Goal: Task Accomplishment & Management: Manage account settings

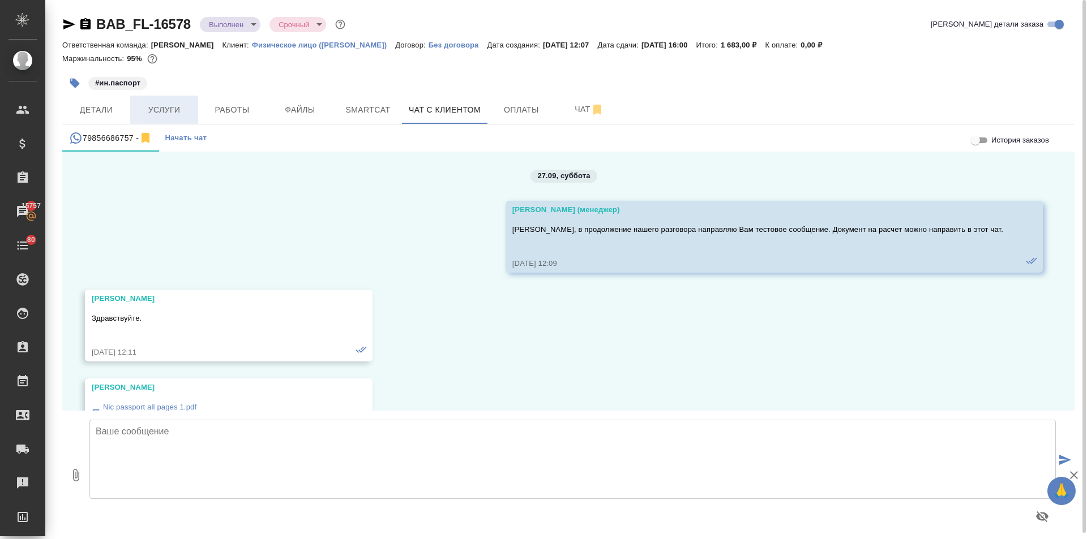
scroll to position [1714, 0]
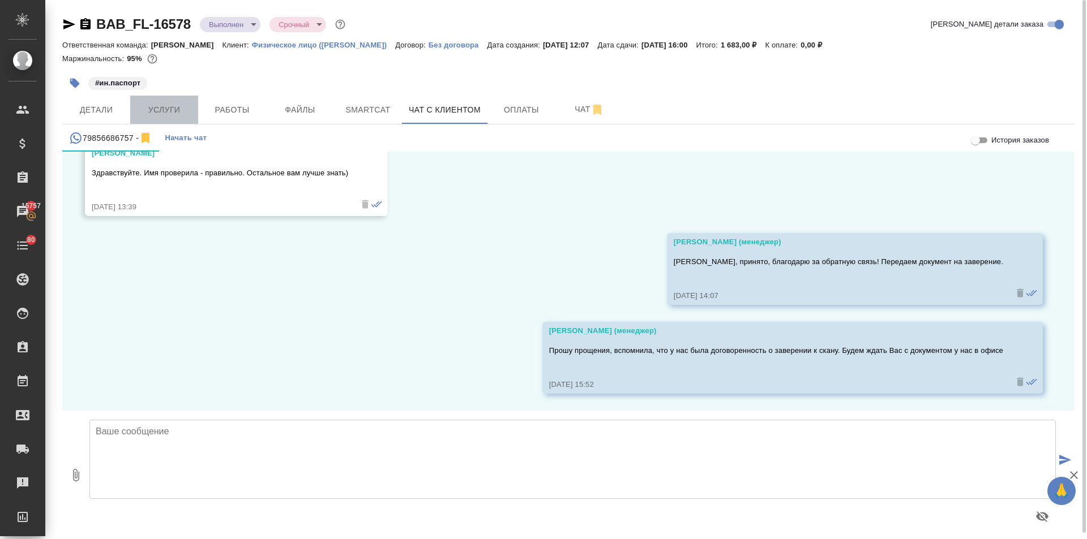
click at [176, 115] on span "Услуги" at bounding box center [164, 110] width 54 height 14
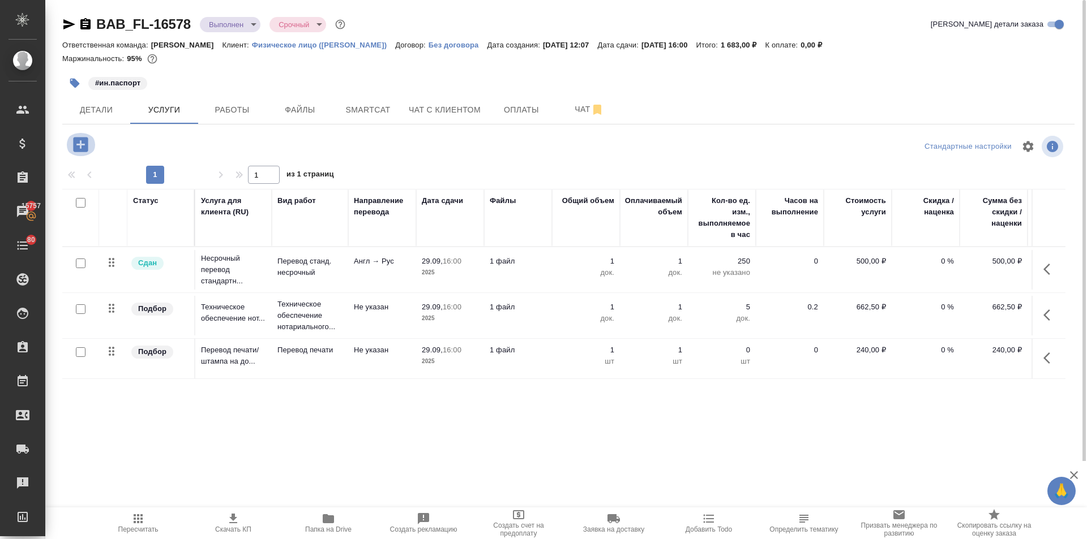
click at [85, 149] on icon "button" at bounding box center [80, 144] width 15 height 15
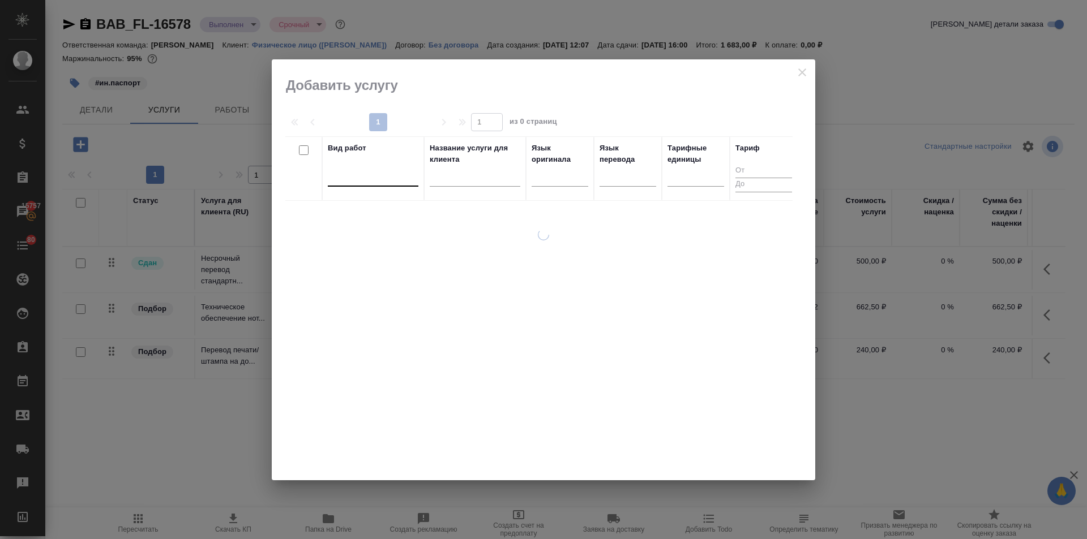
click at [384, 170] on div at bounding box center [373, 175] width 91 height 16
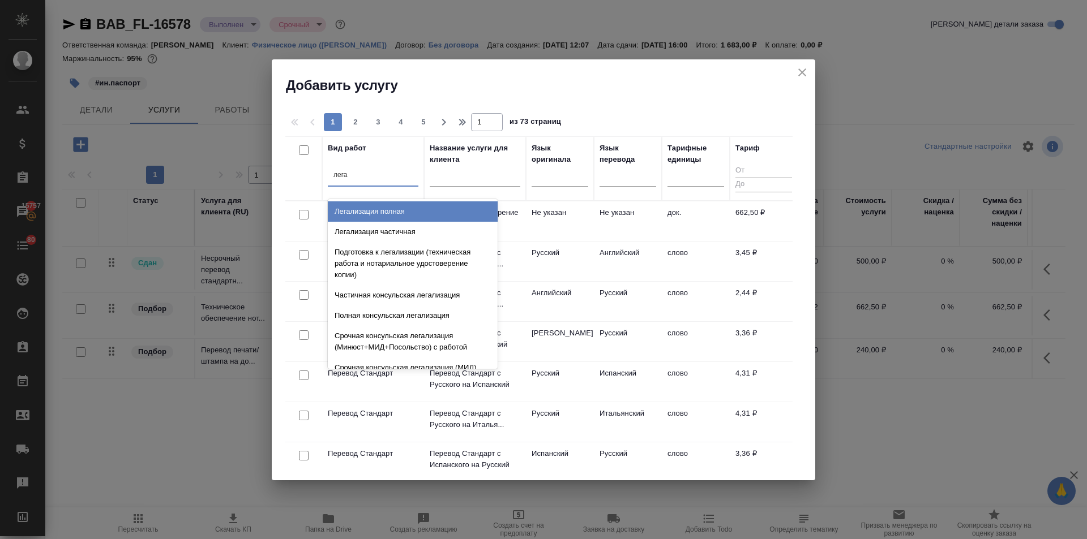
type input "легал"
click at [383, 211] on div "Легализация полная" at bounding box center [413, 211] width 170 height 20
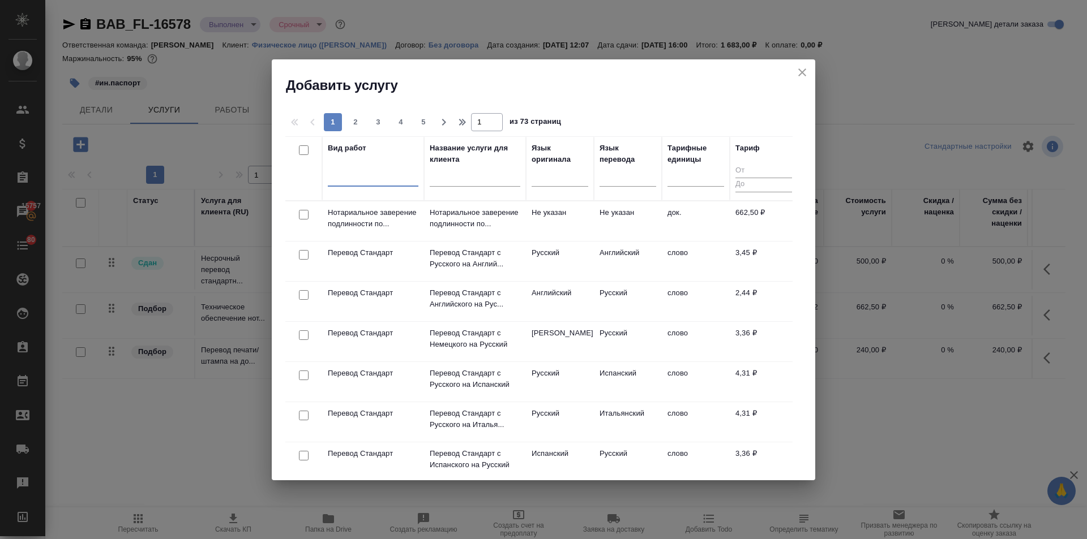
click at [803, 71] on icon "close" at bounding box center [802, 72] width 8 height 8
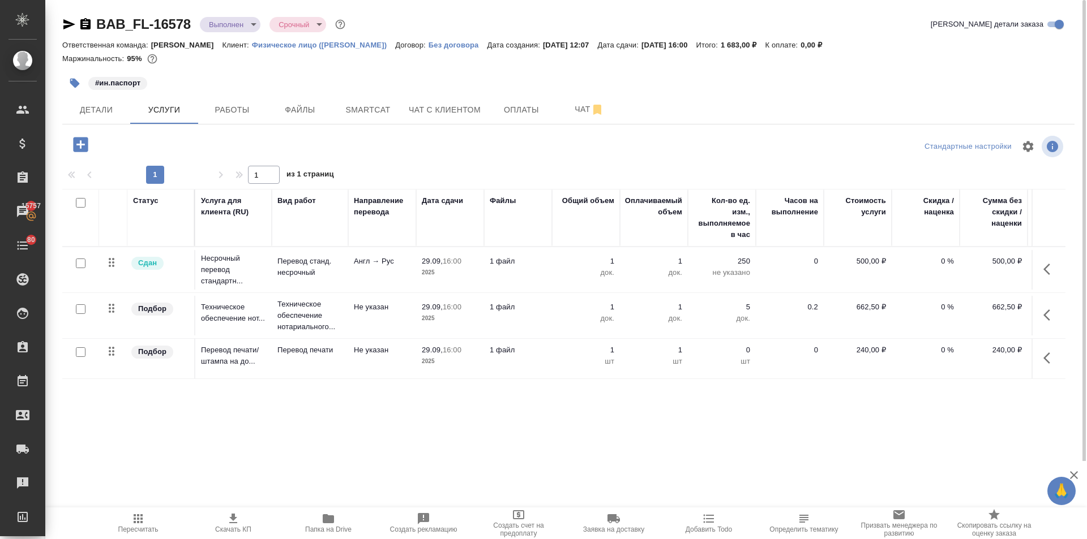
click at [80, 144] on icon "button" at bounding box center [81, 145] width 20 height 20
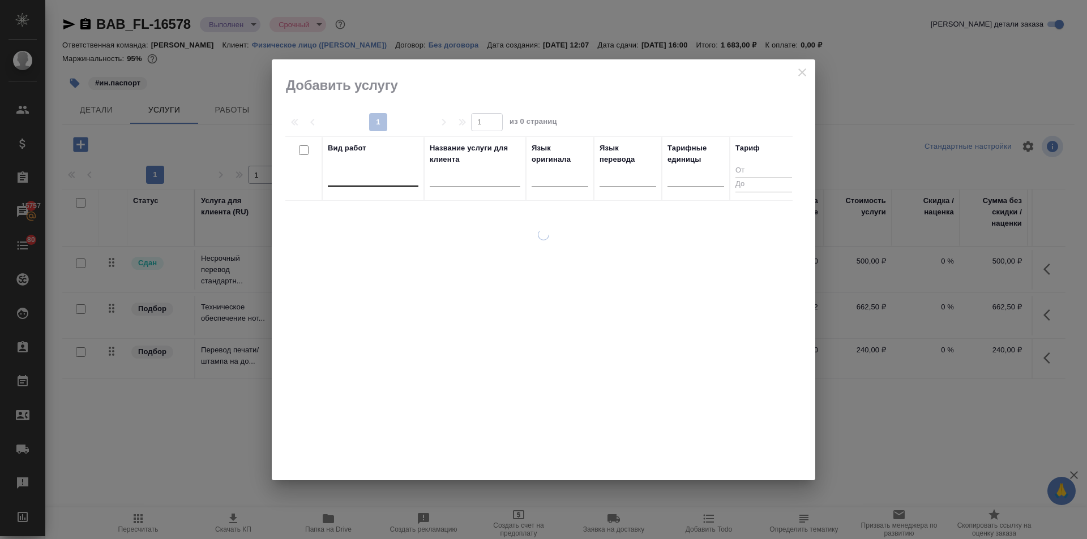
click at [384, 177] on div at bounding box center [373, 175] width 91 height 16
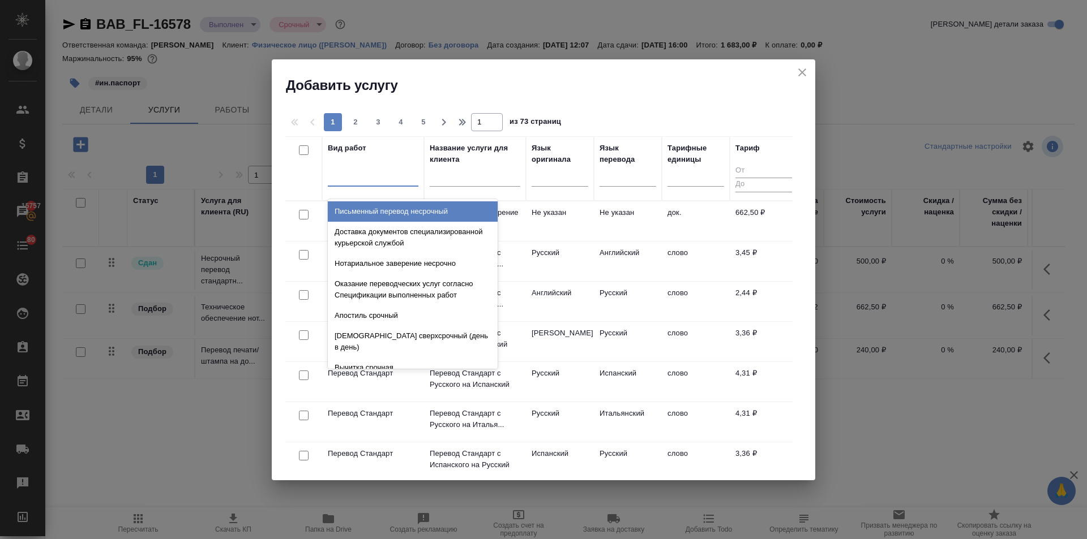
click at [801, 72] on icon "close" at bounding box center [802, 73] width 14 height 14
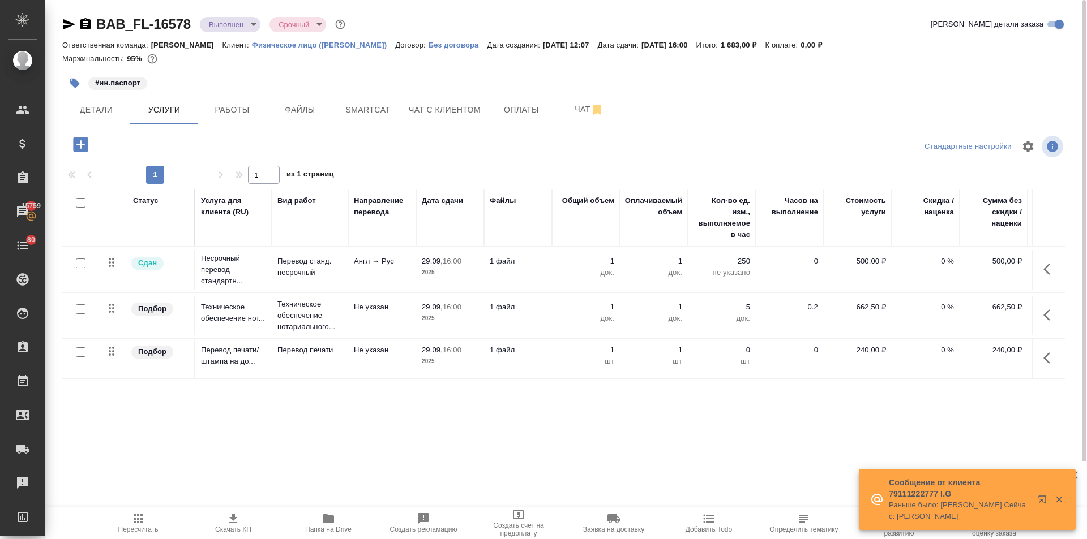
click at [86, 146] on icon "button" at bounding box center [80, 144] width 15 height 15
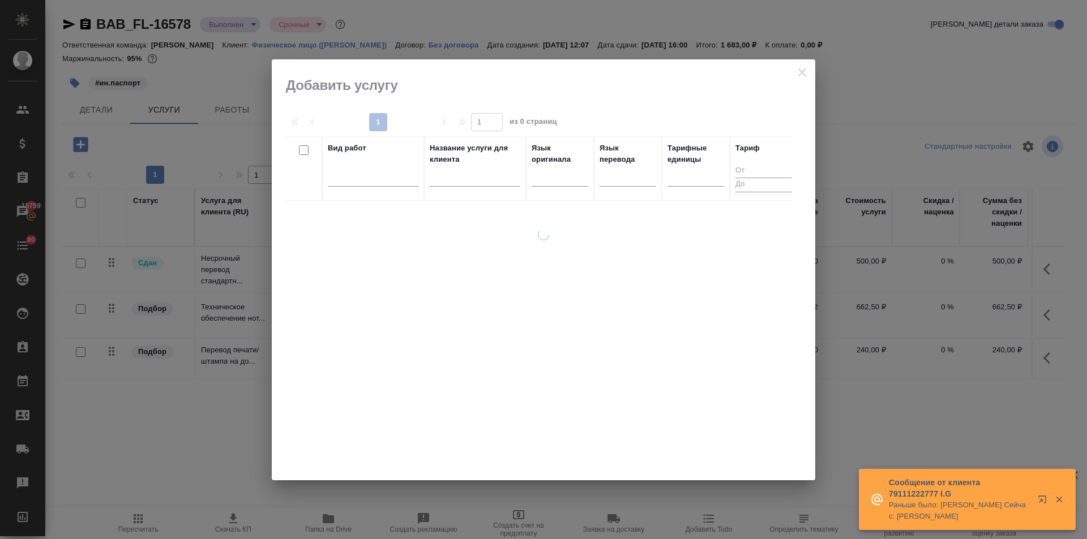
click at [798, 70] on div at bounding box center [543, 269] width 543 height 421
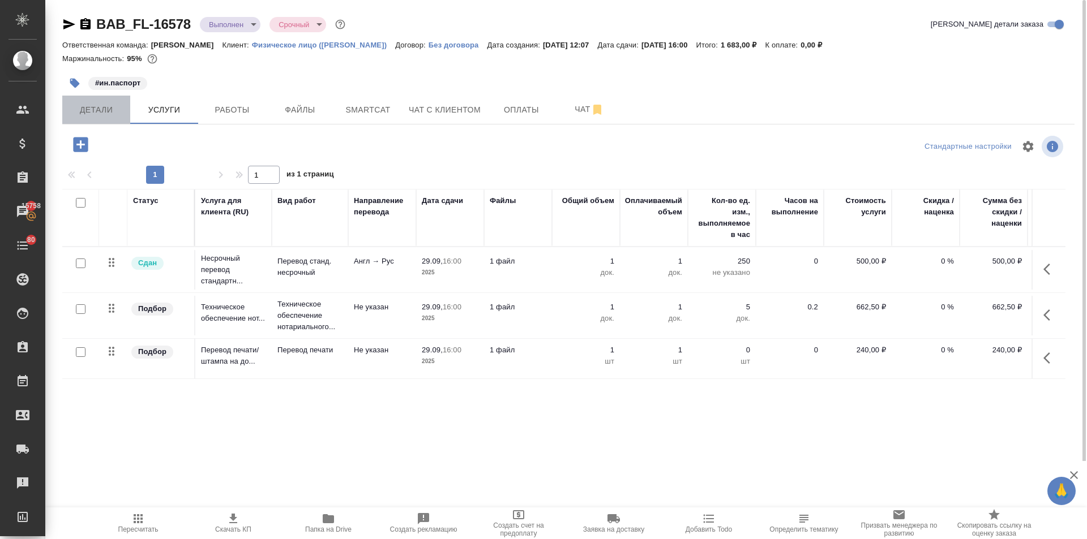
click at [100, 107] on span "Детали" at bounding box center [96, 110] width 54 height 14
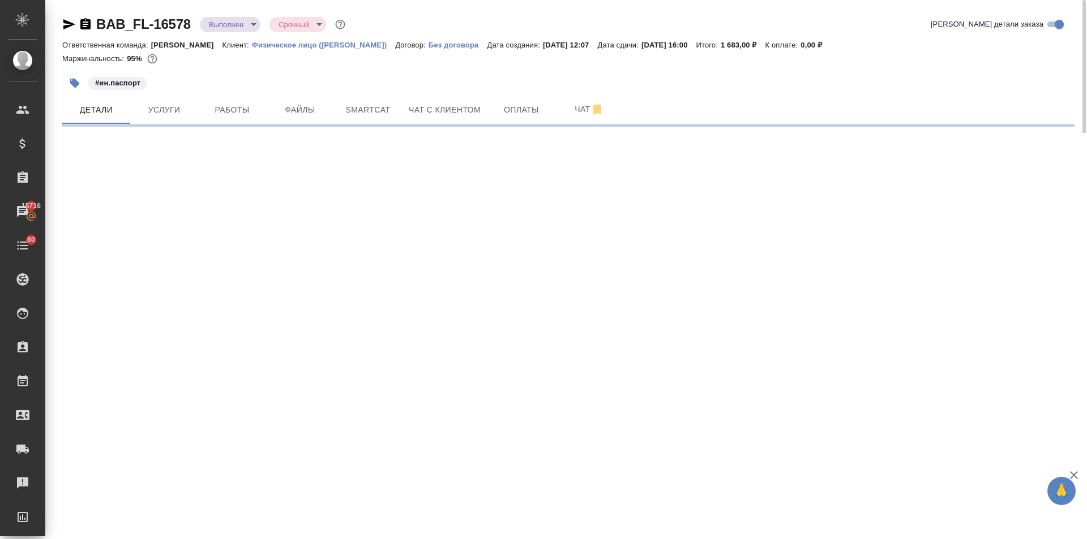
select select "RU"
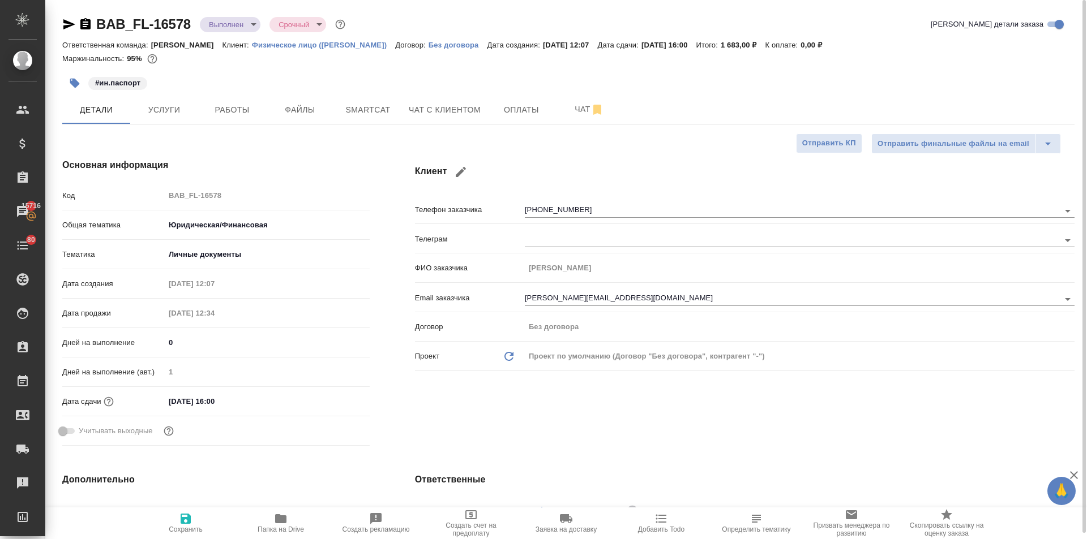
type textarea "x"
click at [152, 103] on span "Услуги" at bounding box center [164, 110] width 54 height 14
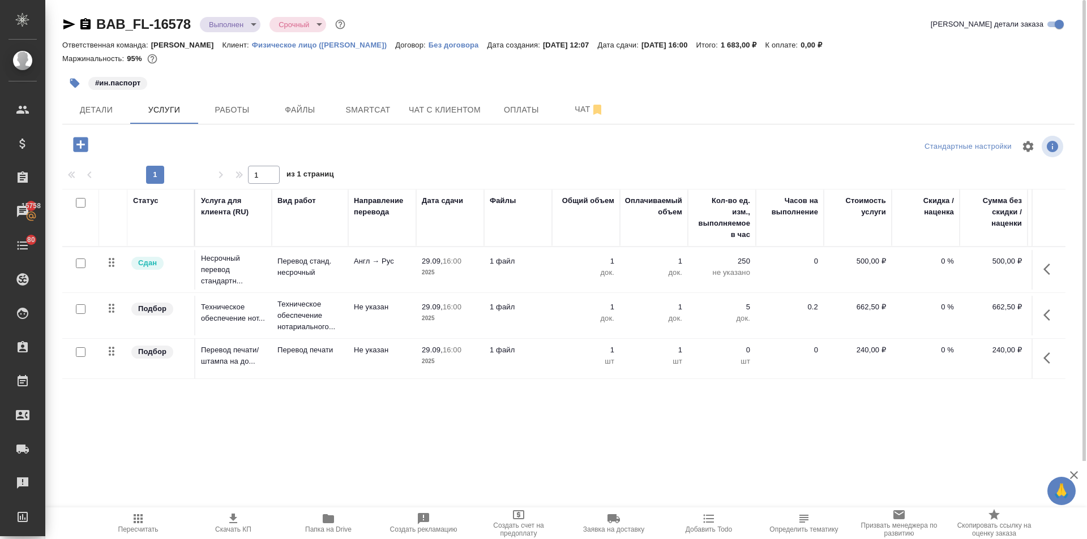
click at [80, 141] on icon "button" at bounding box center [80, 144] width 15 height 15
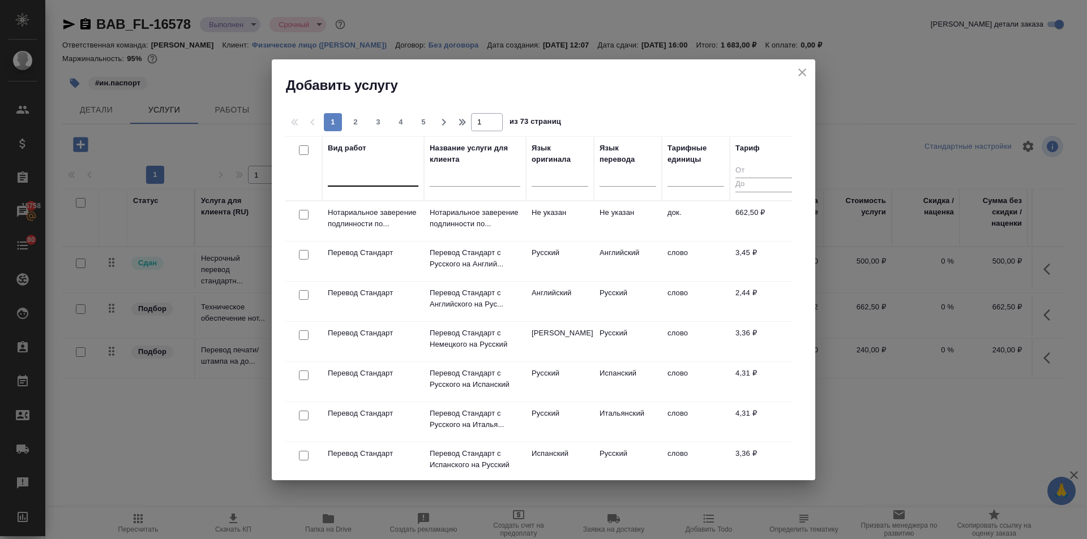
click at [374, 174] on div at bounding box center [373, 175] width 91 height 16
click at [804, 70] on icon "close" at bounding box center [802, 72] width 8 height 8
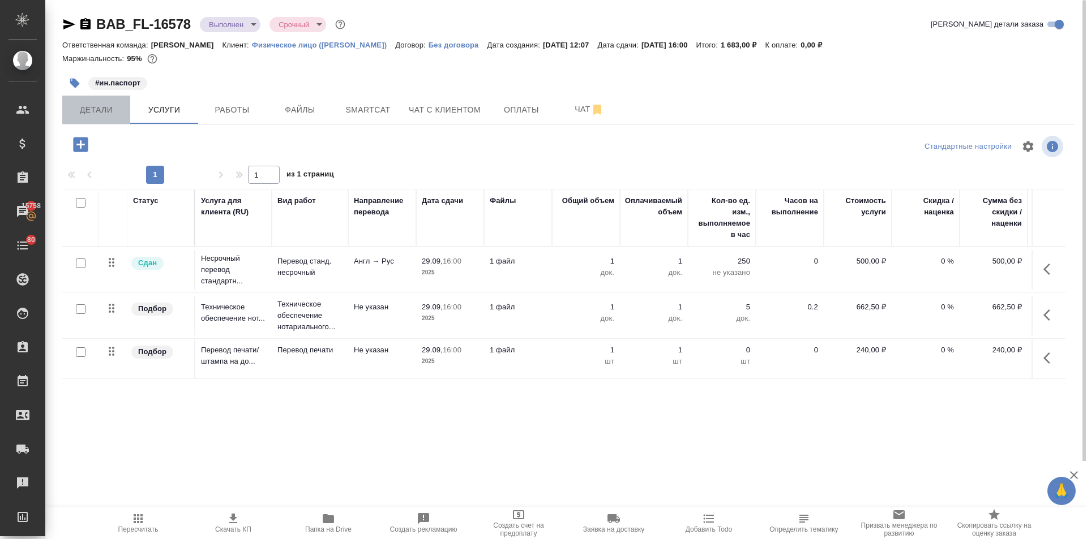
click at [86, 118] on button "Детали" at bounding box center [96, 110] width 68 height 28
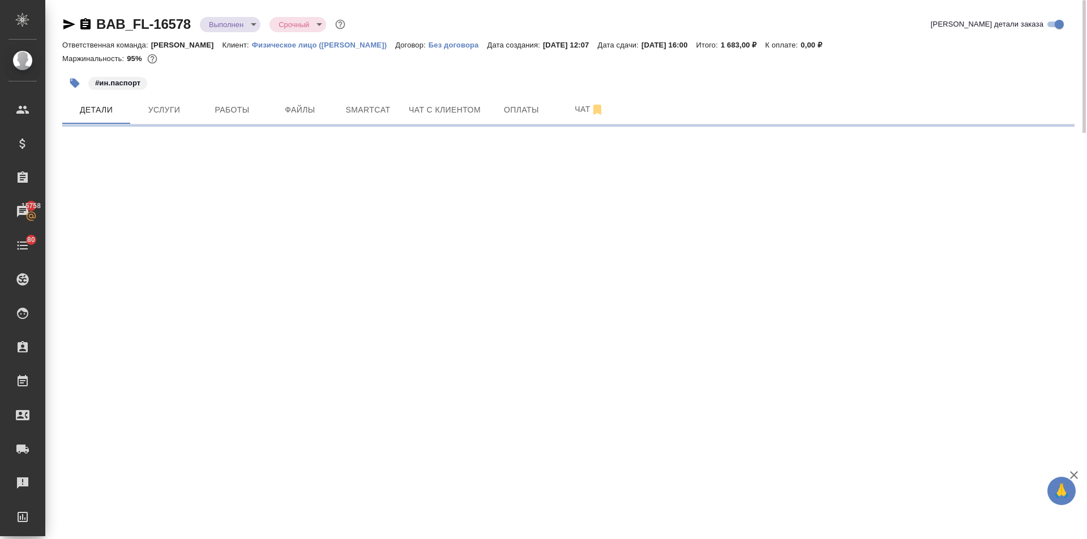
select select "RU"
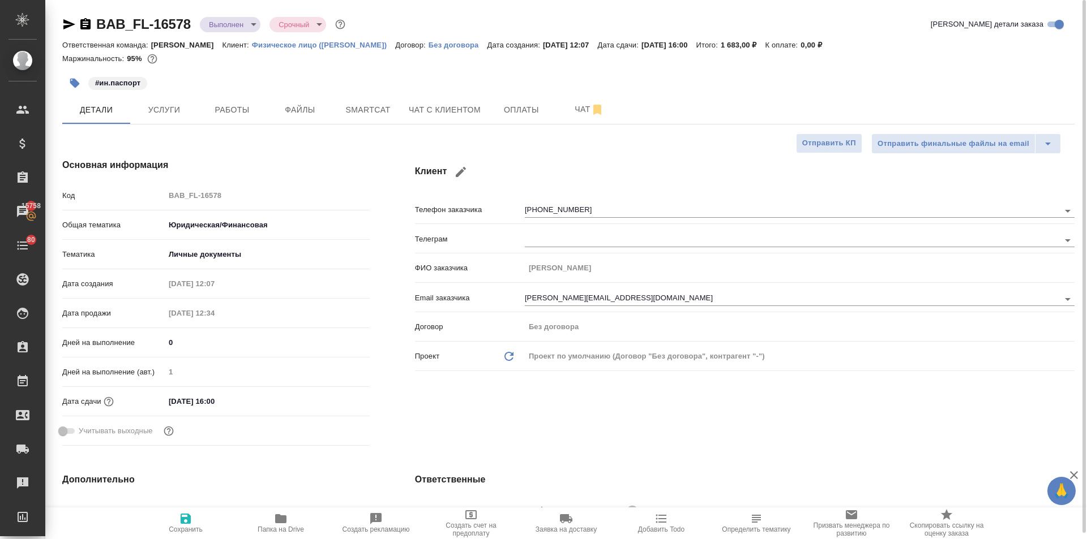
type textarea "x"
click at [438, 106] on span "Чат с клиентом" at bounding box center [445, 110] width 72 height 14
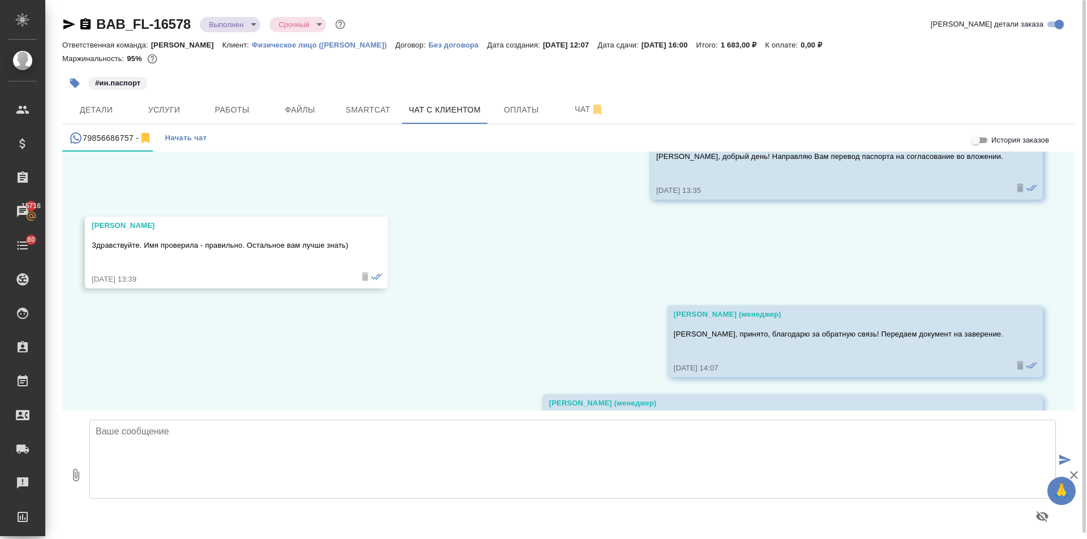
scroll to position [1544, 0]
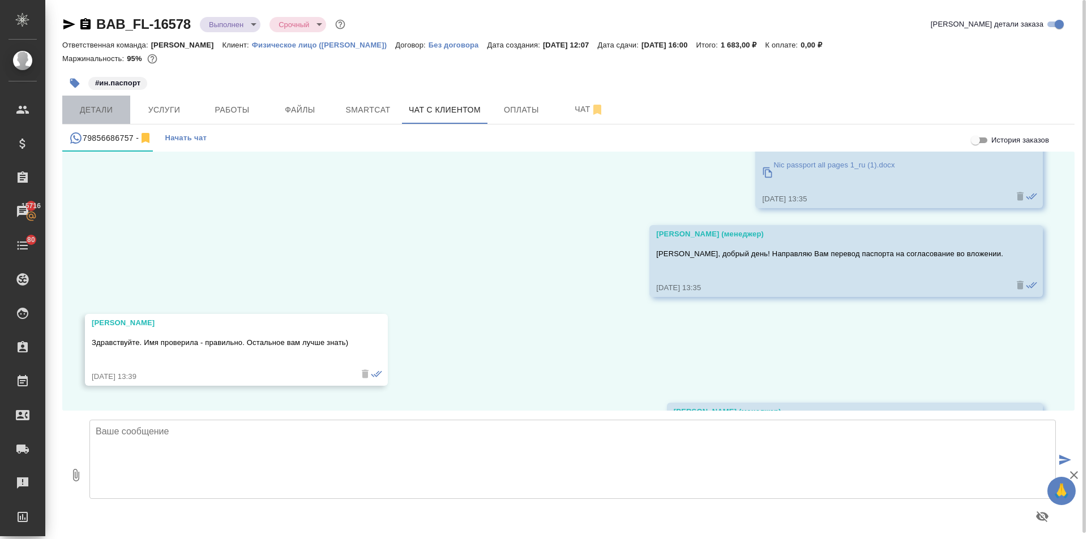
click at [113, 114] on span "Детали" at bounding box center [96, 110] width 54 height 14
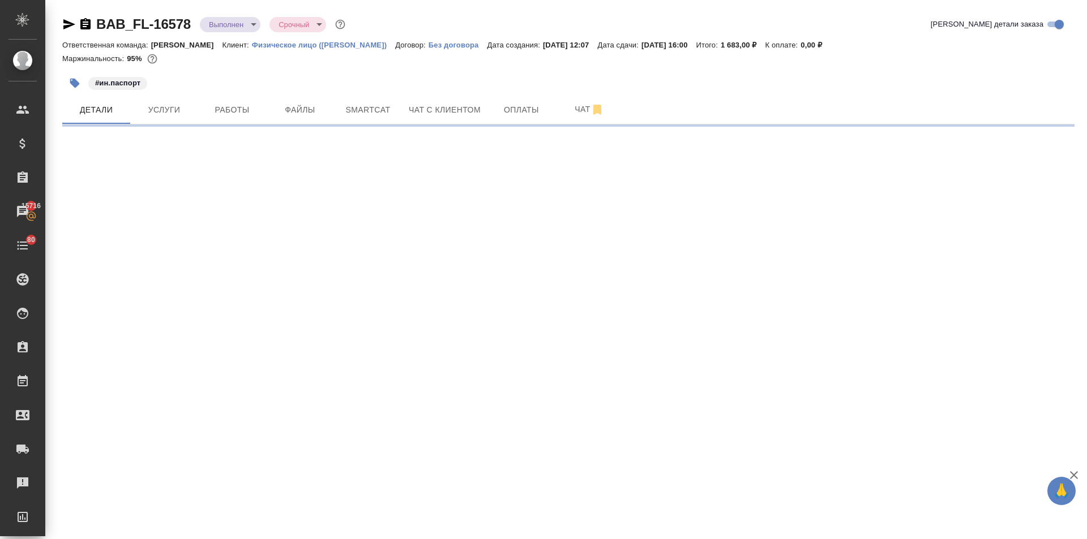
select select "RU"
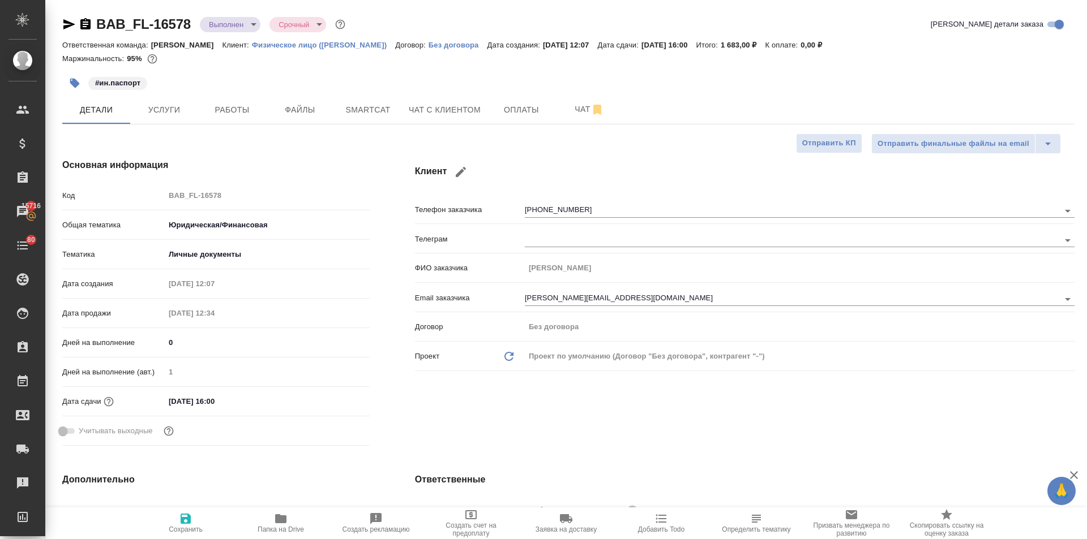
type textarea "x"
click at [259, 397] on input "29.09.2025 16:00" at bounding box center [214, 401] width 99 height 16
click at [331, 398] on icon "button" at bounding box center [337, 401] width 14 height 14
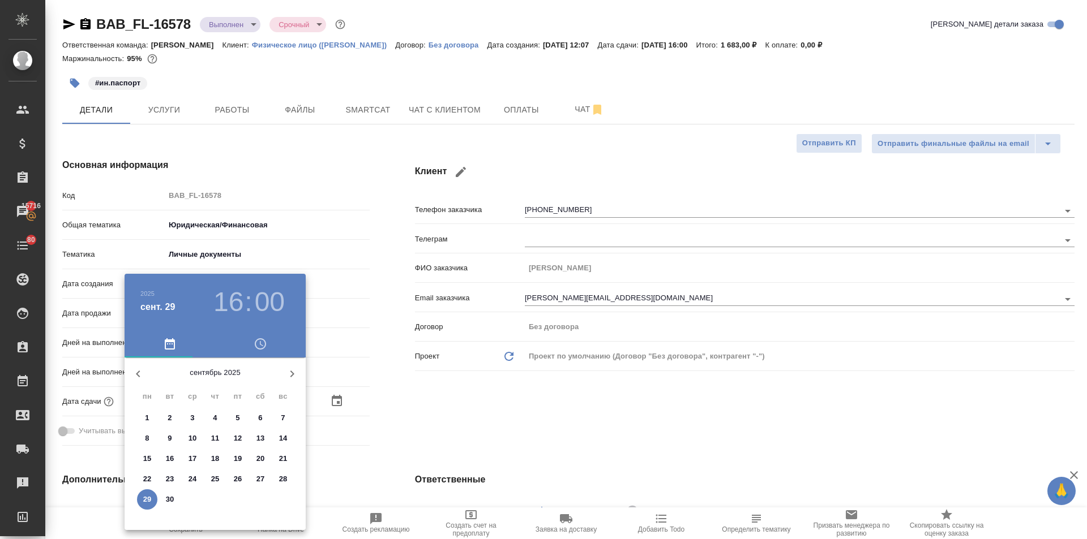
click at [168, 496] on p "30" at bounding box center [170, 499] width 8 height 11
type input "30.09.2025 16:00"
type textarea "x"
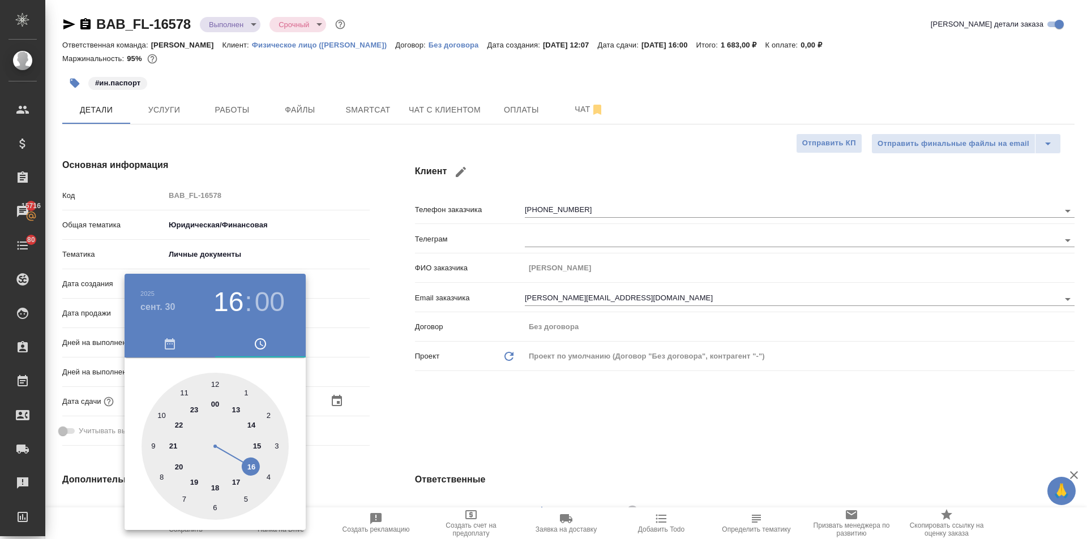
click at [396, 427] on div at bounding box center [543, 269] width 1087 height 539
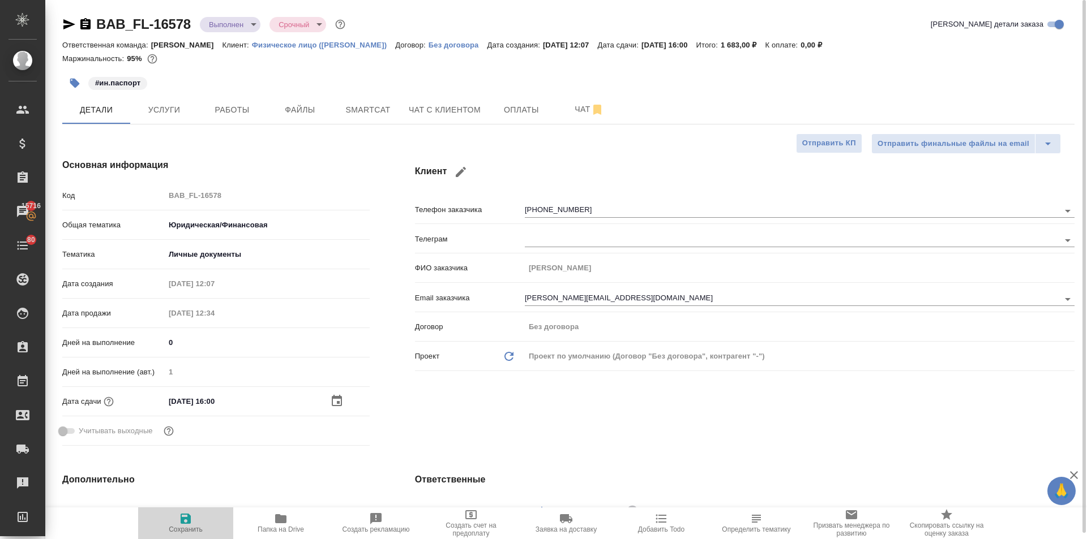
click at [180, 519] on icon "button" at bounding box center [186, 519] width 14 height 14
type textarea "x"
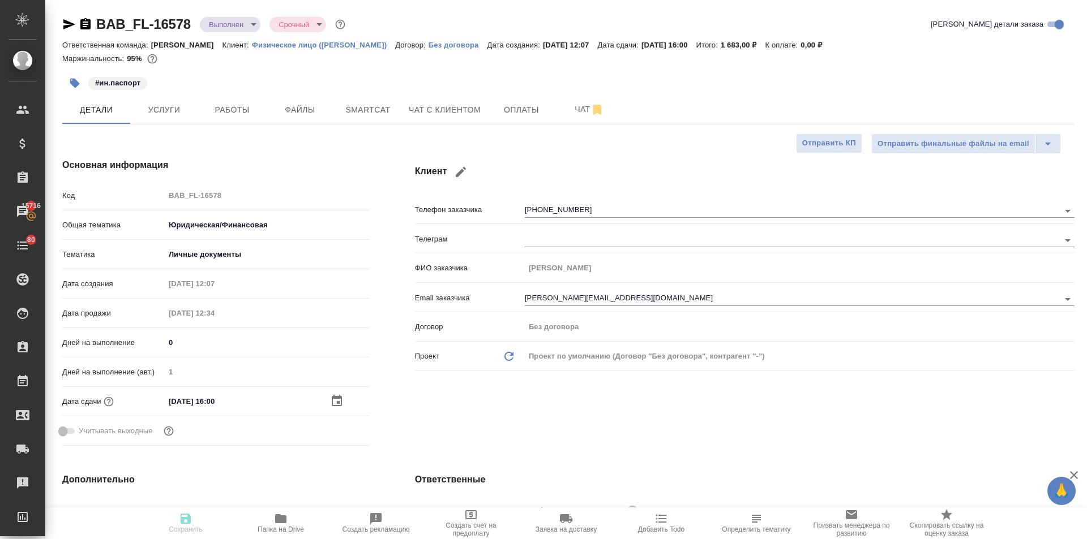
type textarea "x"
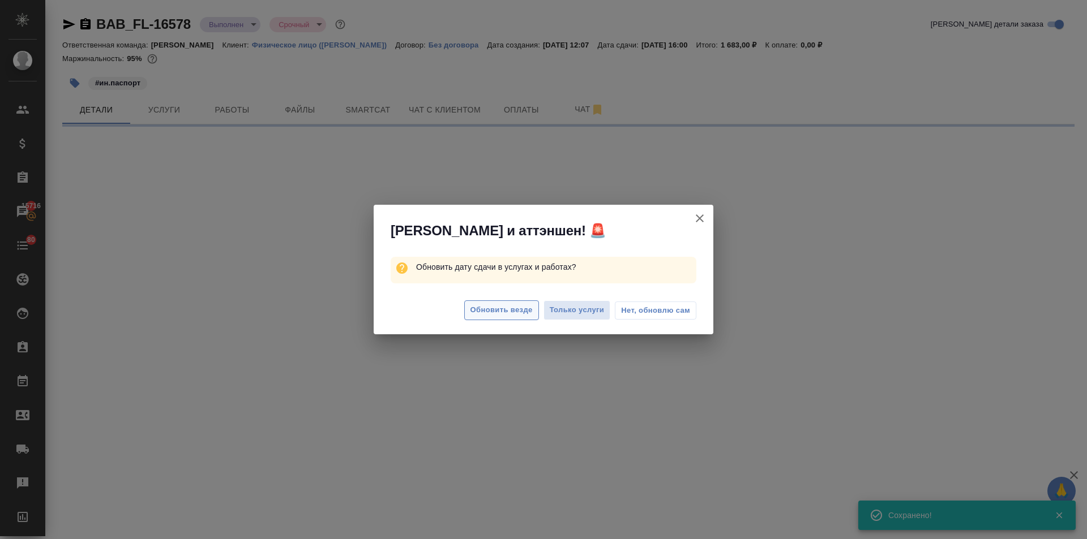
click at [495, 315] on span "Обновить везде" at bounding box center [501, 310] width 62 height 13
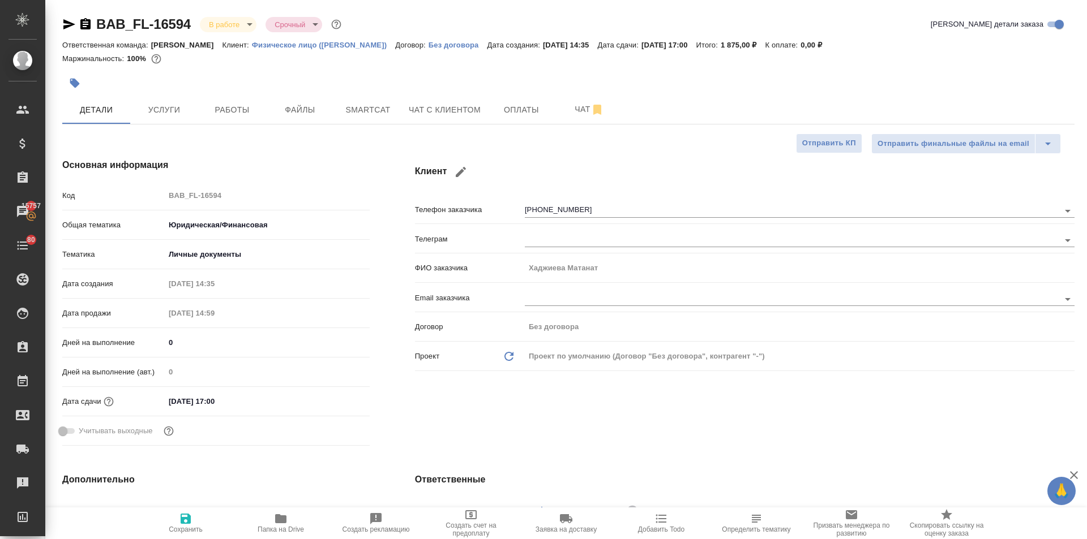
select select "RU"
click at [172, 107] on span "Услуги" at bounding box center [164, 110] width 54 height 14
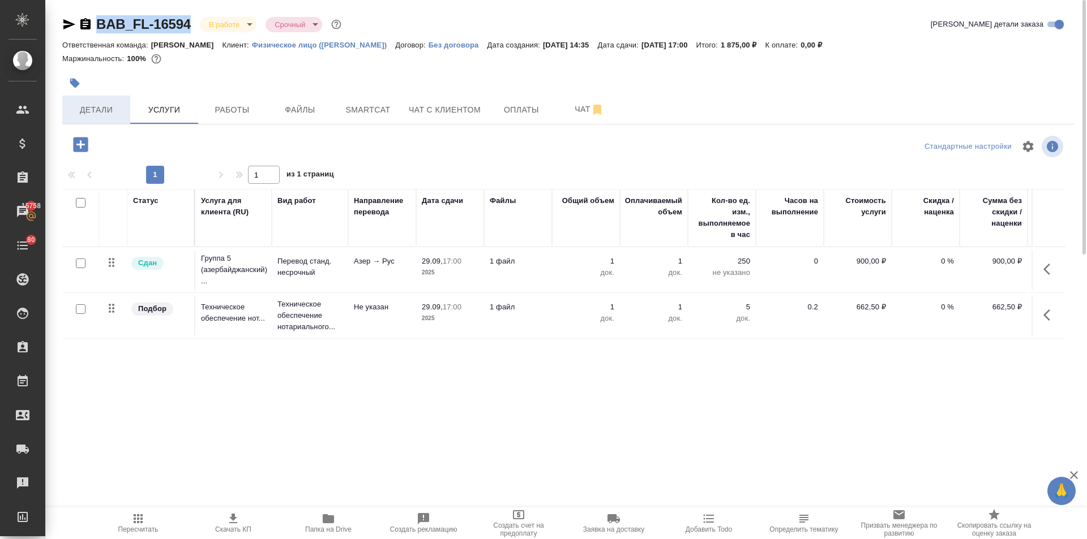
click at [97, 99] on button "Детали" at bounding box center [96, 110] width 68 height 28
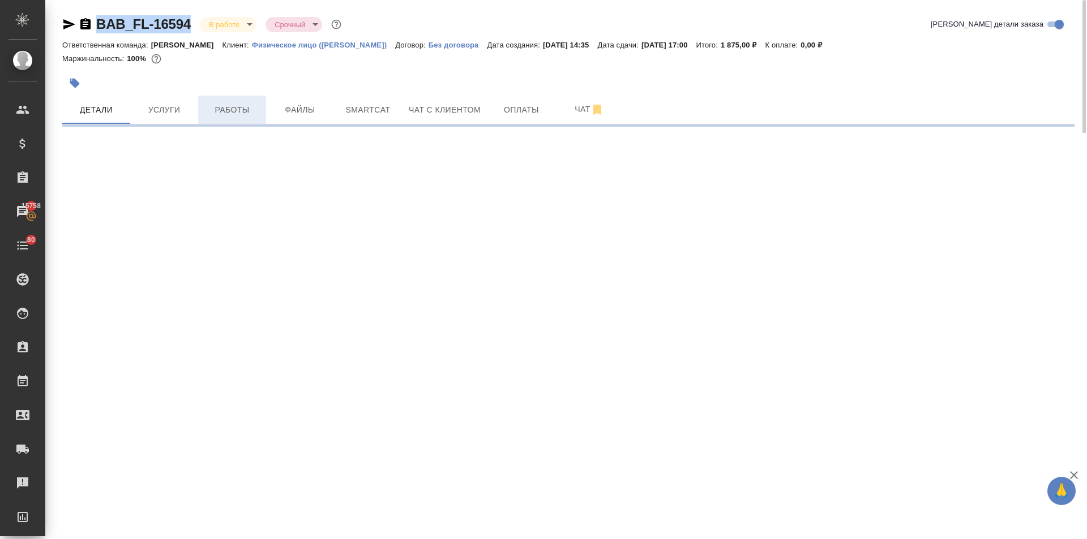
click at [229, 111] on span "Работы" at bounding box center [232, 110] width 54 height 14
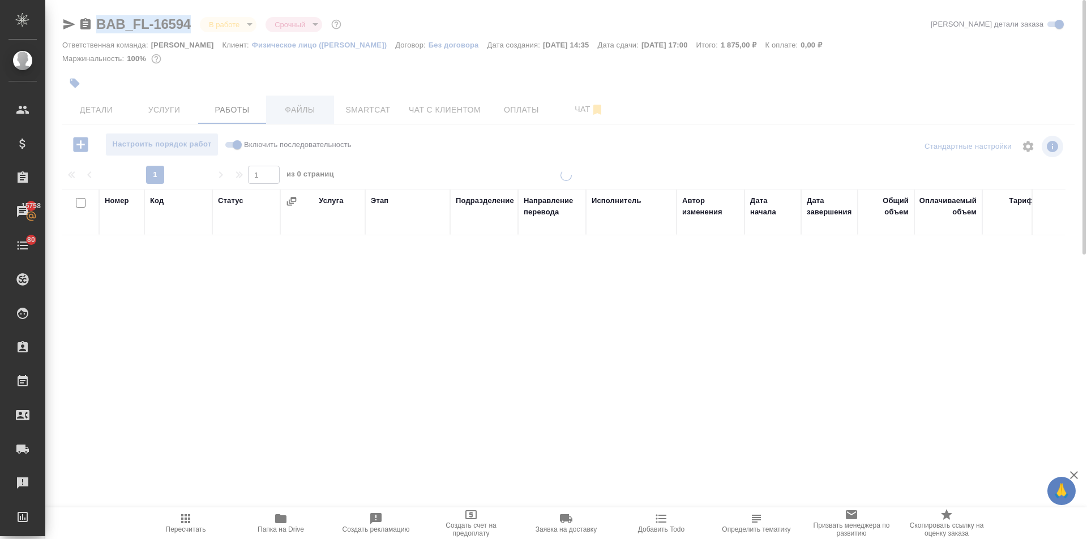
click at [280, 108] on span "Файлы" at bounding box center [300, 110] width 54 height 14
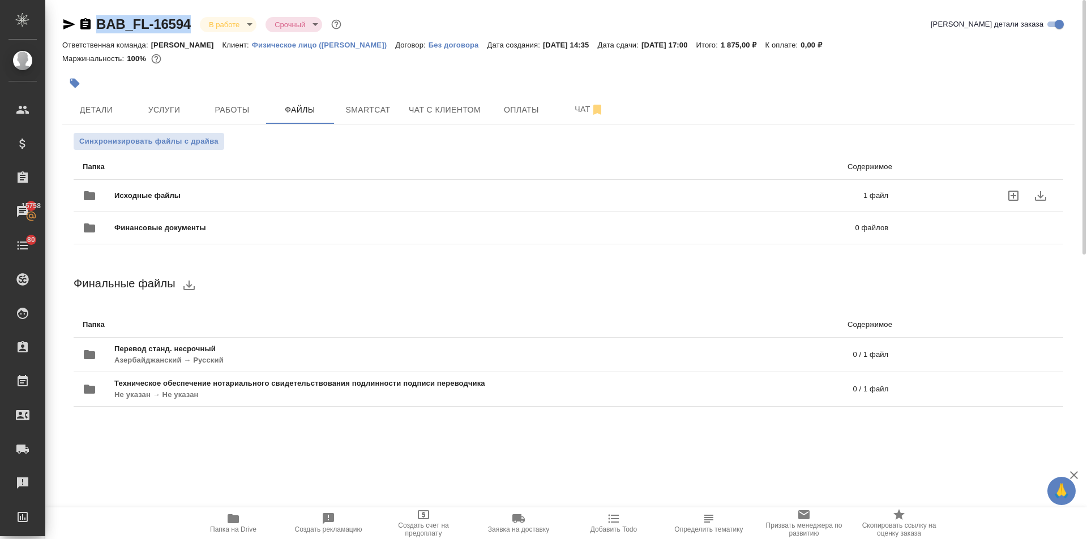
click at [185, 197] on span "Исходные файлы" at bounding box center [317, 195] width 407 height 11
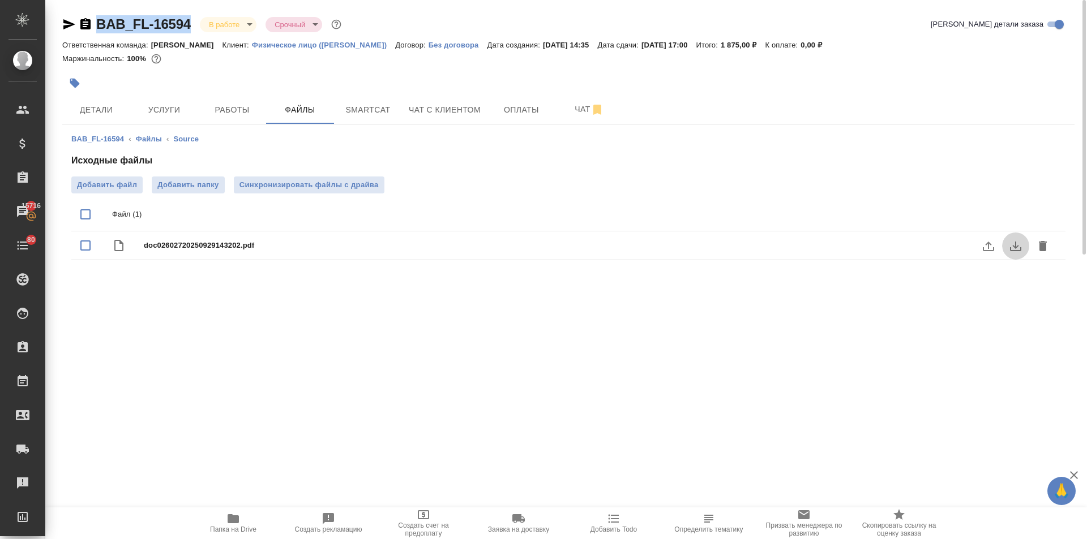
click at [1016, 244] on icon "download" at bounding box center [1015, 247] width 11 height 10
click at [227, 521] on icon "button" at bounding box center [233, 519] width 14 height 14
click at [209, 106] on span "Работы" at bounding box center [232, 110] width 54 height 14
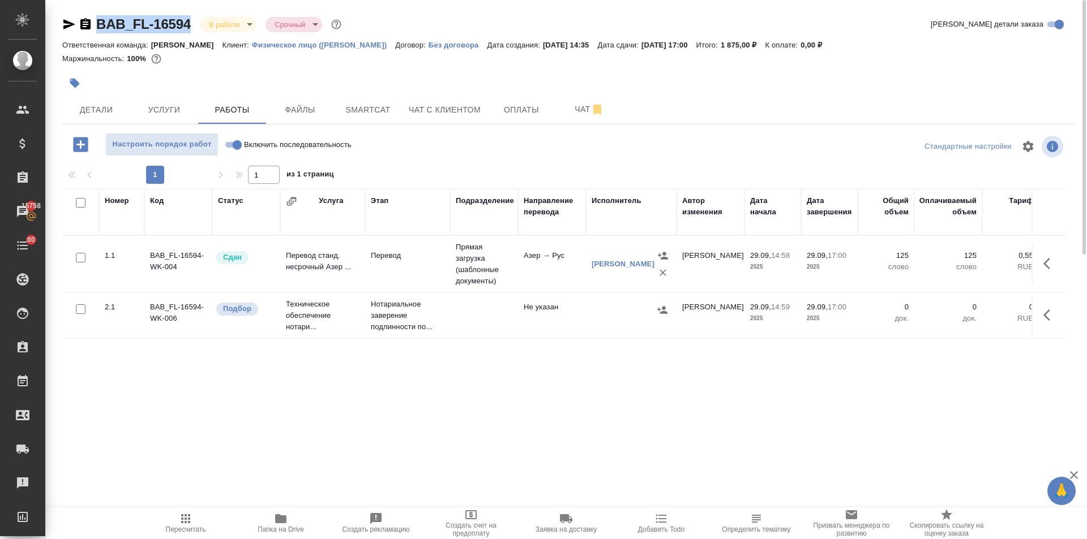
click at [235, 144] on input "Включить последовательность" at bounding box center [237, 145] width 41 height 14
checkbox input "true"
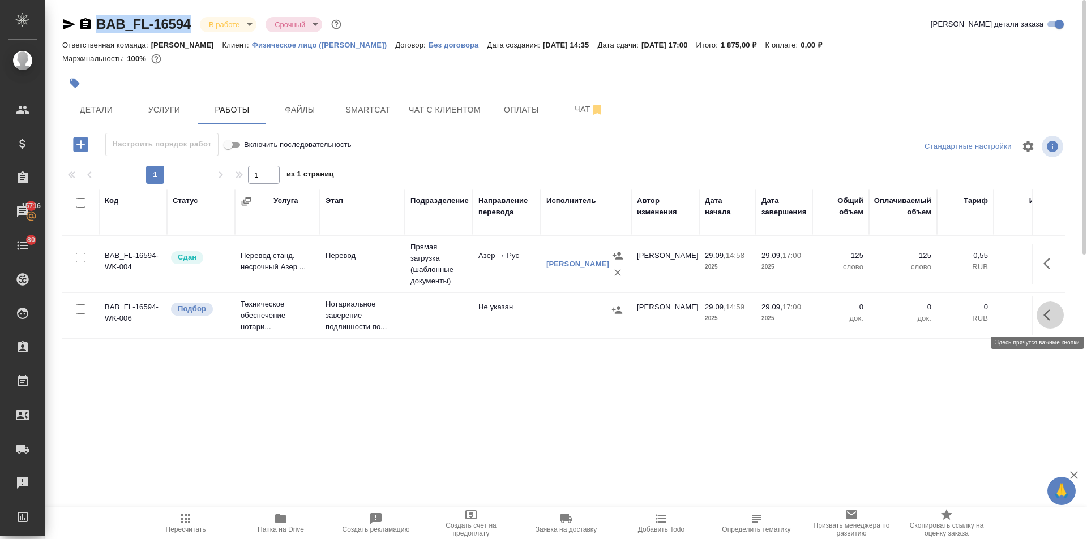
click at [1048, 319] on icon "button" at bounding box center [1046, 315] width 7 height 11
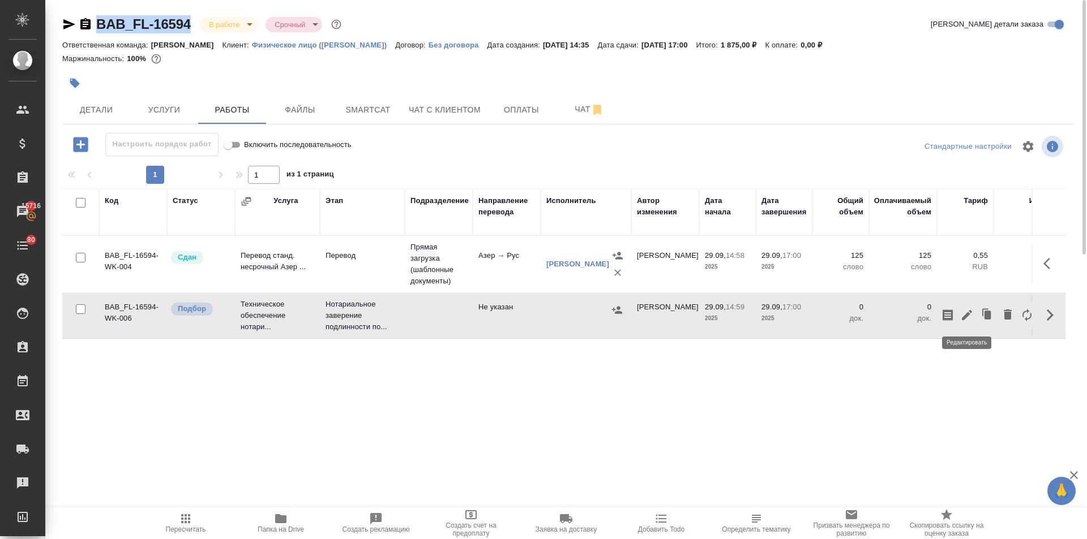
click at [963, 321] on icon "button" at bounding box center [967, 315] width 14 height 14
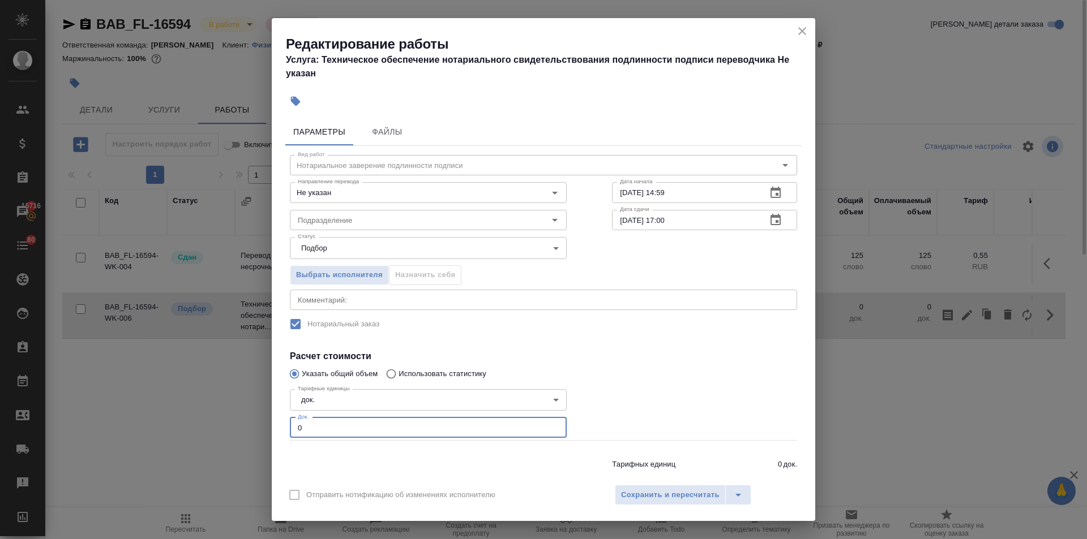
drag, startPoint x: 310, startPoint y: 425, endPoint x: 278, endPoint y: 433, distance: 33.2
click at [278, 433] on div "Параметры Файлы Вид работ Нотариальное заверение подлинности подписи Вид работ …" at bounding box center [543, 296] width 543 height 364
type input "1"
click at [325, 215] on input "Подразделение" at bounding box center [409, 220] width 232 height 14
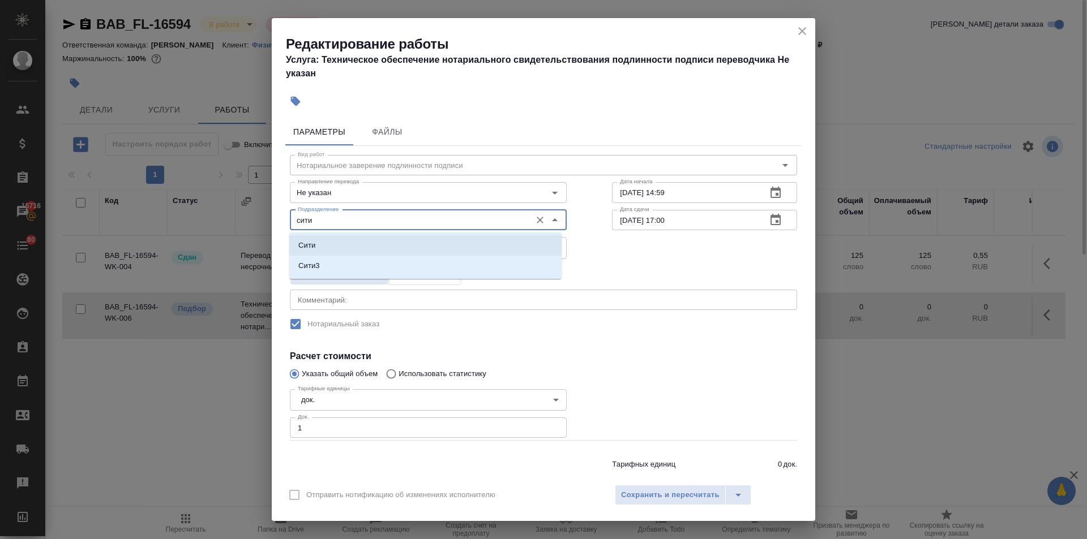
drag, startPoint x: 322, startPoint y: 220, endPoint x: 281, endPoint y: 222, distance: 41.4
click at [282, 222] on div "Параметры Файлы Вид работ Нотариальное заверение подлинности подписи Вид работ …" at bounding box center [543, 296] width 543 height 364
click at [308, 243] on p "Бабушкинская" at bounding box center [329, 245] width 62 height 11
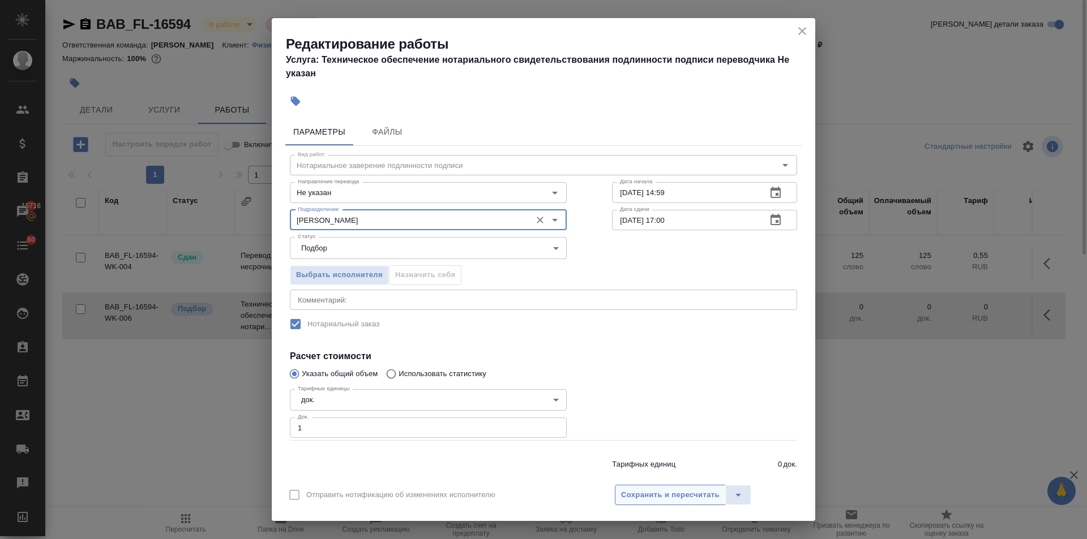
type input "Бабушкинская"
click at [676, 497] on span "Сохранить и пересчитать" at bounding box center [670, 495] width 98 height 13
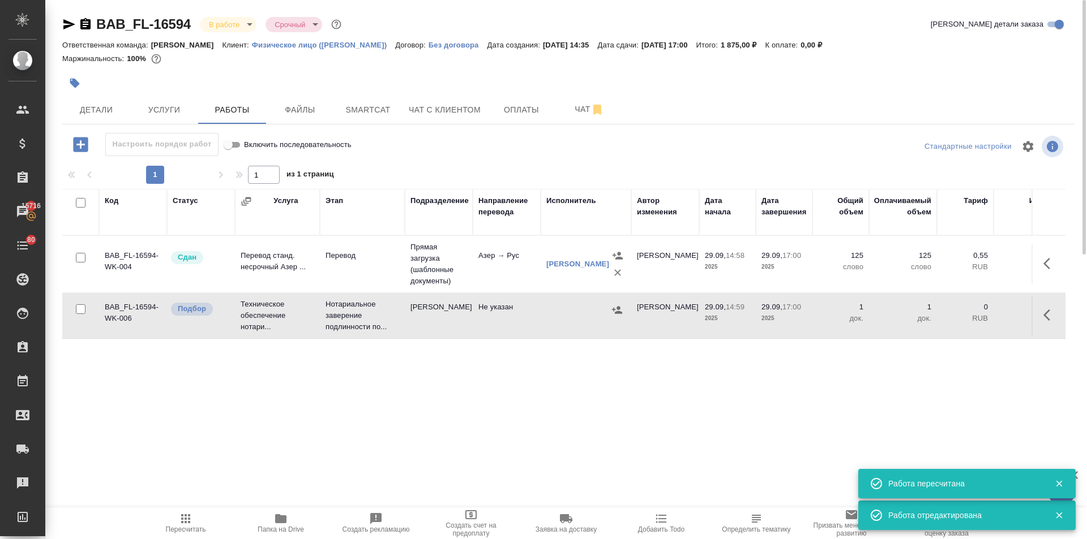
click at [616, 309] on icon "button" at bounding box center [616, 309] width 11 height 11
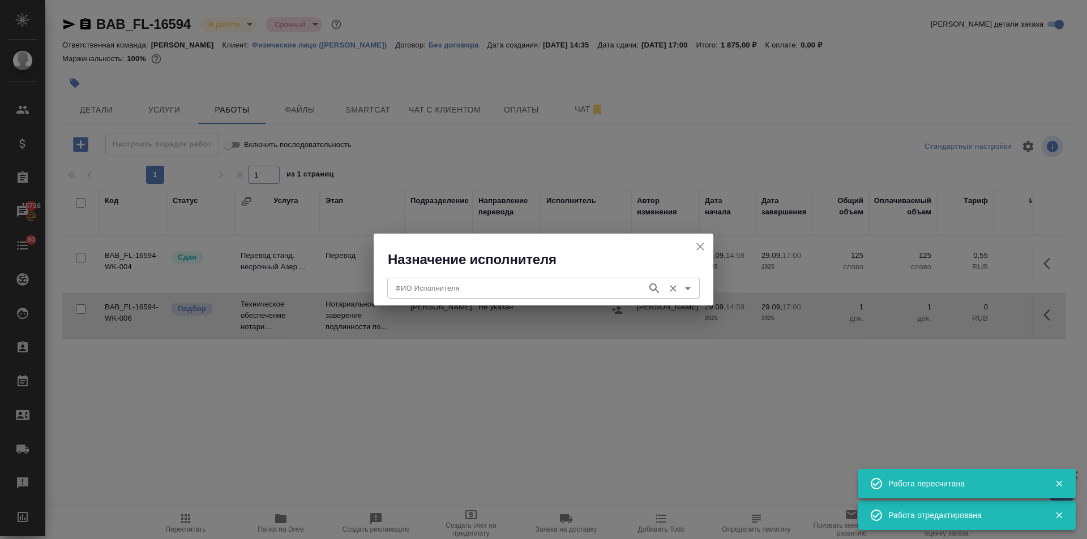
click at [467, 293] on input "ФИО Исполнителя" at bounding box center [515, 288] width 251 height 14
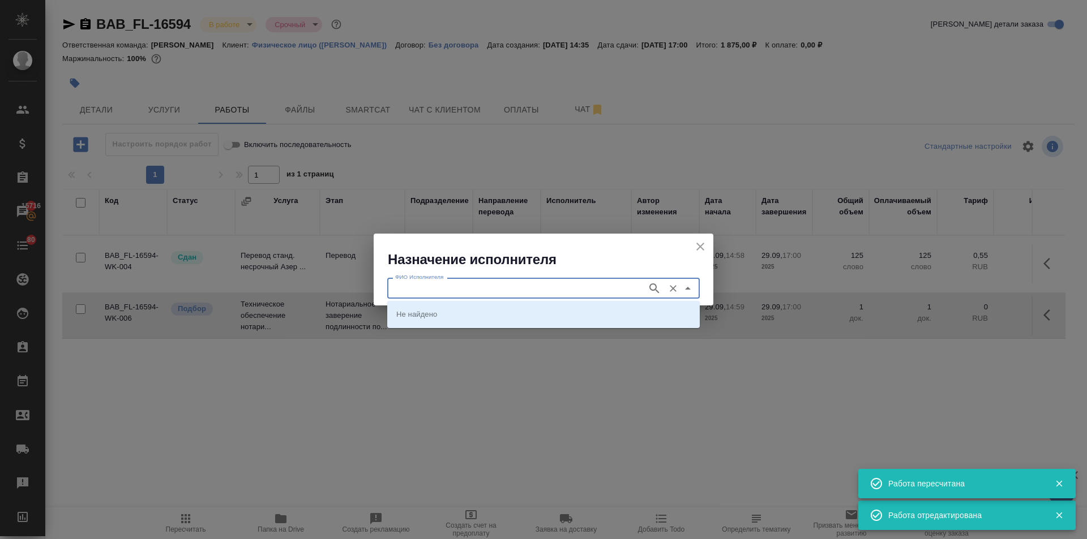
type input "с"
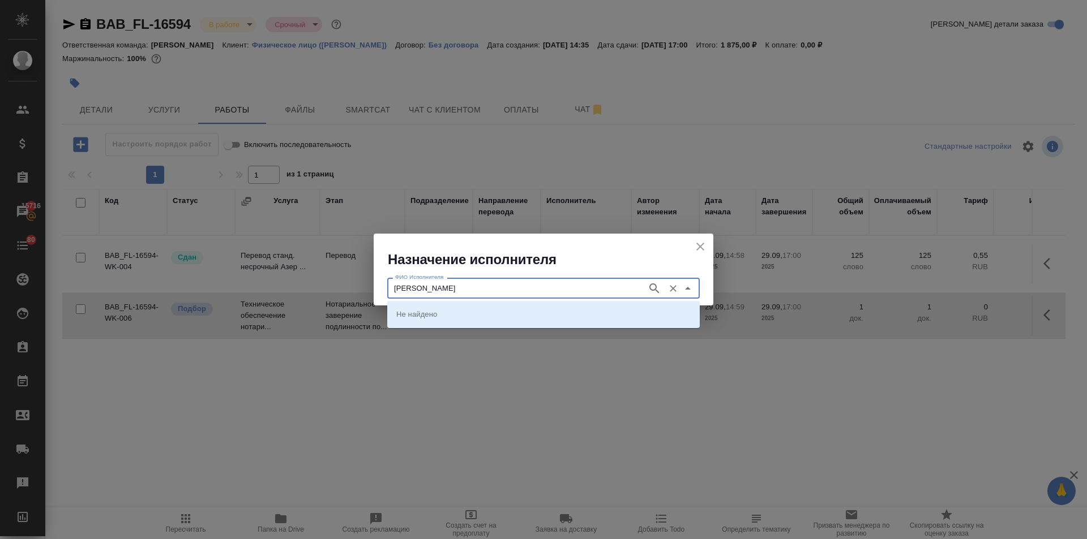
type input "соколова"
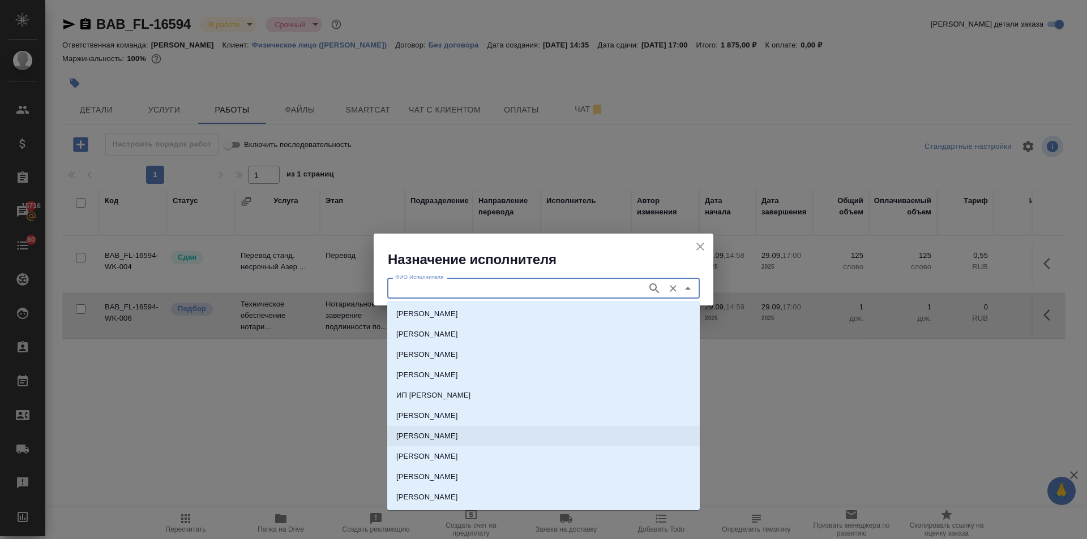
click at [458, 437] on p "НОТАРИУС Соколова Марина Валентиновна" at bounding box center [427, 436] width 62 height 11
type input "НОТАРИУС Соколова Марина Валентиновна"
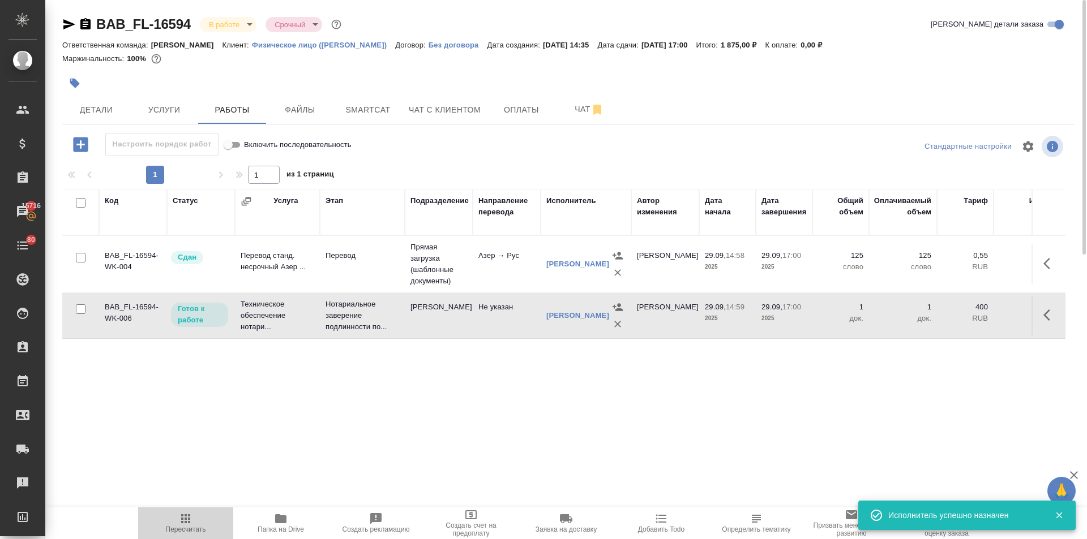
drag, startPoint x: 179, startPoint y: 523, endPoint x: 533, endPoint y: 427, distance: 367.1
click at [179, 523] on icon "button" at bounding box center [186, 519] width 14 height 14
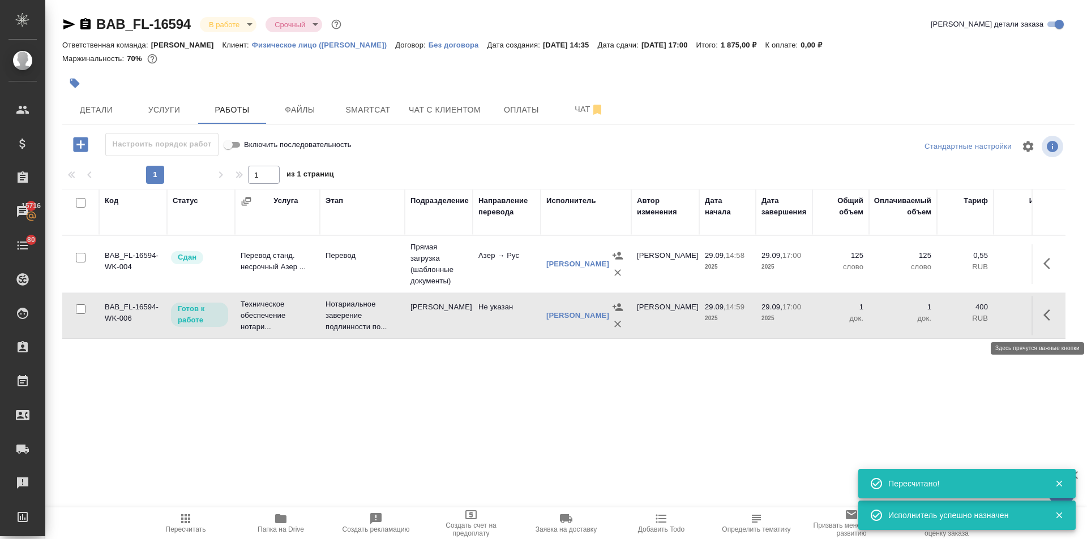
click at [1044, 316] on icon "button" at bounding box center [1050, 315] width 14 height 14
click at [969, 315] on icon "button" at bounding box center [967, 315] width 14 height 14
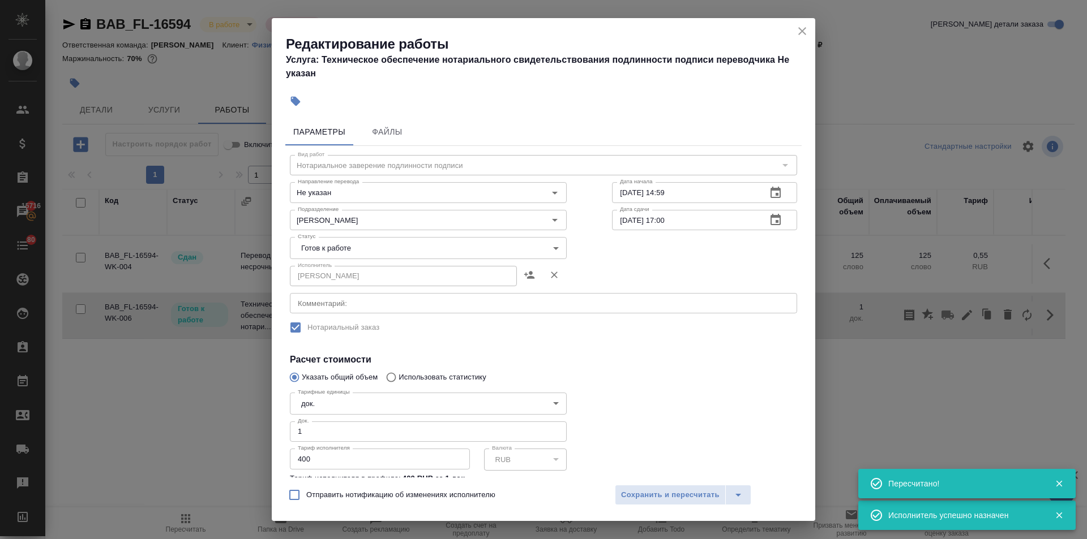
click at [355, 245] on body "🙏 .cls-1 fill:#fff; AWATERA Ilina Ekaterina Клиенты Спецификации Заказы 15716 Ч…" at bounding box center [543, 269] width 1087 height 539
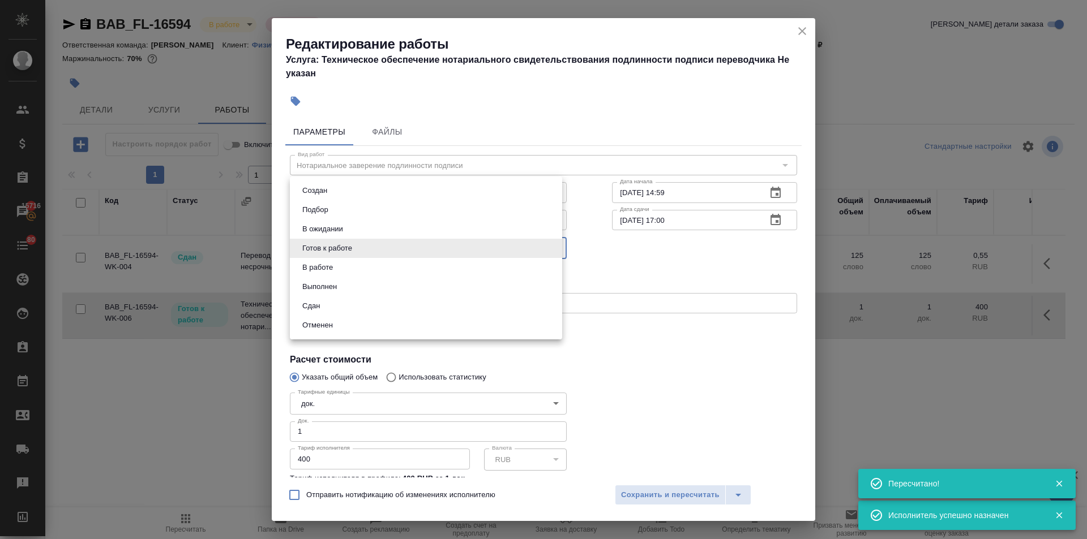
click at [320, 304] on button "Сдан" at bounding box center [311, 306] width 24 height 12
type input "closed"
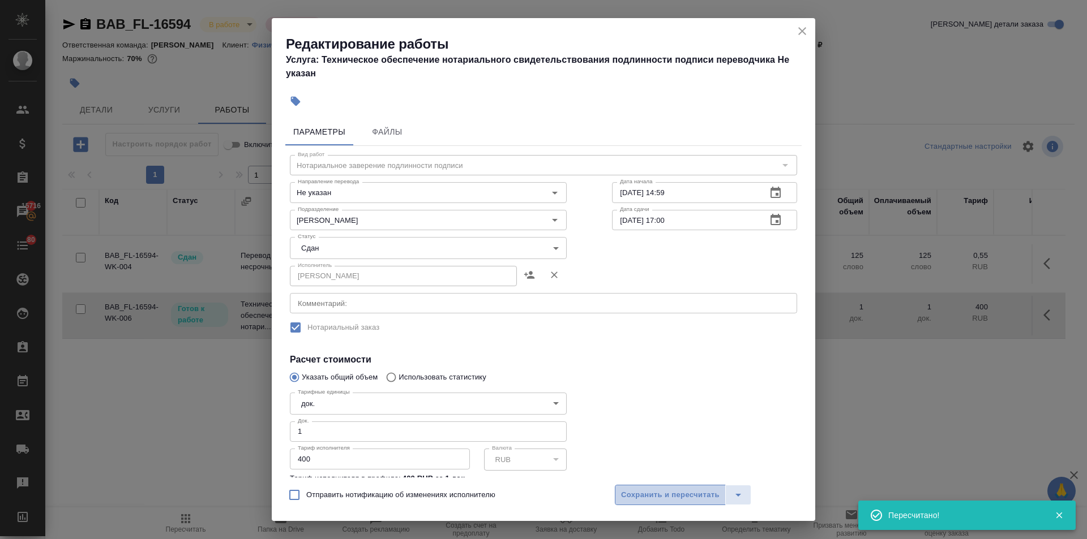
click at [672, 495] on span "Сохранить и пересчитать" at bounding box center [670, 495] width 98 height 13
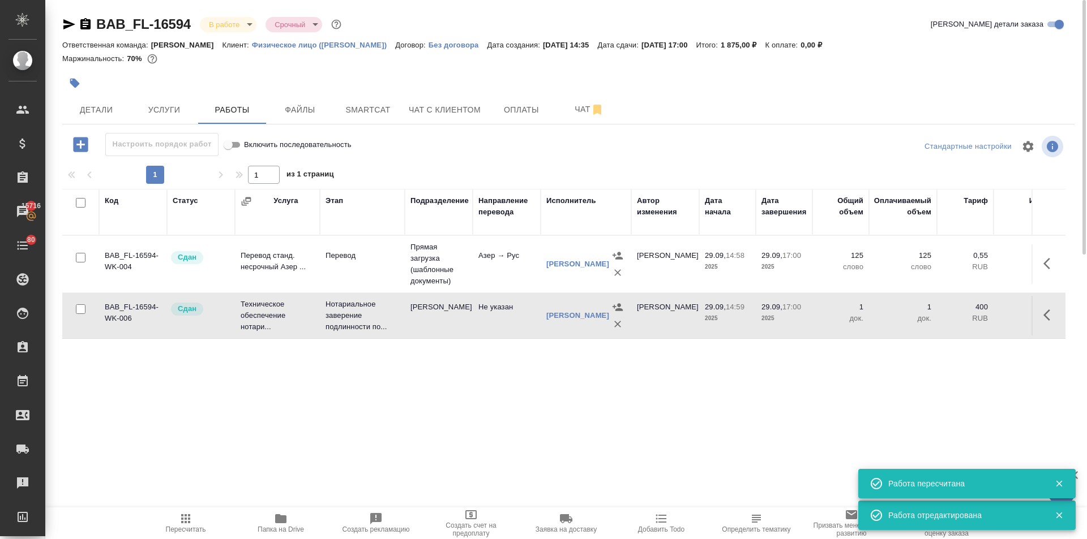
drag, startPoint x: 181, startPoint y: 519, endPoint x: 190, endPoint y: 375, distance: 144.1
click at [181, 519] on icon "button" at bounding box center [186, 519] width 14 height 14
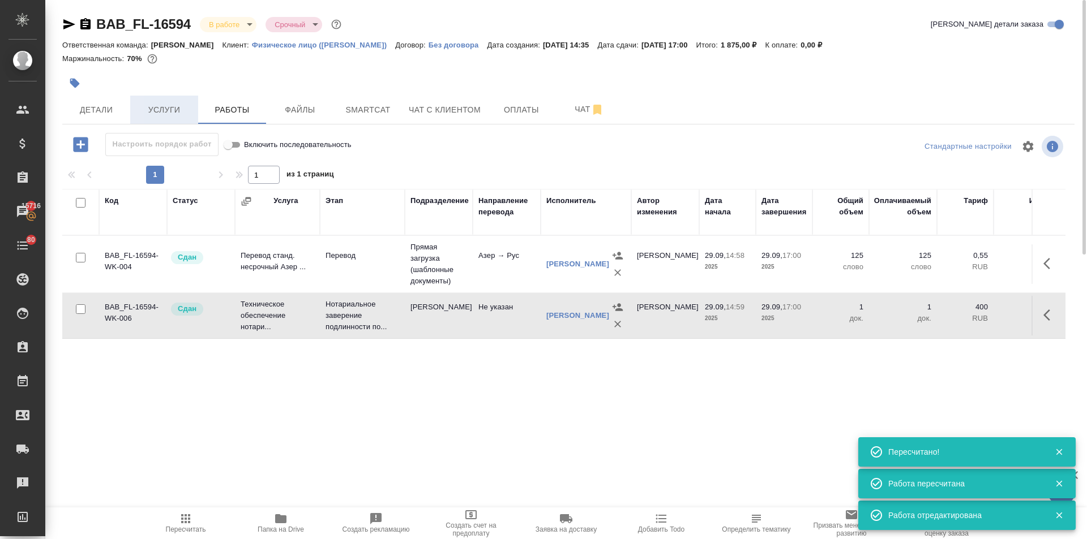
click at [152, 106] on span "Услуги" at bounding box center [164, 110] width 54 height 14
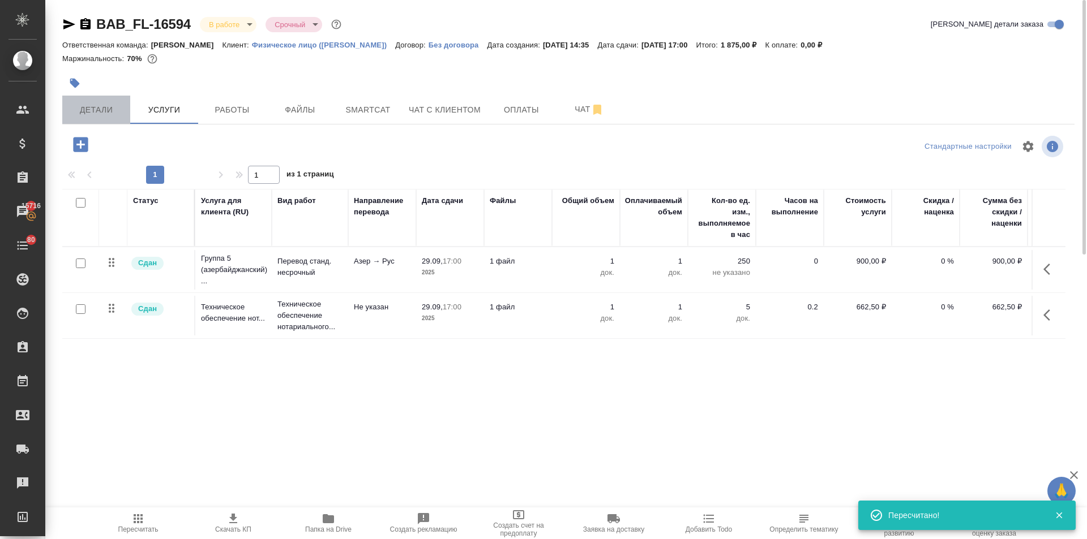
click at [84, 115] on span "Детали" at bounding box center [96, 110] width 54 height 14
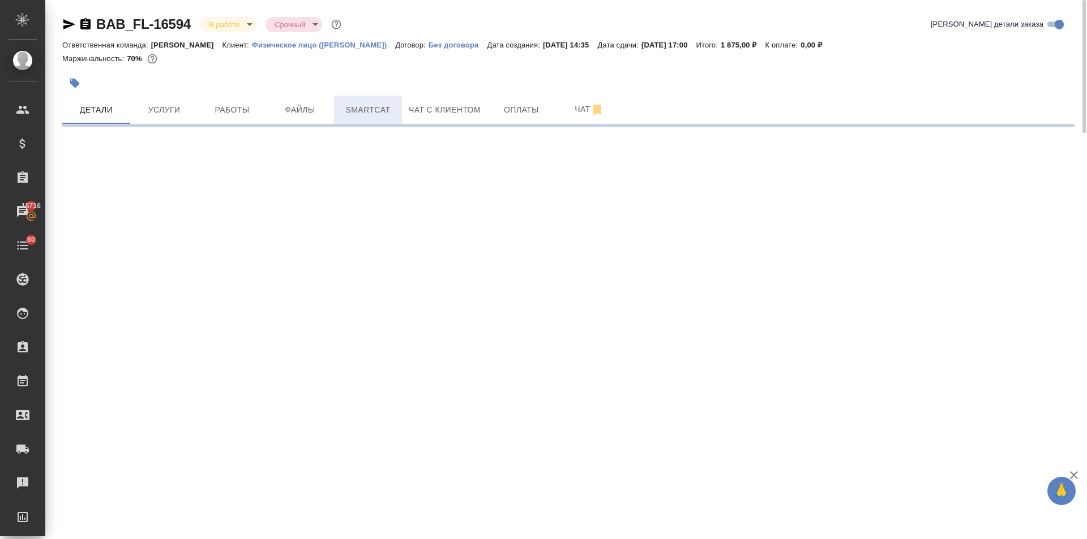
select select "RU"
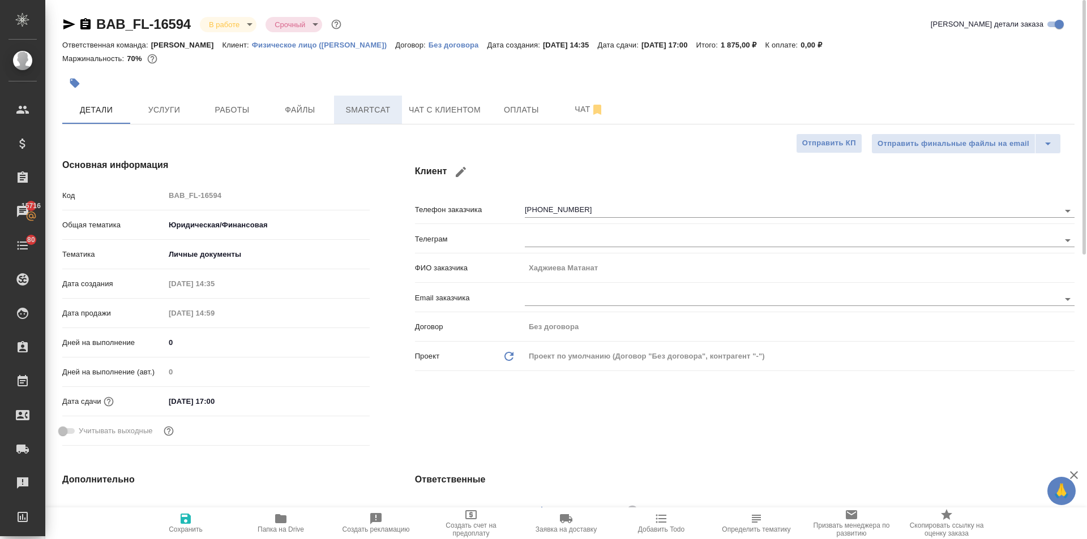
type textarea "x"
click at [212, 25] on body "🙏 .cls-1 fill:#fff; AWATERA Ilina Ekaterina Клиенты Спецификации Заказы 15716 Ч…" at bounding box center [543, 269] width 1087 height 539
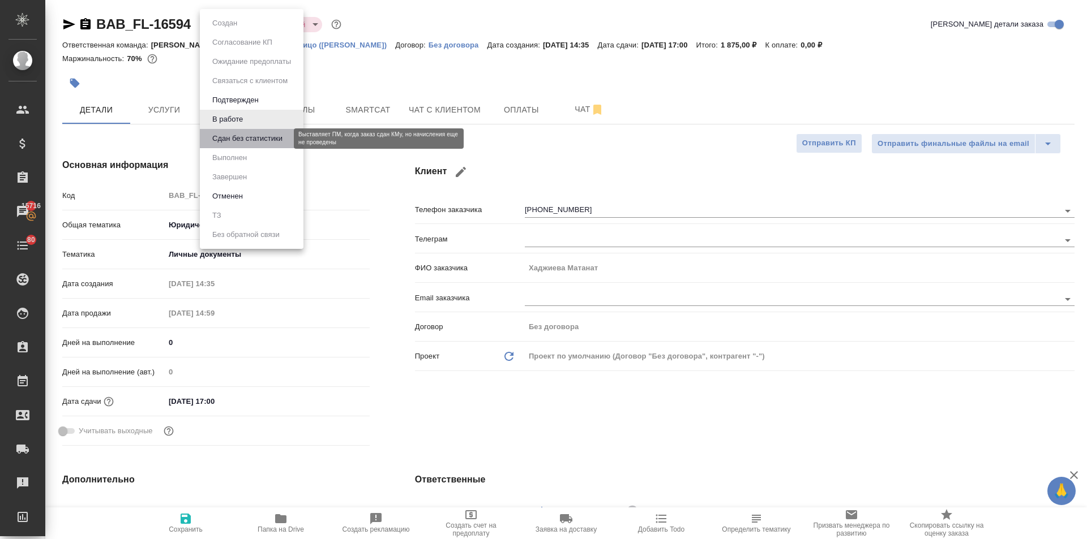
click at [236, 140] on button "Сдан без статистики" at bounding box center [247, 138] width 77 height 12
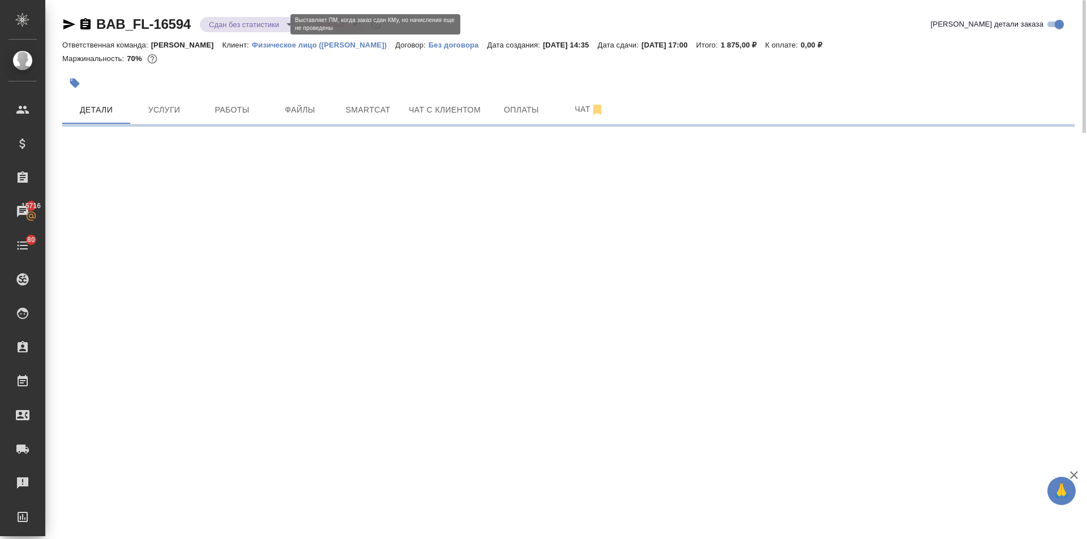
click at [216, 27] on body "🙏 .cls-1 fill:#fff; AWATERA Ilina Ekaterina Клиенты Спецификации Заказы 15716 Ч…" at bounding box center [543, 269] width 1087 height 539
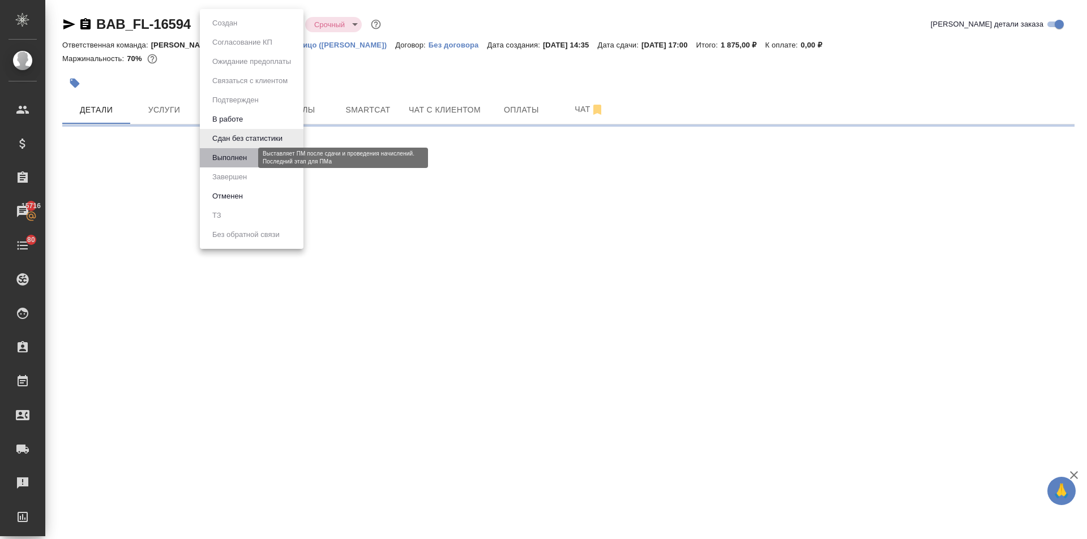
click at [230, 157] on button "Выполнен" at bounding box center [229, 158] width 41 height 12
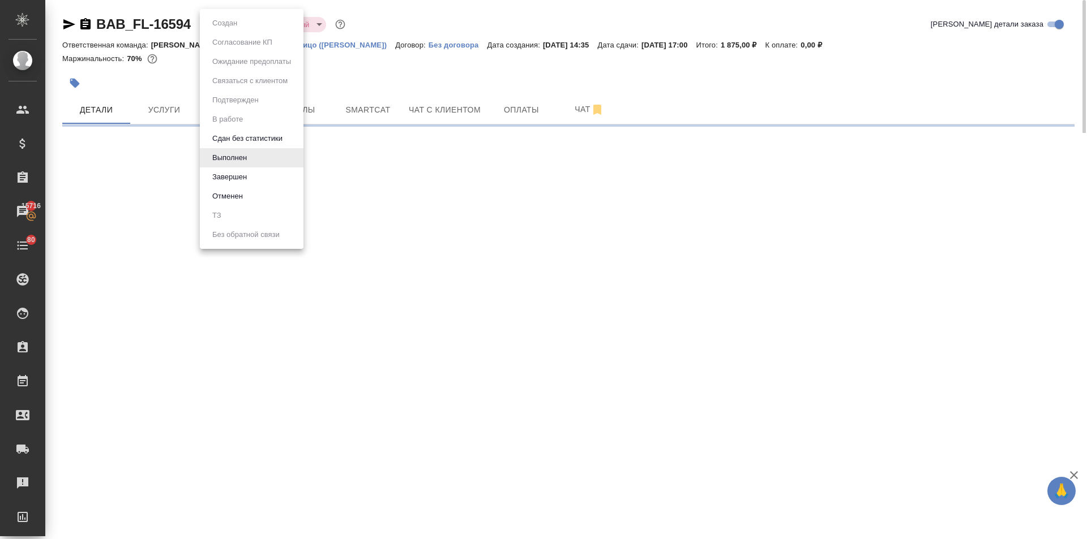
click at [213, 24] on body "🙏 .cls-1 fill:#fff; AWATERA Ilina Ekaterina Клиенты Спецификации Заказы 15716 Ч…" at bounding box center [543, 269] width 1087 height 539
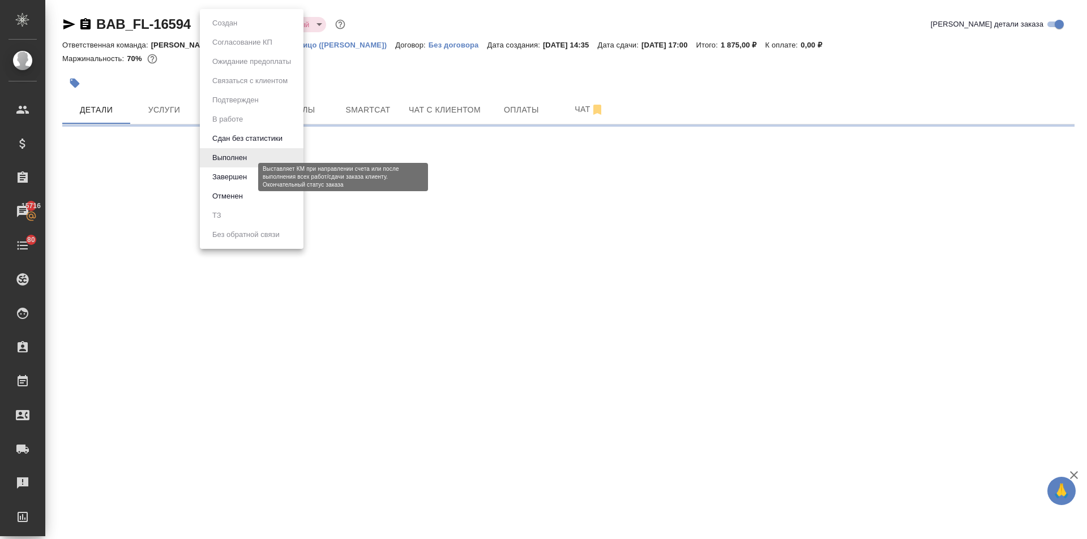
click at [224, 181] on button "Завершен" at bounding box center [229, 177] width 41 height 12
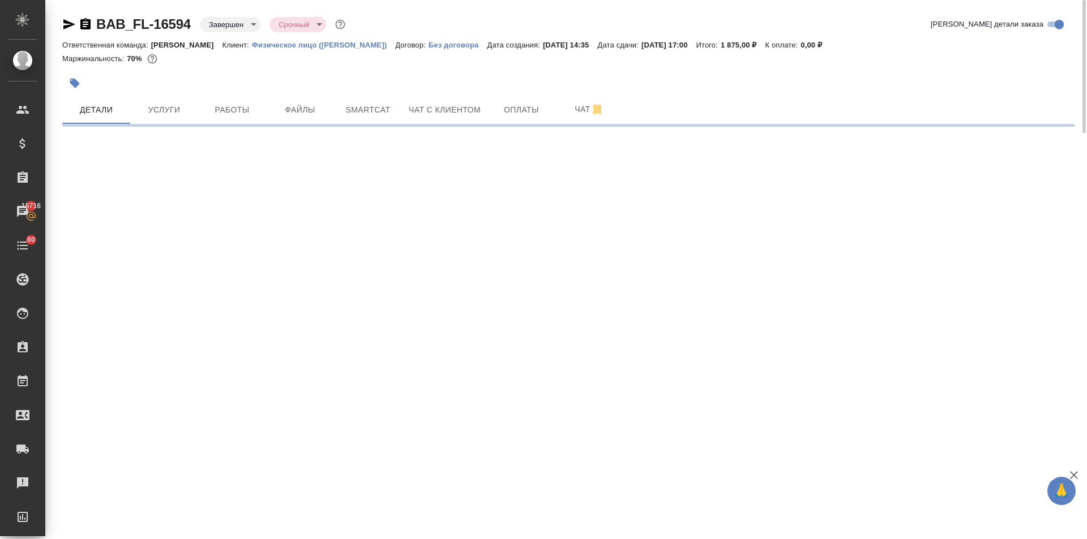
select select "RU"
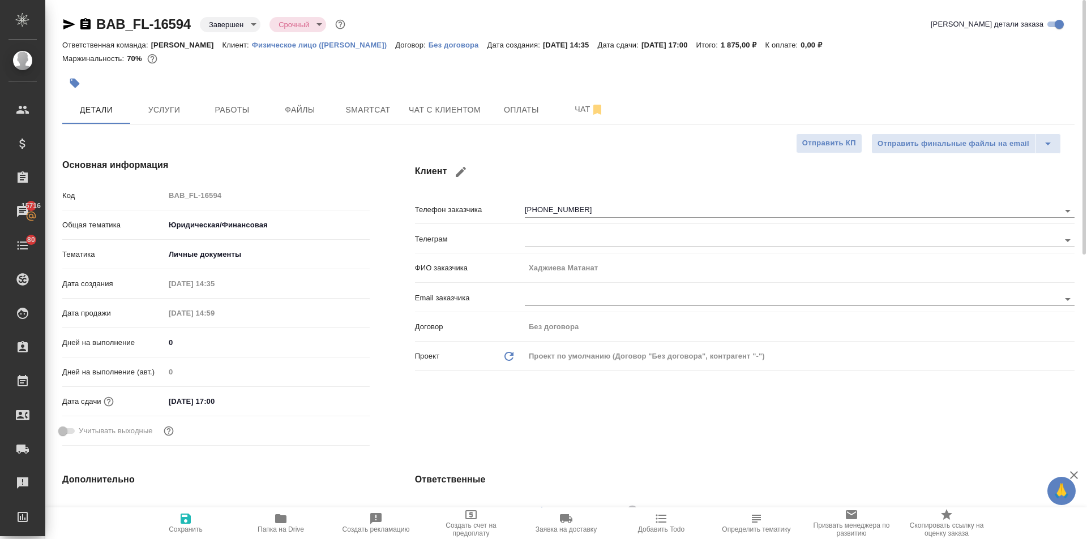
type textarea "x"
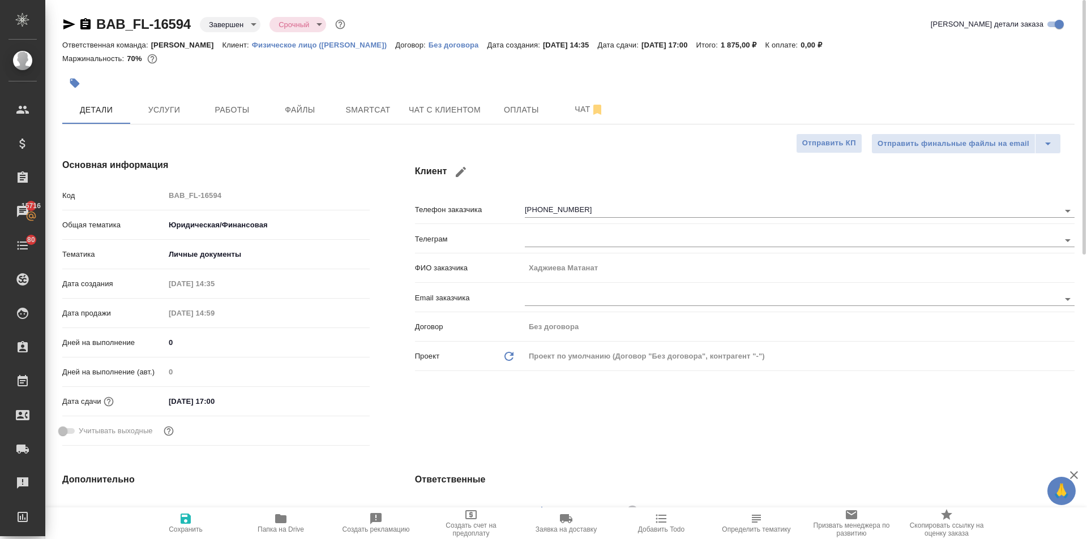
type textarea "x"
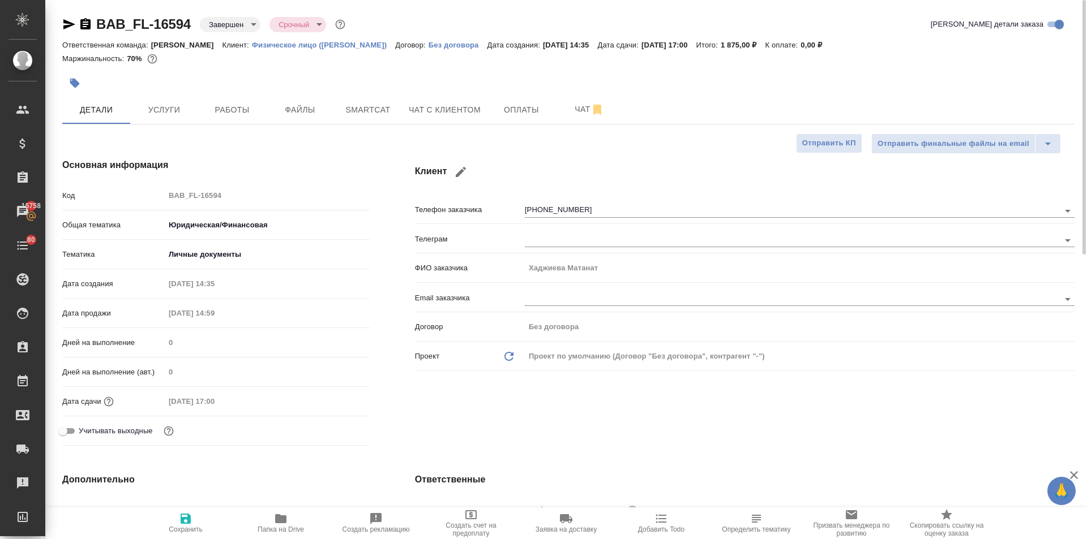
type textarea "x"
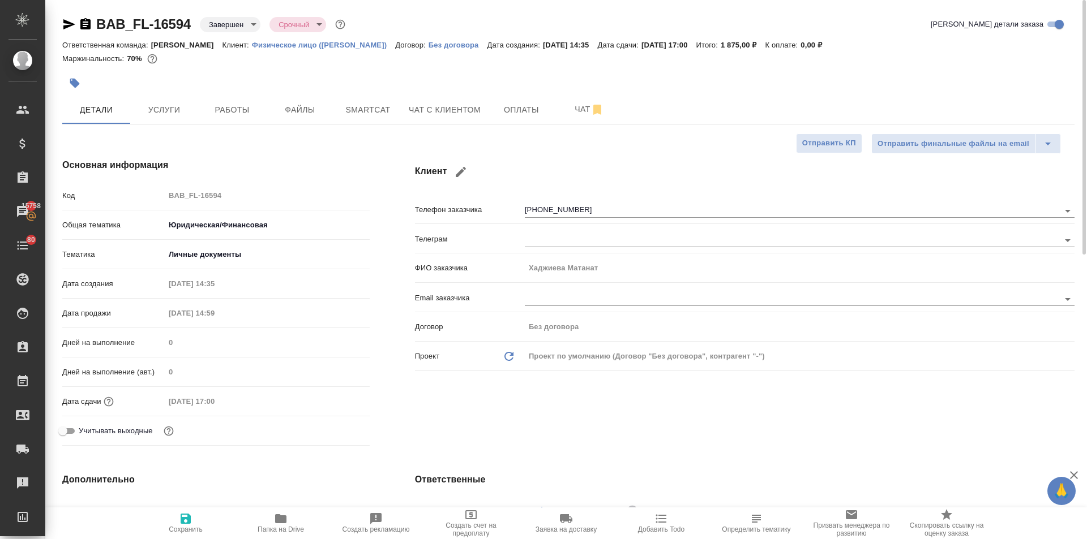
type textarea "x"
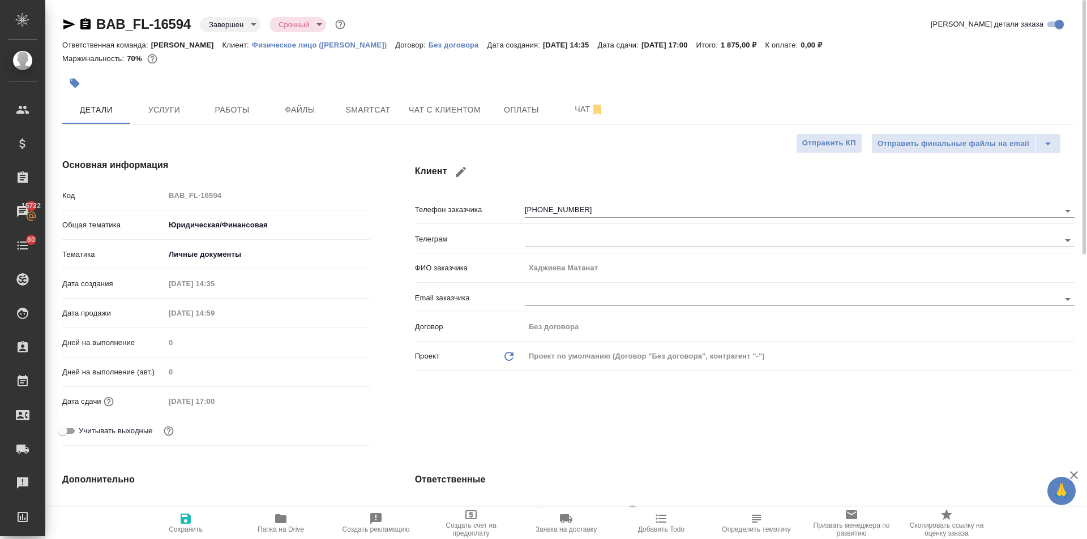
type textarea "x"
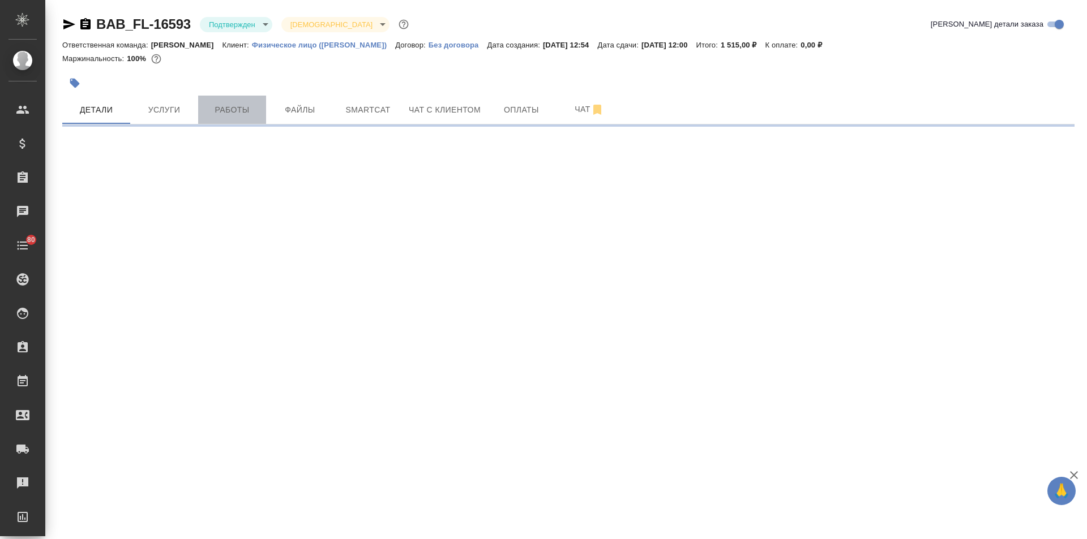
click at [235, 113] on span "Работы" at bounding box center [232, 110] width 54 height 14
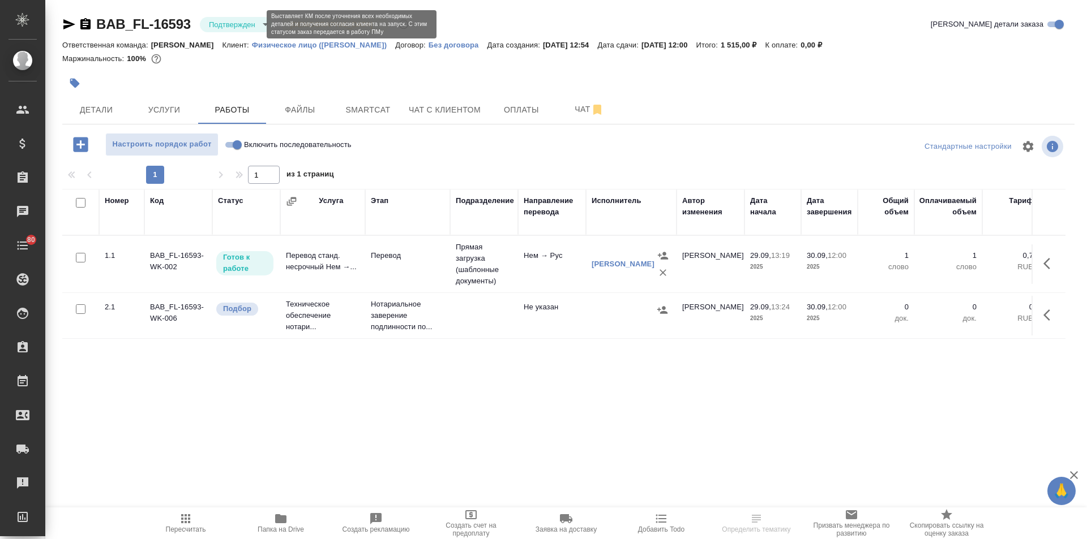
click at [236, 27] on body "🙏 .cls-1 fill:#fff; AWATERA Ilina Ekaterina Клиенты Спецификации Заказы Чаты 80…" at bounding box center [543, 269] width 1087 height 539
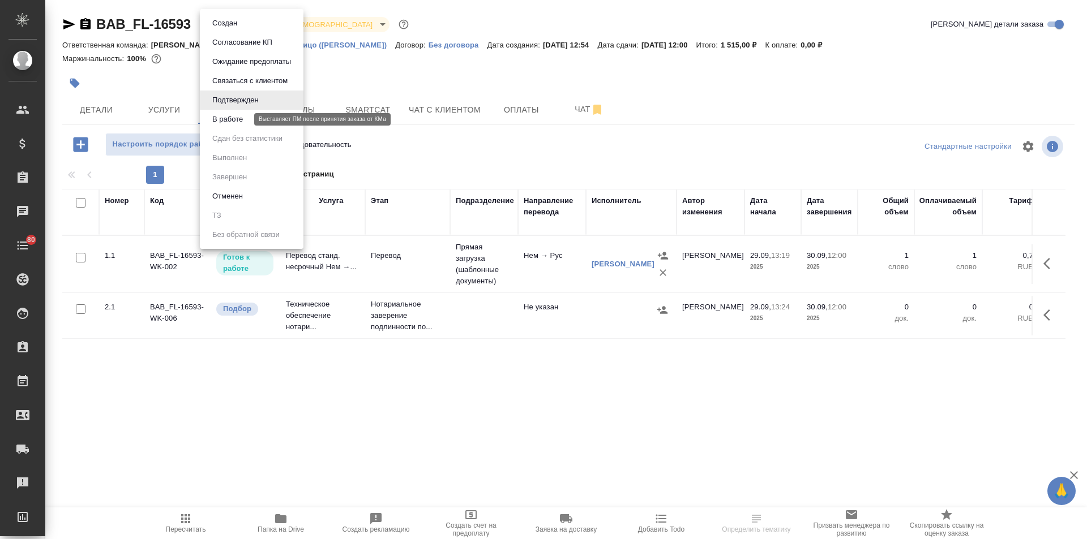
click at [233, 123] on button "В работе" at bounding box center [227, 119] width 37 height 12
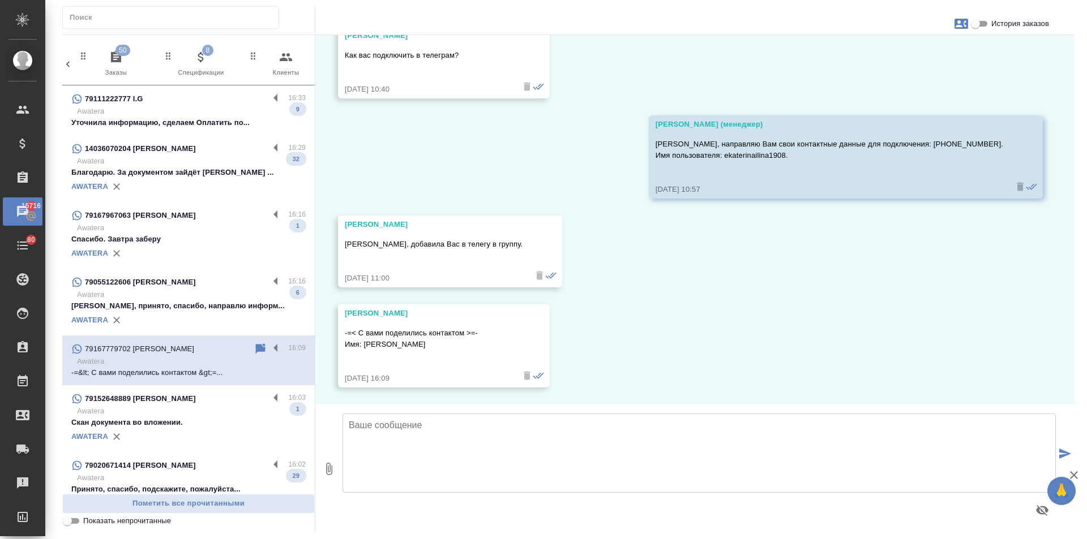
scroll to position [0, 534]
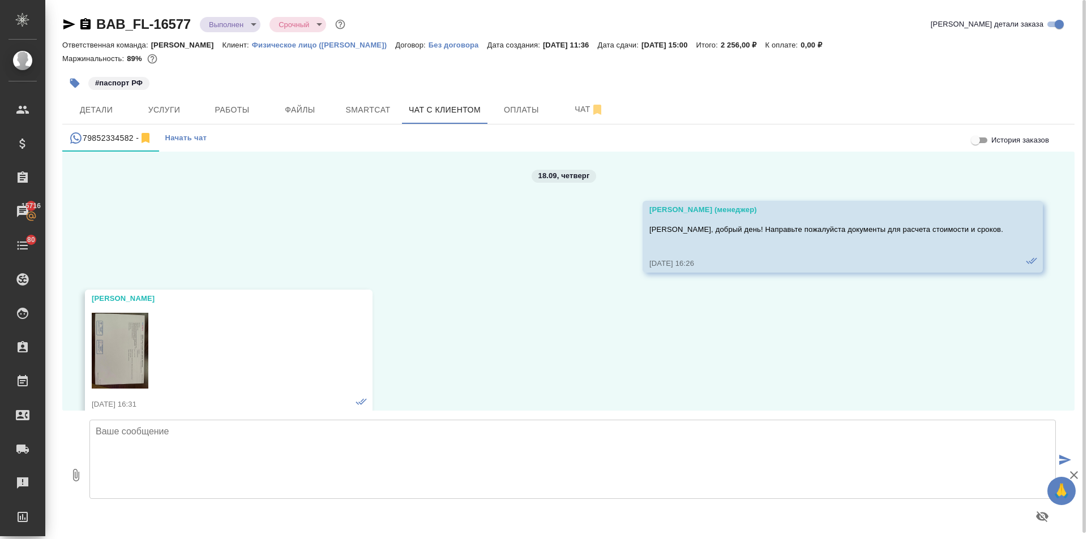
scroll to position [7715, 0]
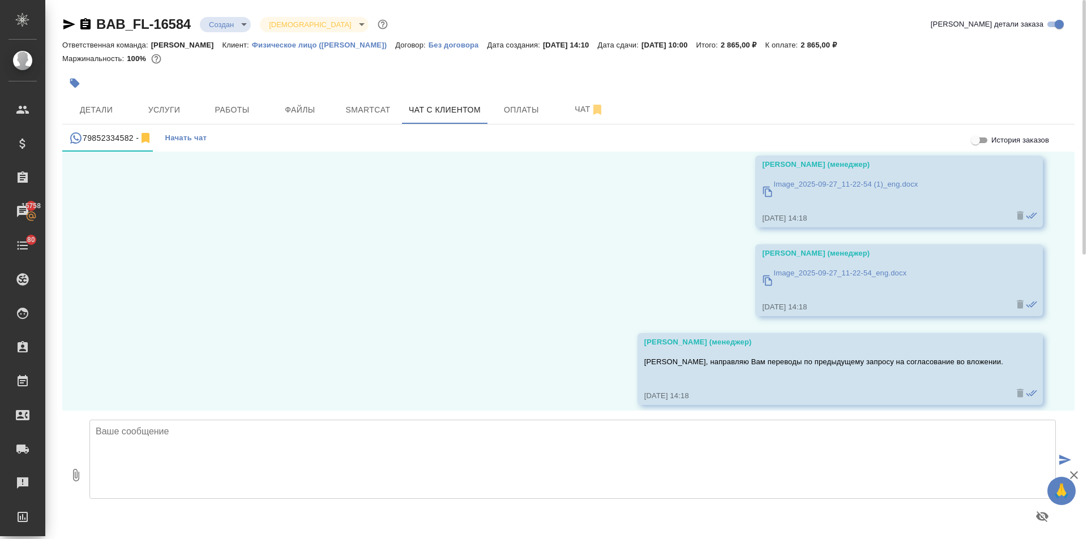
scroll to position [6, 0]
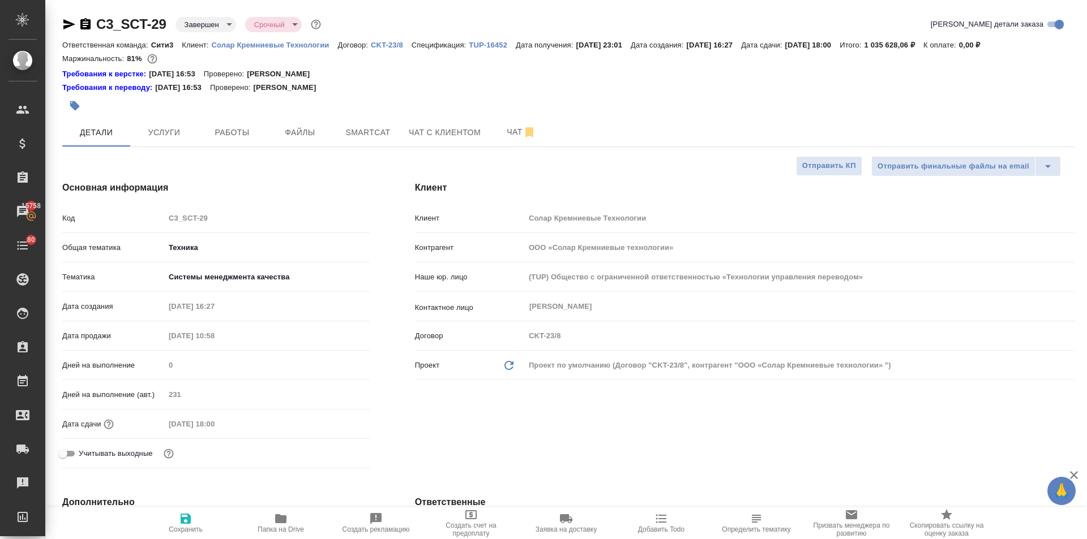
select select "RU"
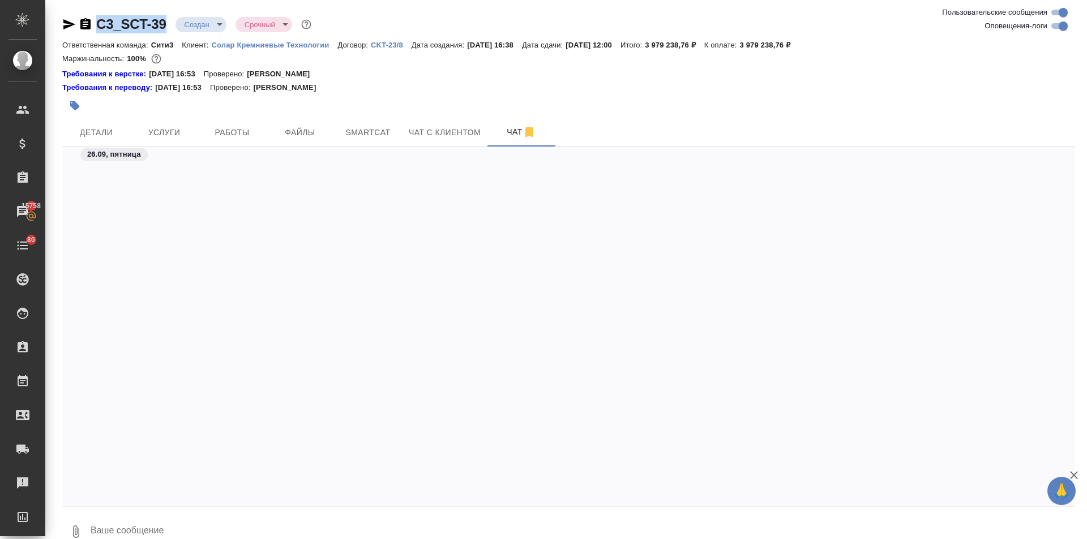
scroll to position [3281, 0]
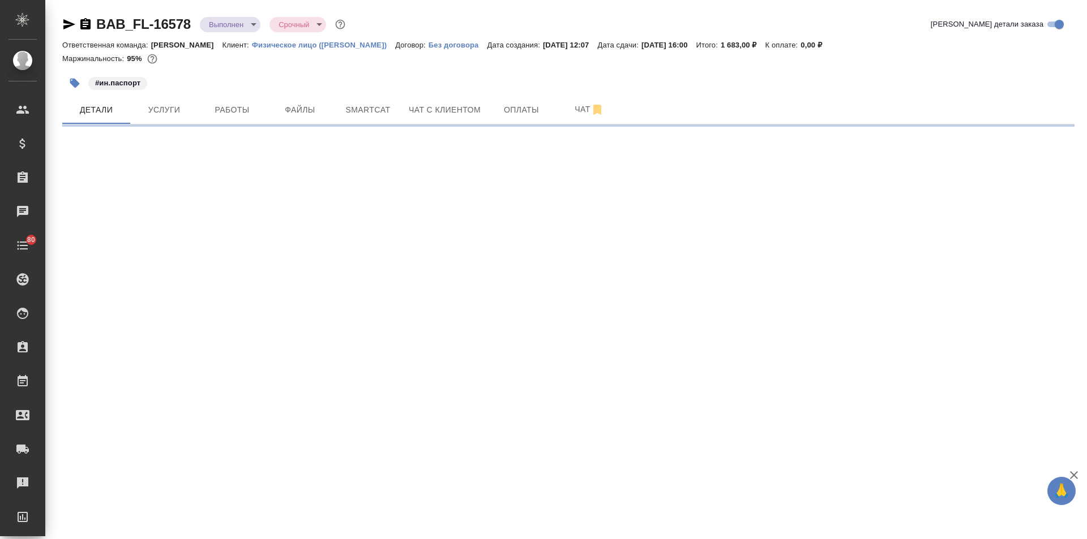
select select "RU"
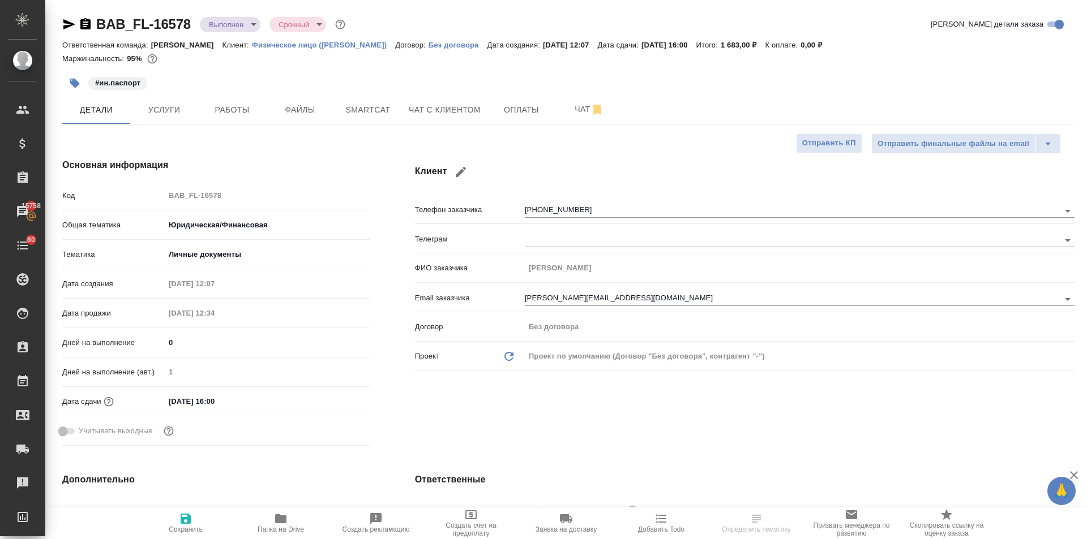
type textarea "x"
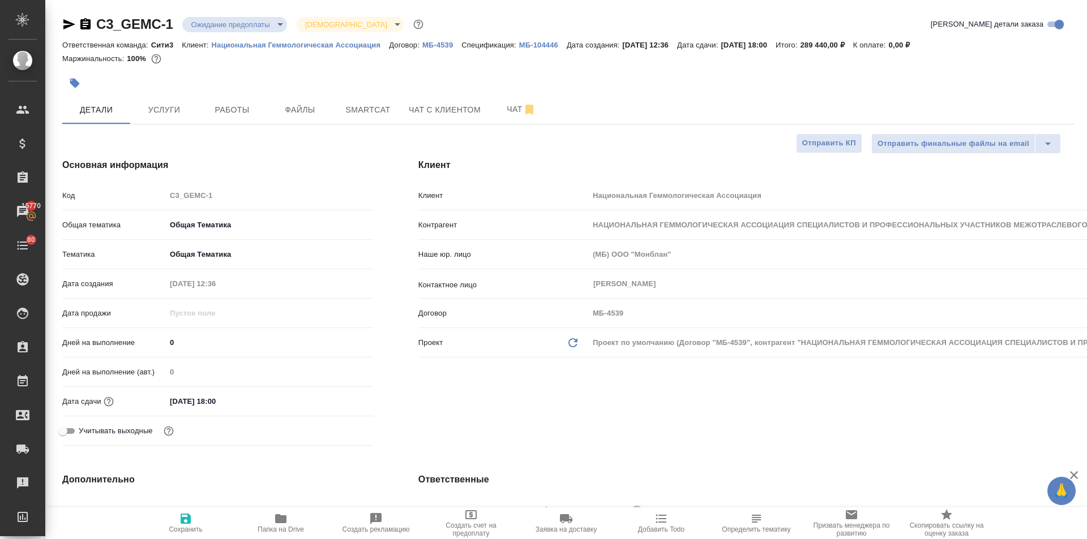
select select "RU"
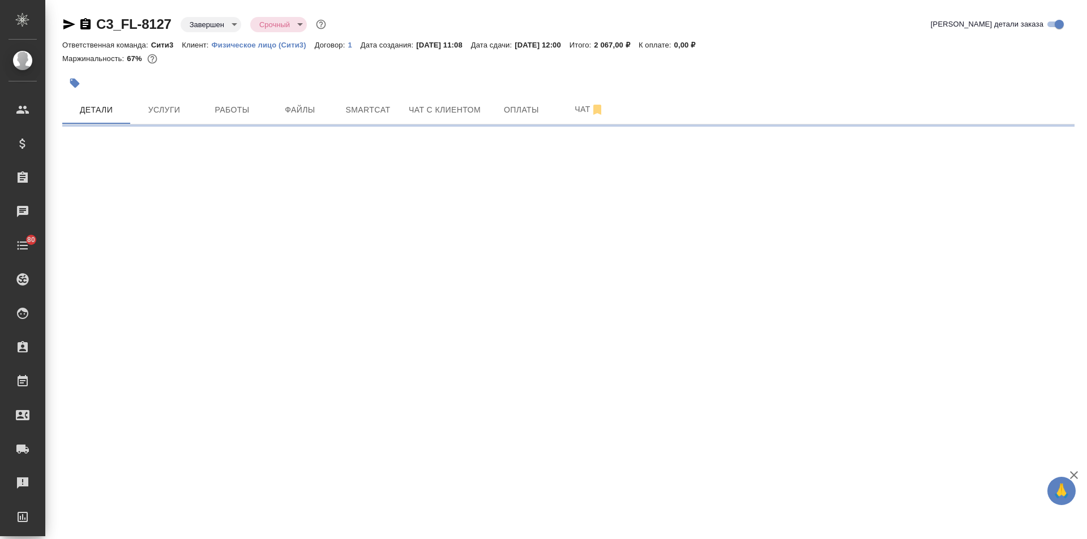
select select "RU"
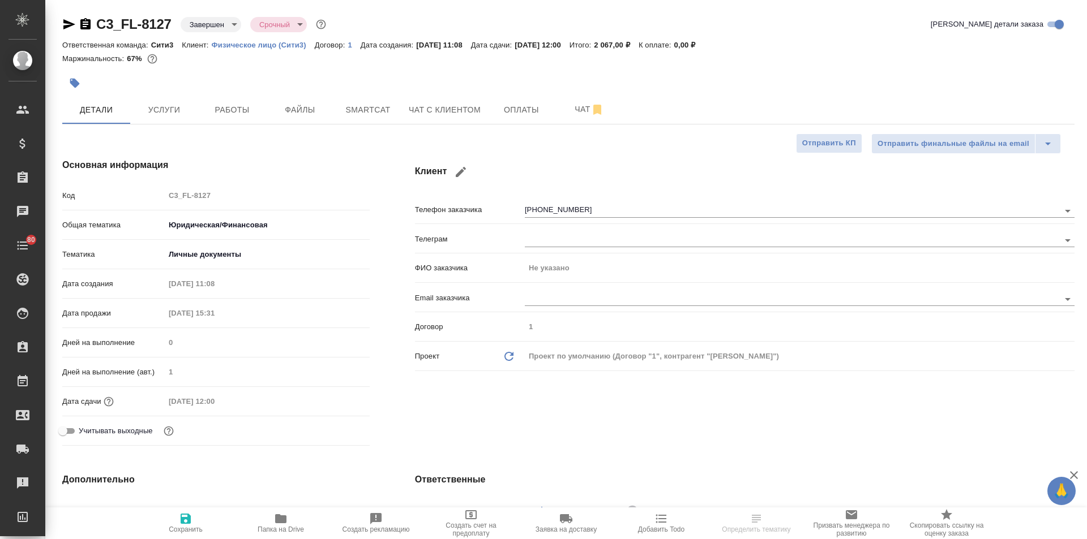
type textarea "x"
click at [451, 117] on button "Чат с клиентом" at bounding box center [444, 110] width 85 height 28
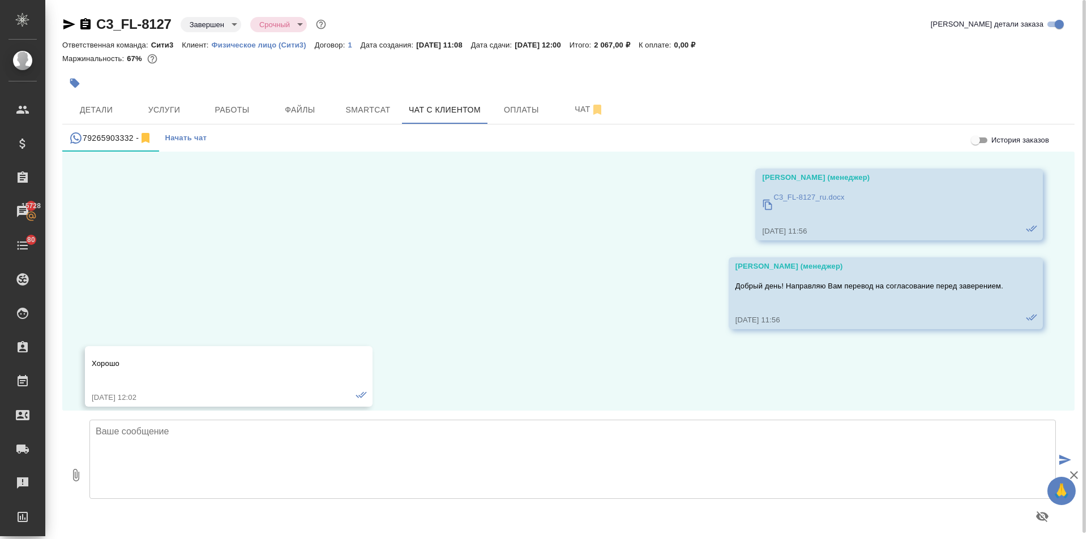
scroll to position [2723, 0]
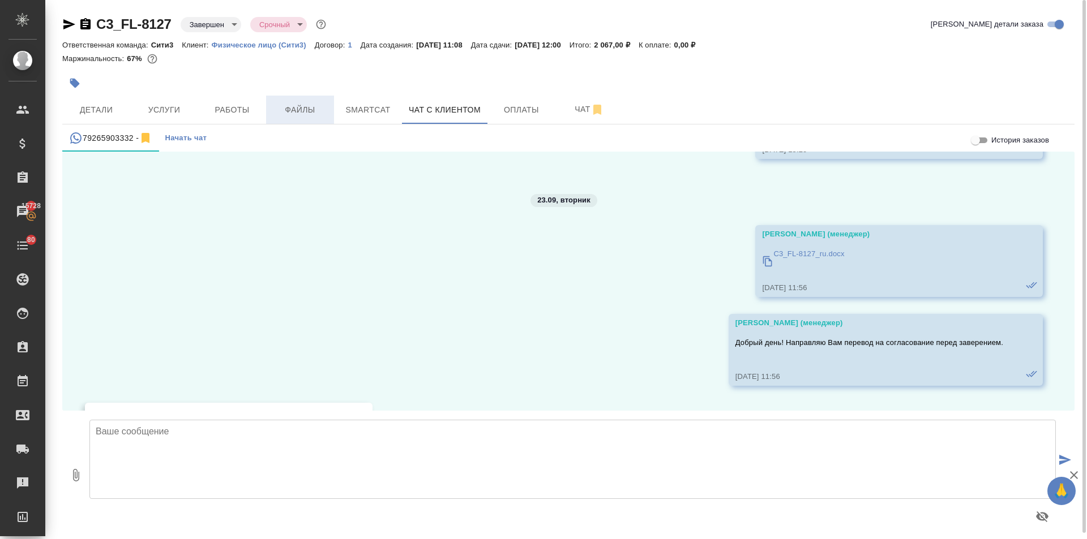
click at [329, 107] on button "Файлы" at bounding box center [300, 110] width 68 height 28
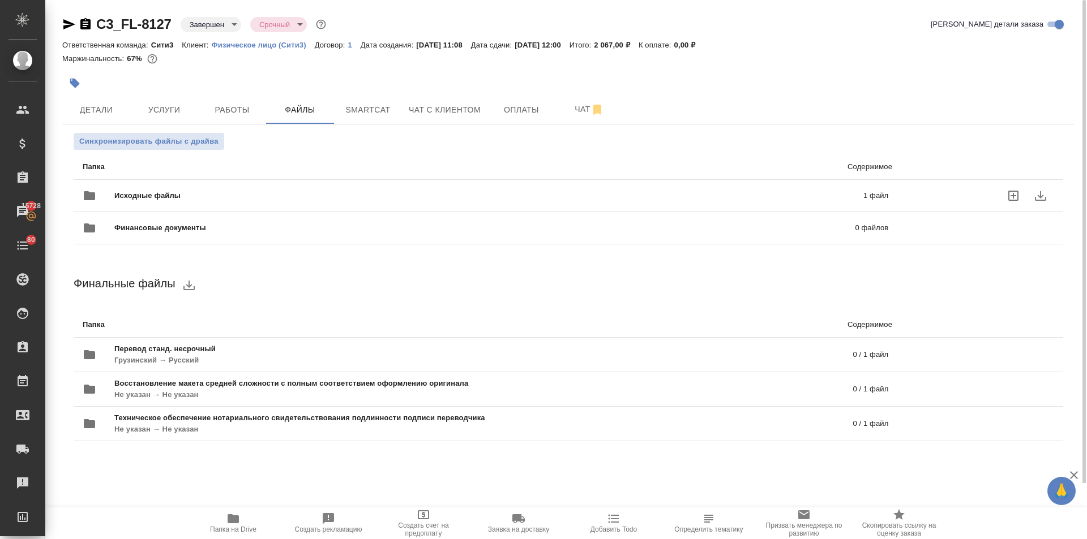
click at [188, 184] on div "Исходные файлы 1 файл" at bounding box center [485, 195] width 805 height 27
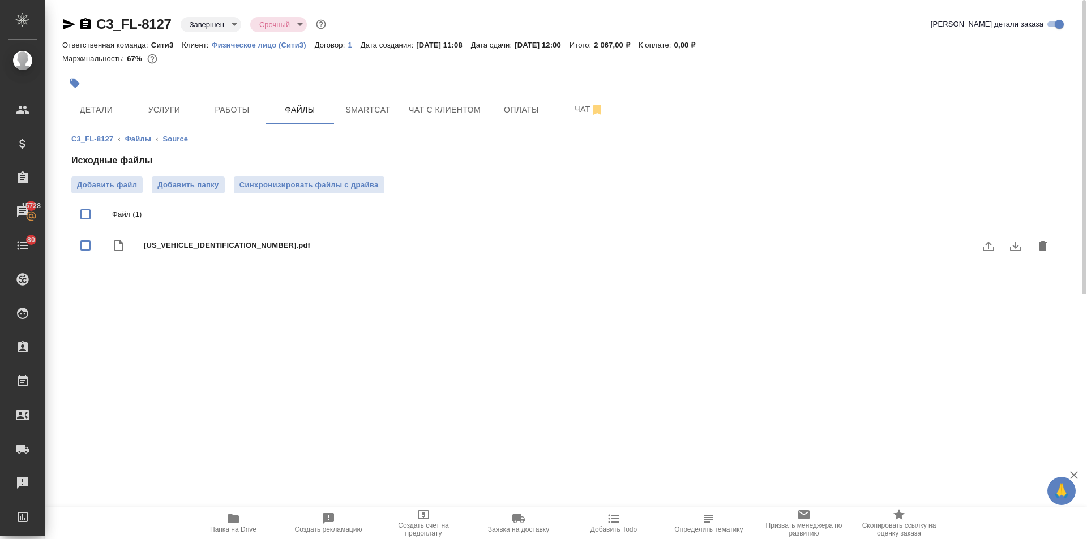
click at [1011, 244] on icon "download" at bounding box center [1015, 246] width 14 height 14
click at [464, 107] on span "Чат с клиентом" at bounding box center [445, 110] width 72 height 14
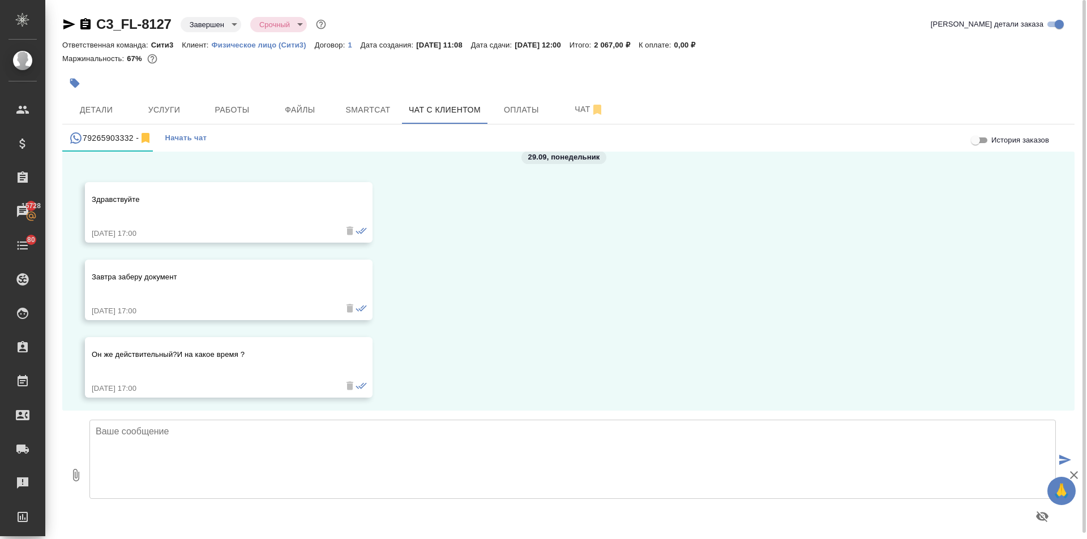
scroll to position [4420, 0]
click at [198, 449] on textarea at bounding box center [572, 459] width 966 height 79
click at [475, 431] on textarea "добрый день! Да, перевод действителен, его можно забрать в удобное время завтра." at bounding box center [572, 459] width 966 height 79
click at [271, 430] on textarea "добрый день! Да, перевод действителен, его можно забрать в удобное время завтра." at bounding box center [572, 459] width 966 height 79
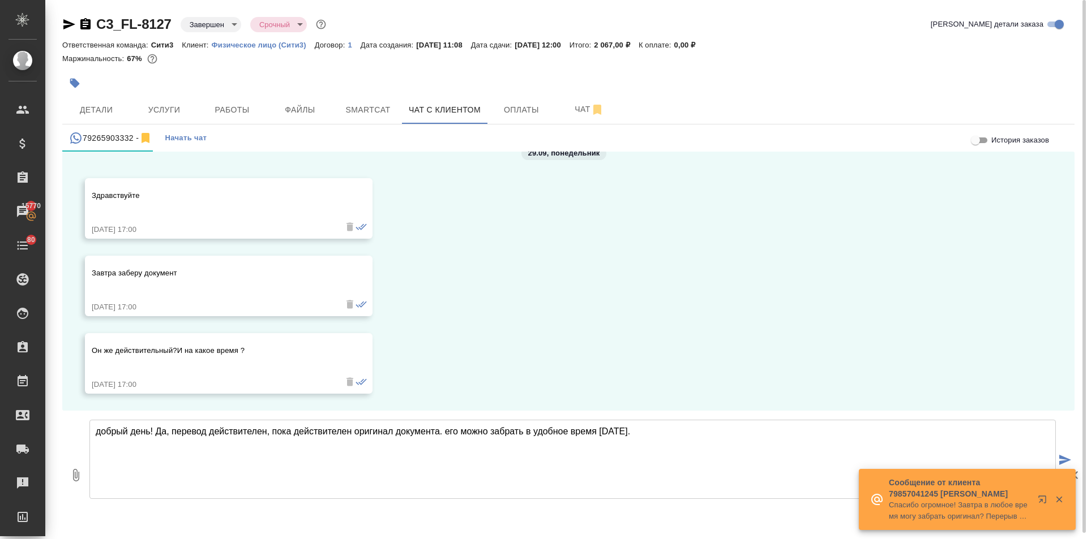
click at [444, 431] on textarea "добрый день! Да, перевод действителен, пока действителен оригинал документа. ег…" at bounding box center [572, 459] width 966 height 79
click at [664, 447] on textarea "добрый день! Да, перевод действителен, пока действителен оригинал документа. Ег…" at bounding box center [572, 459] width 966 height 79
click at [647, 435] on textarea "добрый день! Да, перевод действителен, пока действителен оригинал документа. Ег…" at bounding box center [572, 459] width 966 height 79
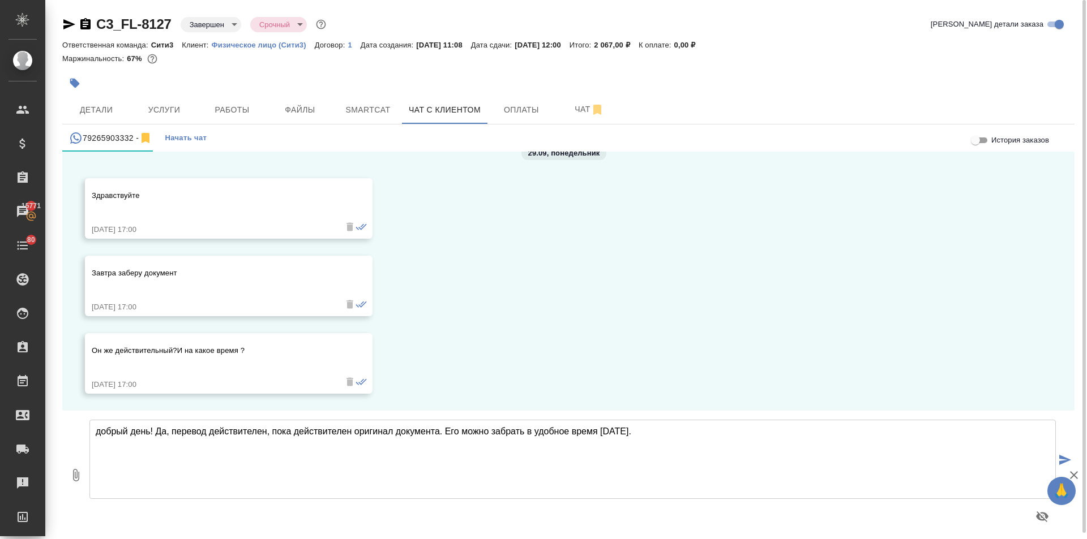
drag, startPoint x: 102, startPoint y: 430, endPoint x: 95, endPoint y: 429, distance: 7.4
click at [97, 430] on textarea "добрый день! Да, перевод действителен, пока действителен оригинал документа. Ег…" at bounding box center [572, 459] width 966 height 79
click at [680, 448] on textarea "Добрый день! Да, перевод действителен, пока действителен оригинал документа. Ег…" at bounding box center [572, 459] width 966 height 79
type textarea "Добрый день! Да, перевод действителен, пока действителен оригинал документа. Ег…"
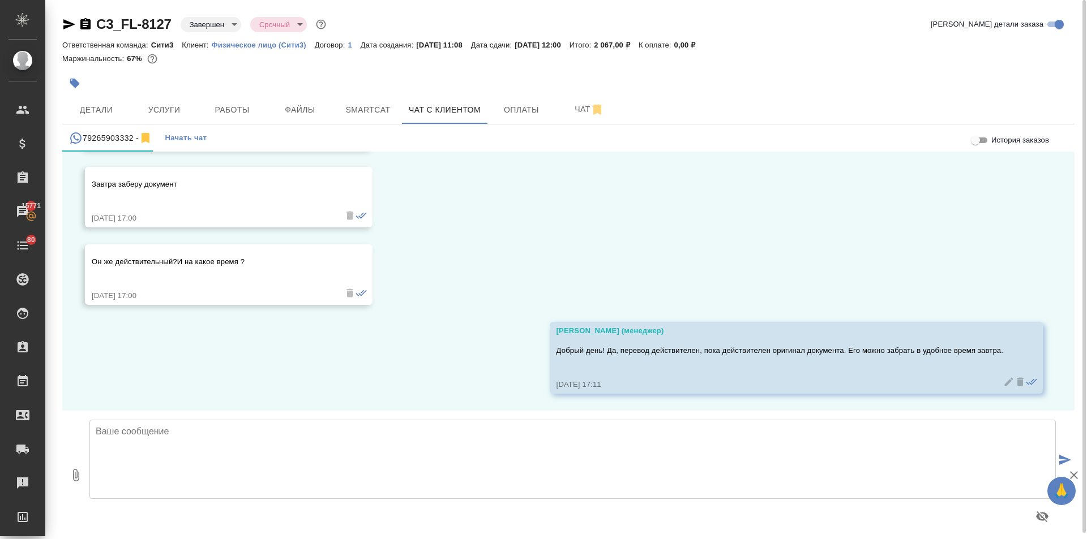
scroll to position [4339, 0]
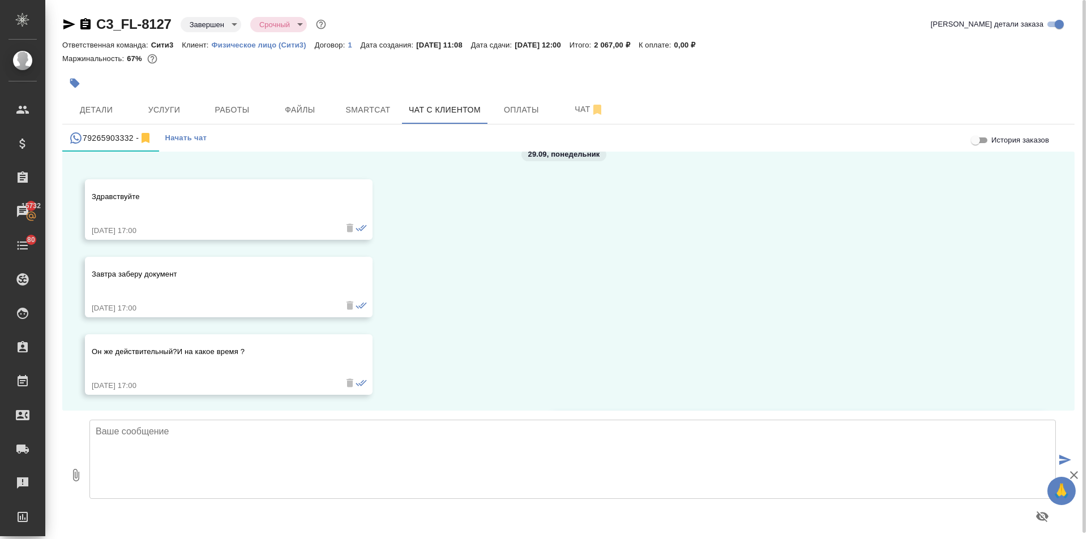
scroll to position [4509, 0]
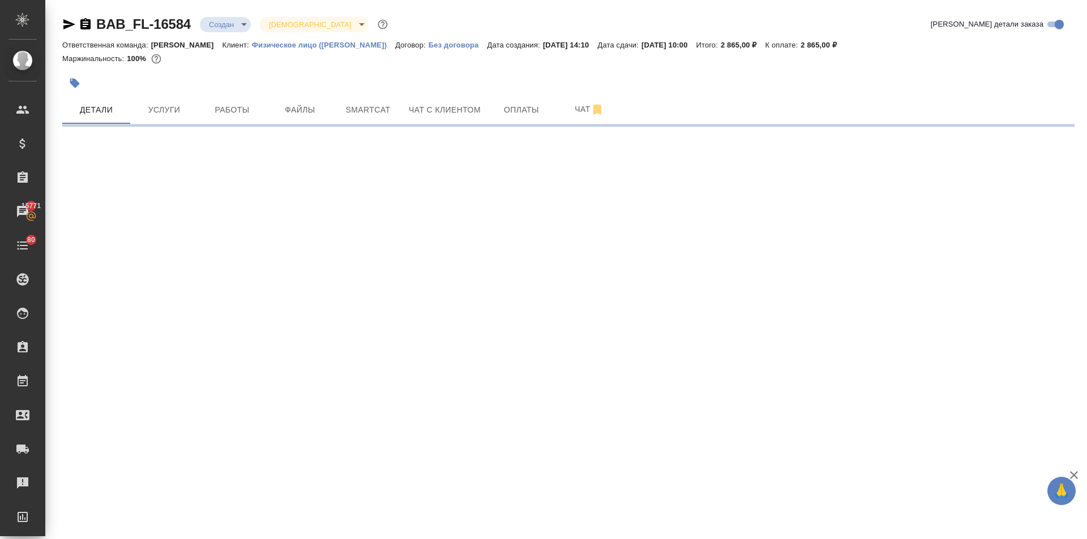
select select "RU"
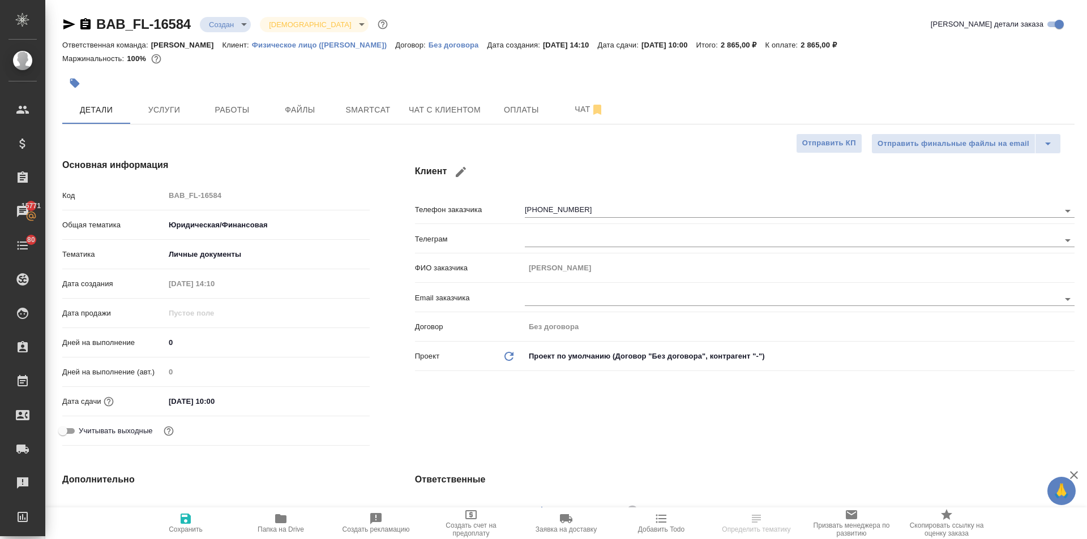
type textarea "x"
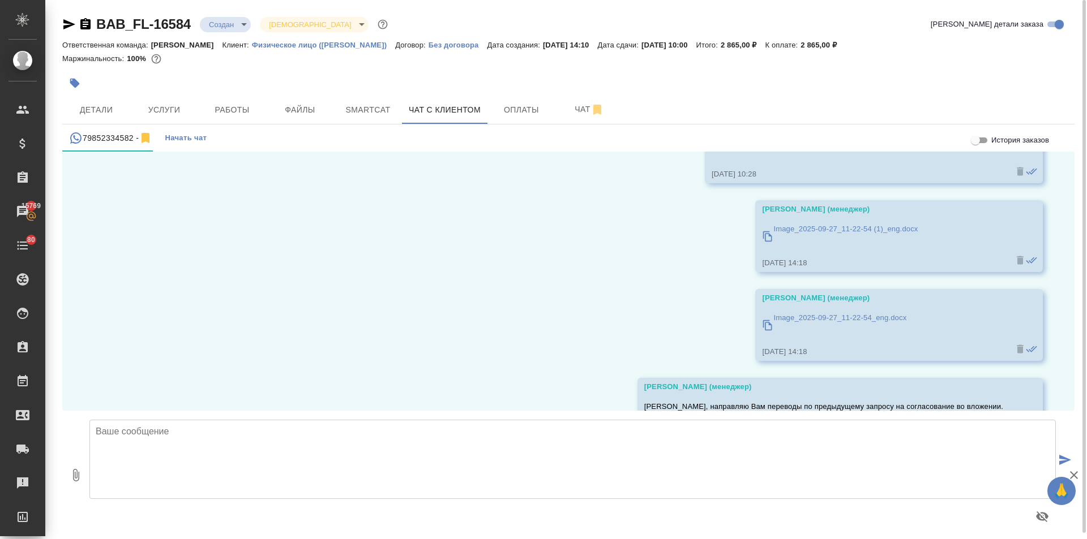
scroll to position [7666, 0]
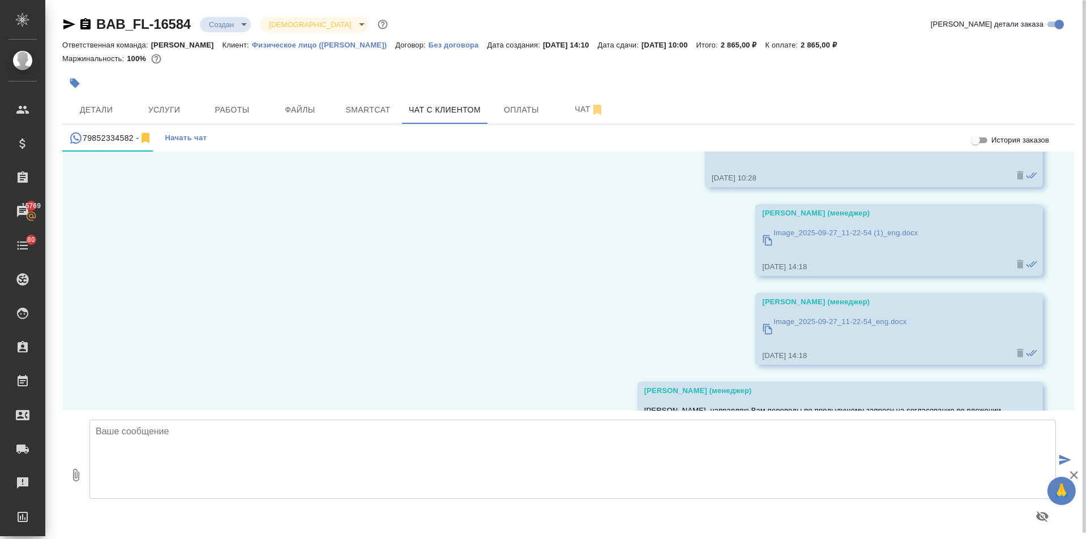
click at [762, 235] on icon at bounding box center [767, 240] width 11 height 11
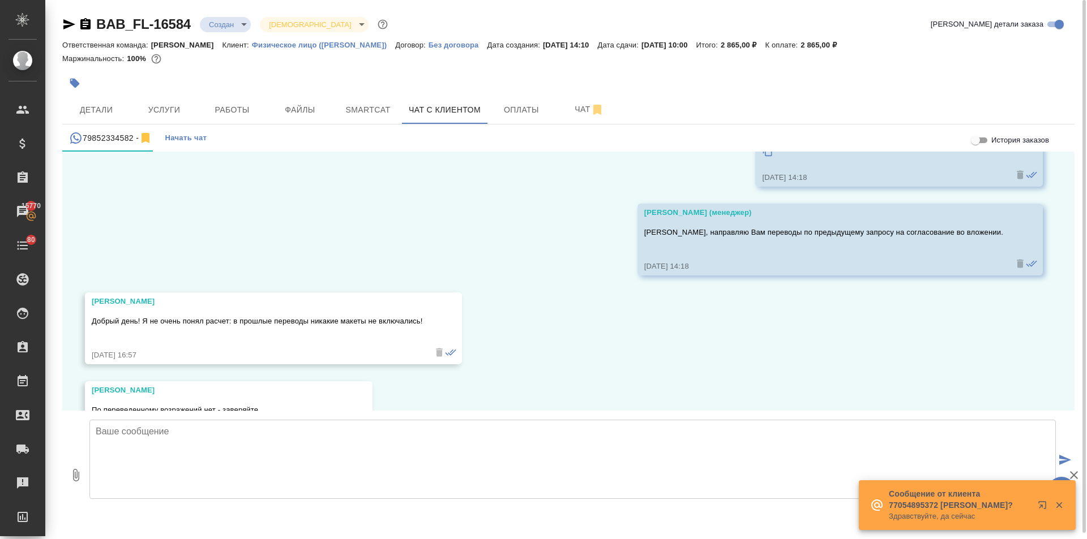
scroll to position [7892, 0]
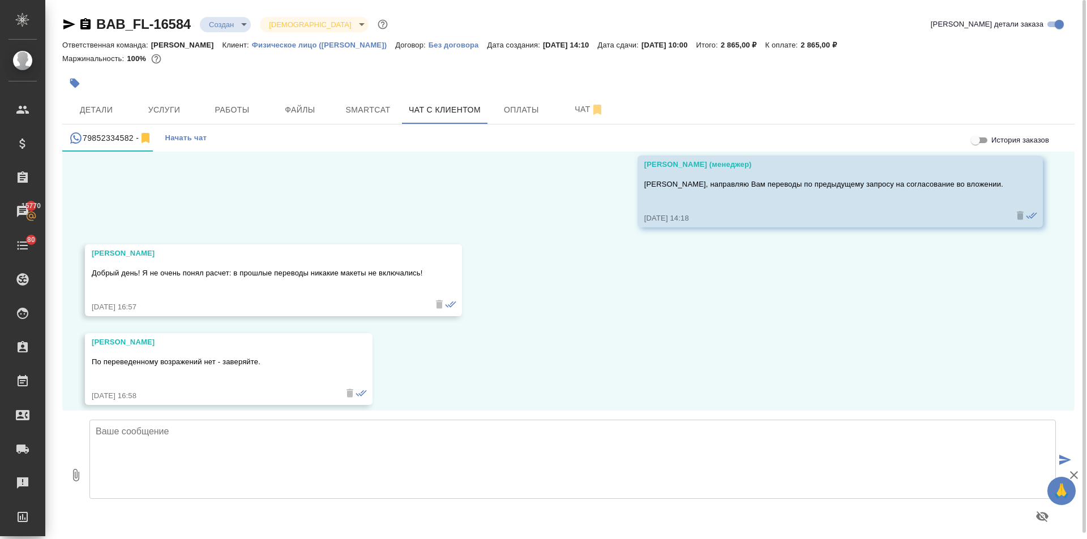
click at [145, 435] on textarea at bounding box center [572, 459] width 966 height 79
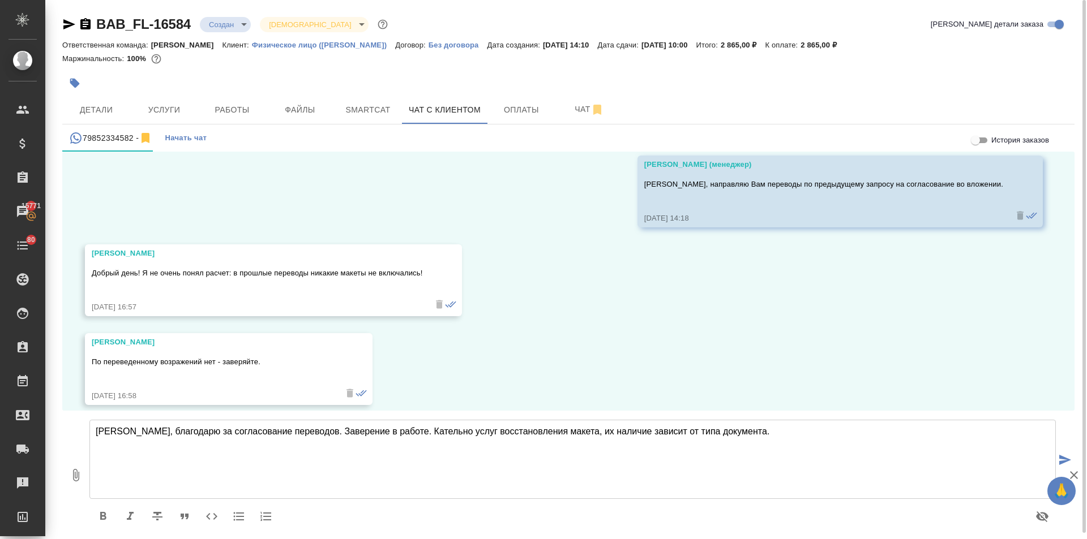
drag, startPoint x: 427, startPoint y: 430, endPoint x: 406, endPoint y: 435, distance: 21.1
click at [406, 435] on textarea "Дмитрий, благодарю за согласование переводов. Заверение в работе. Кательно услу…" at bounding box center [572, 459] width 966 height 79
click at [450, 427] on textarea "Дмитрий, благодарю за согласование переводов. Заверение в работе. Кастельно усл…" at bounding box center [572, 459] width 966 height 79
click at [753, 424] on textarea "Дмитрий, благодарю за согласование переводов. Заверение в работе. Кастельно усл…" at bounding box center [572, 459] width 966 height 79
click at [514, 433] on textarea "Дмитрий, благодарю за согласование переводов. Заверение в работе. Касательно ус…" at bounding box center [572, 459] width 966 height 79
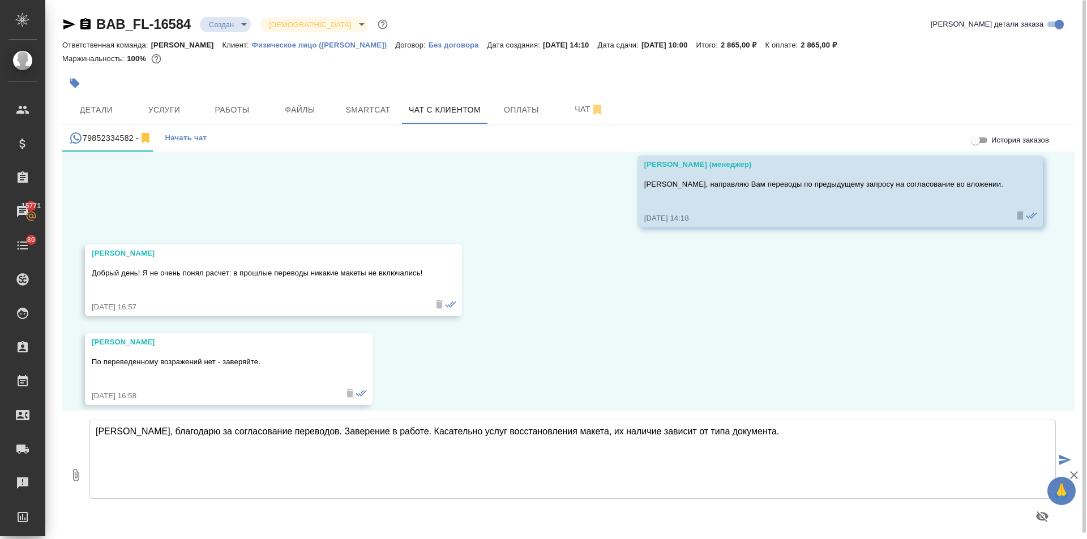
click at [668, 422] on textarea "Дмитрий, благодарю за согласование переводов. Заверение в работе. Касательно ус…" at bounding box center [572, 459] width 966 height 79
click at [754, 431] on textarea "Дмитрий, благодарю за согласование переводов. Заверение в работе. Касательно ус…" at bounding box center [572, 459] width 966 height 79
click at [589, 431] on textarea "Дмитрий, благодарю за согласование переводов. Заверение в работе. Касательно ус…" at bounding box center [572, 459] width 966 height 79
click at [623, 433] on textarea "Дмитрий, благодарю за согласование переводов. Заверение в работе. Касательно ус…" at bounding box center [572, 459] width 966 height 79
click at [663, 431] on textarea "Дмитрий, благодарю за согласование переводов. Заверение в работе. Касательно ус…" at bounding box center [572, 459] width 966 height 79
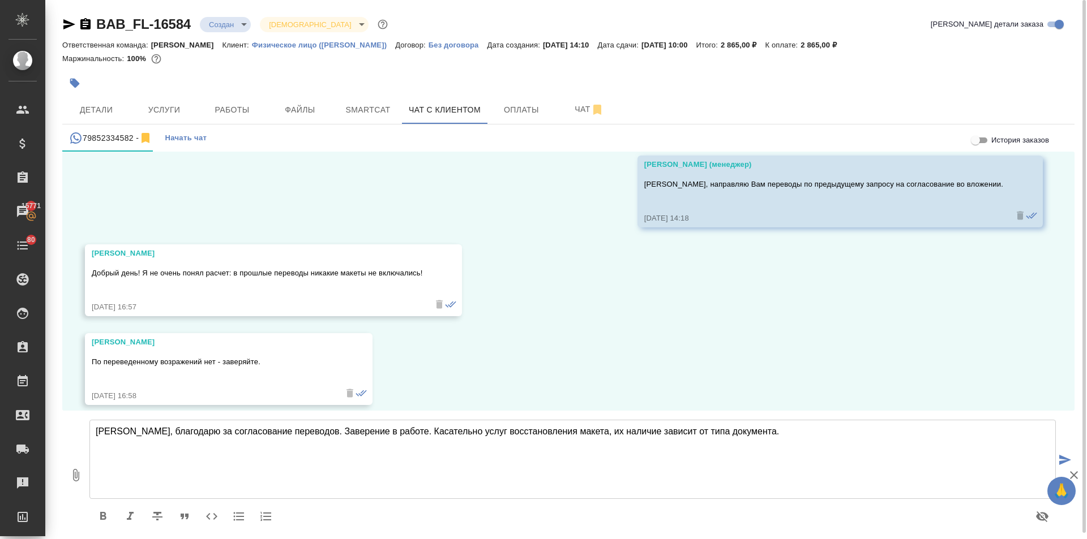
click at [669, 431] on textarea "Дмитрий, благодарю за согласование переводов. Заверение в работе. Касательно ус…" at bounding box center [572, 459] width 966 height 79
click at [692, 428] on textarea "Дмитрий, благодарю за согласование переводов. Заверение в работе. Касательно ус…" at bounding box center [572, 459] width 966 height 79
click at [740, 431] on textarea "Дмитрий, благодарю за согласование переводов. Заверение в работе. Касательно ус…" at bounding box center [572, 459] width 966 height 79
click at [690, 433] on textarea "Дмитрий, благодарю за согласование переводов. Заверение в работе. Касательно ус…" at bounding box center [572, 459] width 966 height 79
click at [763, 425] on textarea "Дмитрий, благодарю за согласование переводов. Заверение в работе. Касательно ус…" at bounding box center [572, 459] width 966 height 79
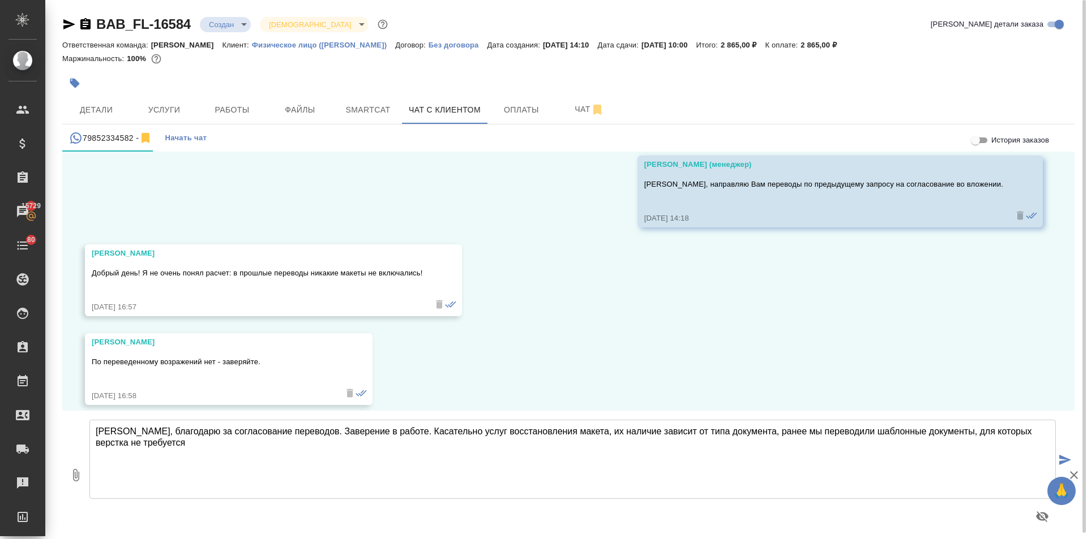
click at [958, 430] on textarea "Дмитрий, благодарю за согласование переводов. Заверение в работе. Касательно ус…" at bounding box center [572, 459] width 966 height 79
click at [761, 440] on textarea "Дмитрий, благодарю за согласование переводов. Заверение в работе. Касательно ус…" at bounding box center [572, 459] width 966 height 79
click at [211, 435] on textarea "Дмитрий, благодарю за согласование переводов. Заверение в работе. Касательно ус…" at bounding box center [572, 459] width 966 height 79
click at [165, 443] on textarea "Дмитрий, благодарю за согласование переводов. Заверение в работе. Касательно ус…" at bounding box center [572, 459] width 966 height 79
click at [304, 428] on textarea "Дмитрий, благодарю за согласование переводов. Заверение в работе. Касательно ус…" at bounding box center [572, 459] width 966 height 79
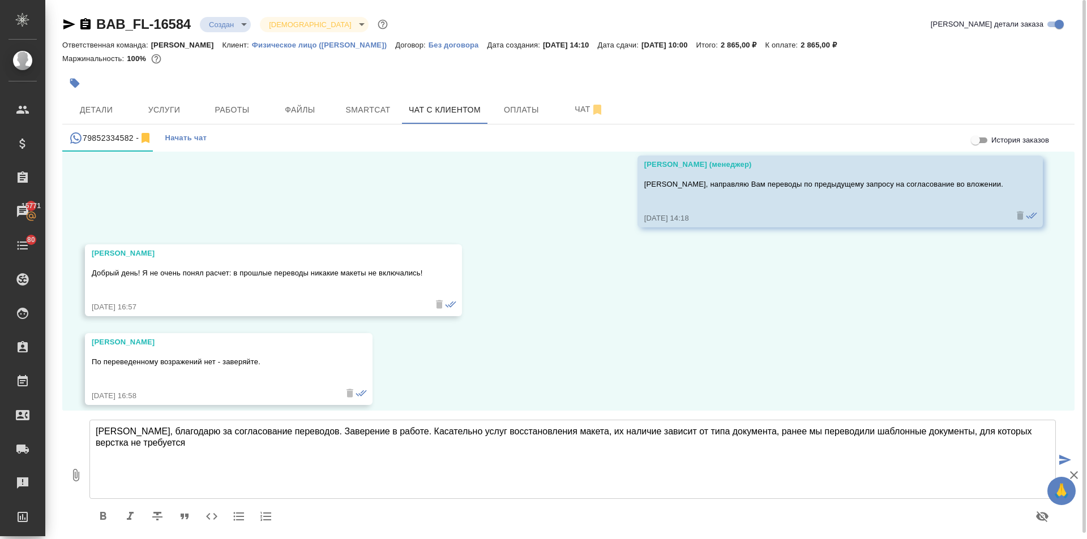
click at [210, 442] on textarea "Дмитрий, благодарю за согласование переводов. Заверение в работе. Касательно ус…" at bounding box center [572, 459] width 966 height 79
click at [454, 436] on textarea "Дмитрий, благодарю за согласование переводов. Заверение в работе. Касательно ус…" at bounding box center [572, 459] width 966 height 79
click at [153, 444] on textarea "Дмитрий, благодарю за согласование переводов. Заверение в работе. Касательно ус…" at bounding box center [572, 459] width 966 height 79
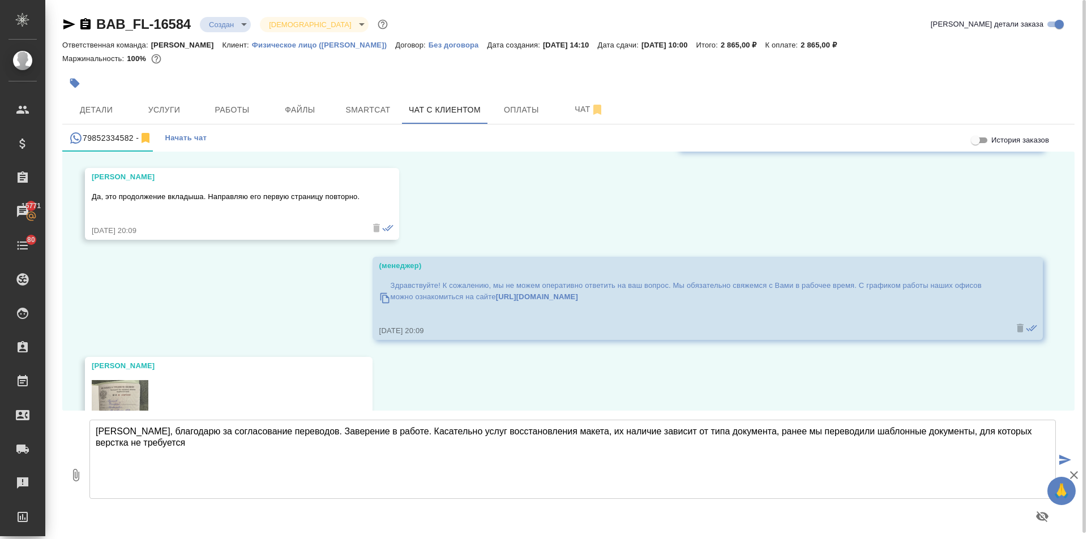
scroll to position [7043, 0]
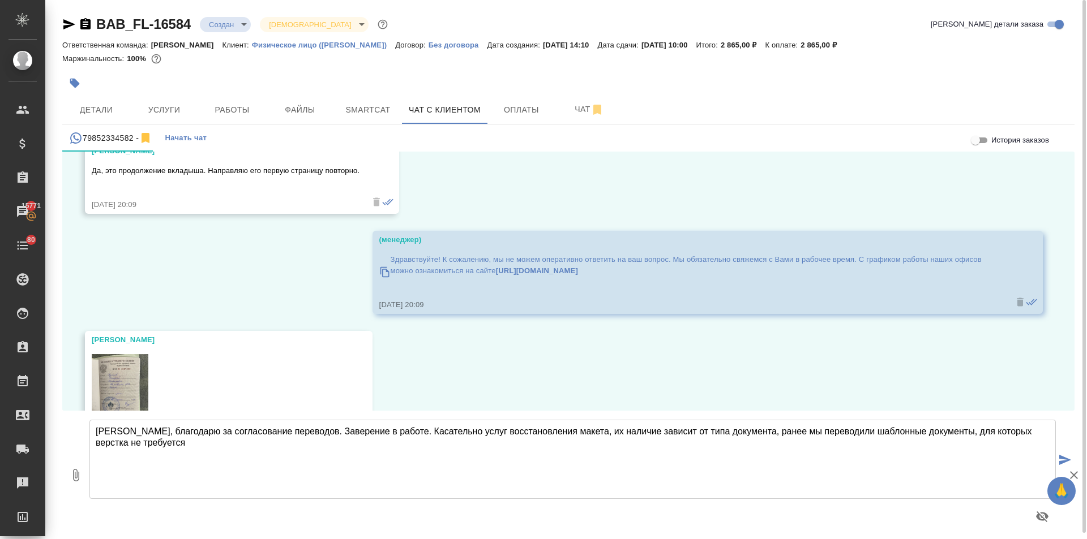
drag, startPoint x: 108, startPoint y: 436, endPoint x: 79, endPoint y: 425, distance: 30.3
click at [80, 426] on div "0 Дмитрий, благодарю за согласование переводов. Заверение в работе. Касательно …" at bounding box center [568, 475] width 1012 height 128
click at [122, 380] on img at bounding box center [120, 392] width 57 height 76
click at [172, 433] on textarea "Дмитрий, благодарю за согласование переводов. Заверение в работе. Касательно ус…" at bounding box center [572, 459] width 966 height 79
click at [170, 444] on textarea "Дмитрий, благодарю за согласование переводов. Заверение в работе. Касательно ус…" at bounding box center [572, 459] width 966 height 79
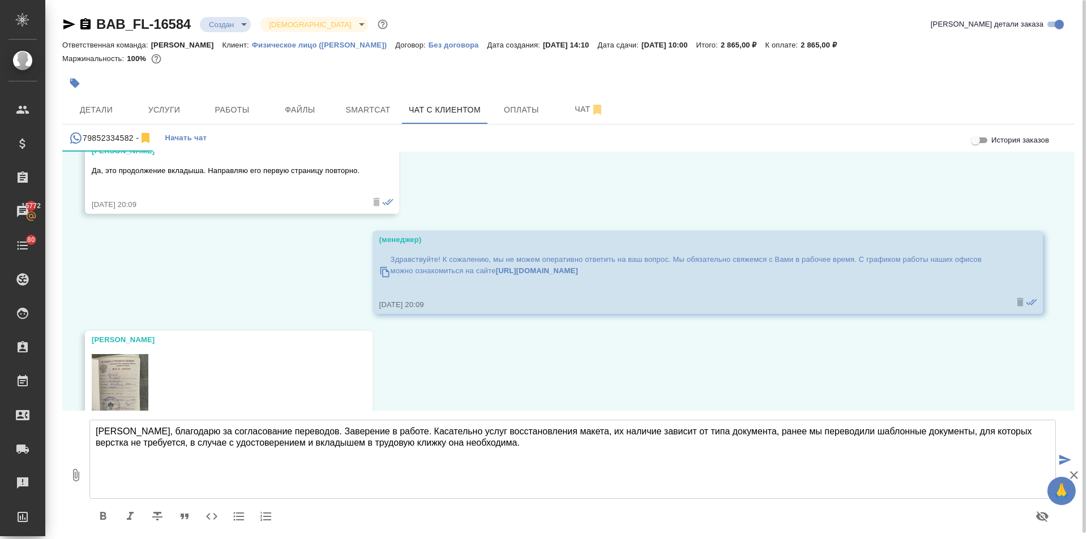
drag, startPoint x: 398, startPoint y: 440, endPoint x: 379, endPoint y: 447, distance: 20.4
click at [379, 447] on textarea "Дмитрий, благодарю за согласование переводов. Заверение в работе. Касательно ус…" at bounding box center [572, 459] width 966 height 79
click at [387, 443] on textarea "Дмитрий, благодарю за согласование переводов. Заверение в работе. Касательно ус…" at bounding box center [572, 459] width 966 height 79
drag, startPoint x: 516, startPoint y: 435, endPoint x: 179, endPoint y: 406, distance: 338.5
click at [171, 405] on div "История заказов 18.09, четверг Мосина Ирина (менеджер) Дмитрий, добрый день! На…" at bounding box center [568, 346] width 1012 height 388
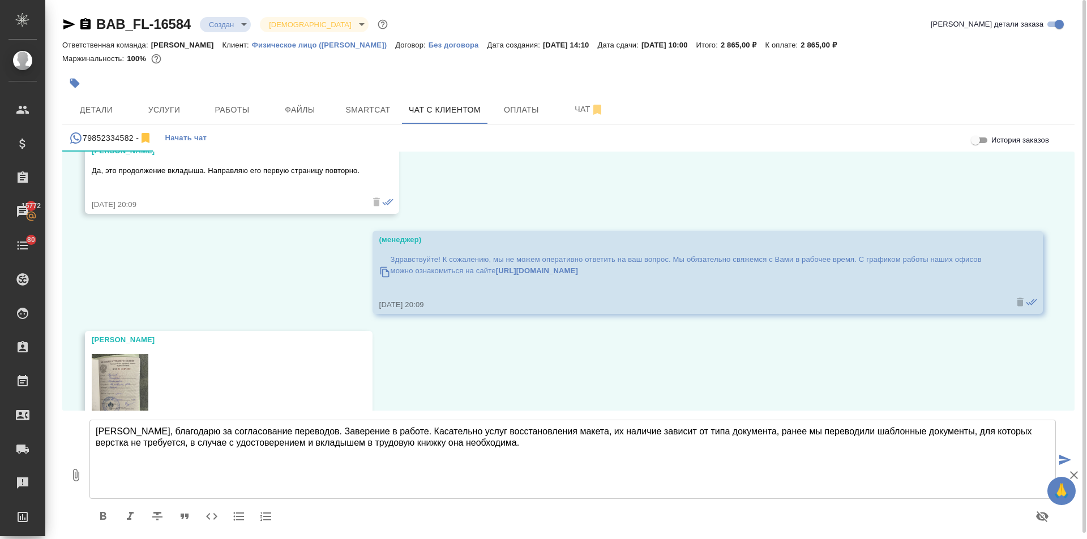
drag, startPoint x: 497, startPoint y: 439, endPoint x: 53, endPoint y: 421, distance: 444.6
click at [53, 421] on div "BAB_FL-16584 Создан new Святая троица holyTrinity Кратко детали заказа Ответств…" at bounding box center [565, 273] width 1041 height 546
click at [121, 372] on img at bounding box center [120, 392] width 57 height 76
click at [486, 454] on textarea "Дмитрий, благодарю за согласование переводов. Заверение в работе. Касательно ус…" at bounding box center [572, 459] width 966 height 79
click at [354, 428] on textarea "Дмитрий, благодарю за согласование переводов. Заверение в работе. Касательно ус…" at bounding box center [572, 459] width 966 height 79
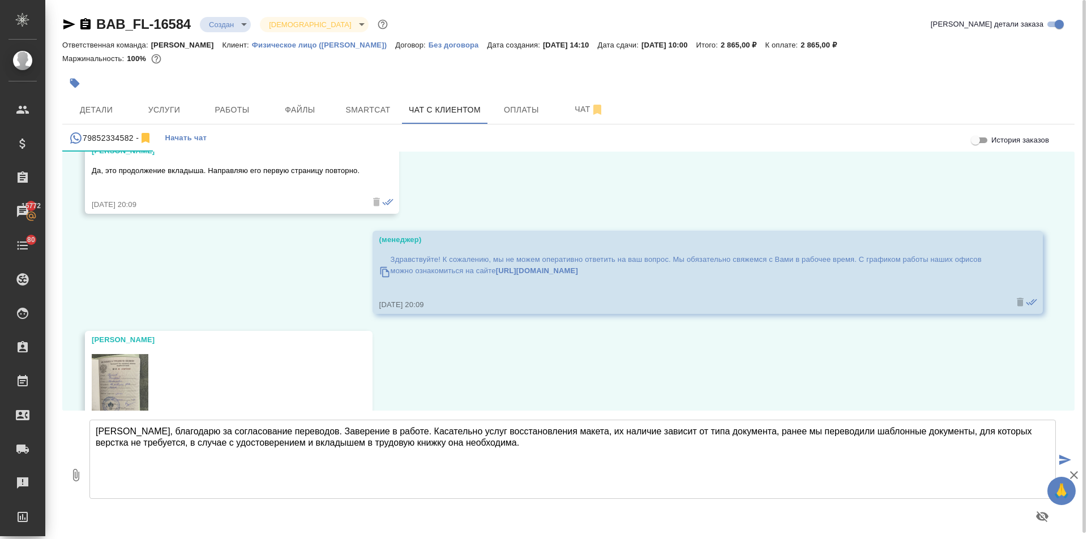
click at [513, 439] on textarea "Дмитрий, благодарю за согласование переводов. Заверение в работе. Касательно ус…" at bounding box center [572, 459] width 966 height 79
click at [502, 446] on textarea "Дмитрий, благодарю за согласование переводов. Заверение в работе. Касательно ус…" at bounding box center [572, 459] width 966 height 79
type textarea "Дмитрий, благодарю за согласование переводов. Заверение в работе. Касательно ус…"
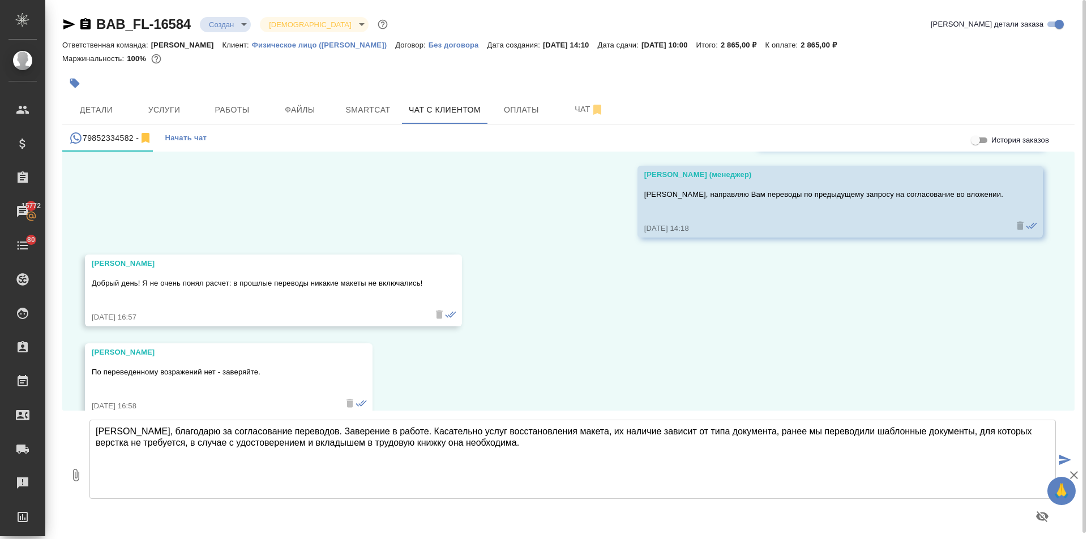
scroll to position [7879, 0]
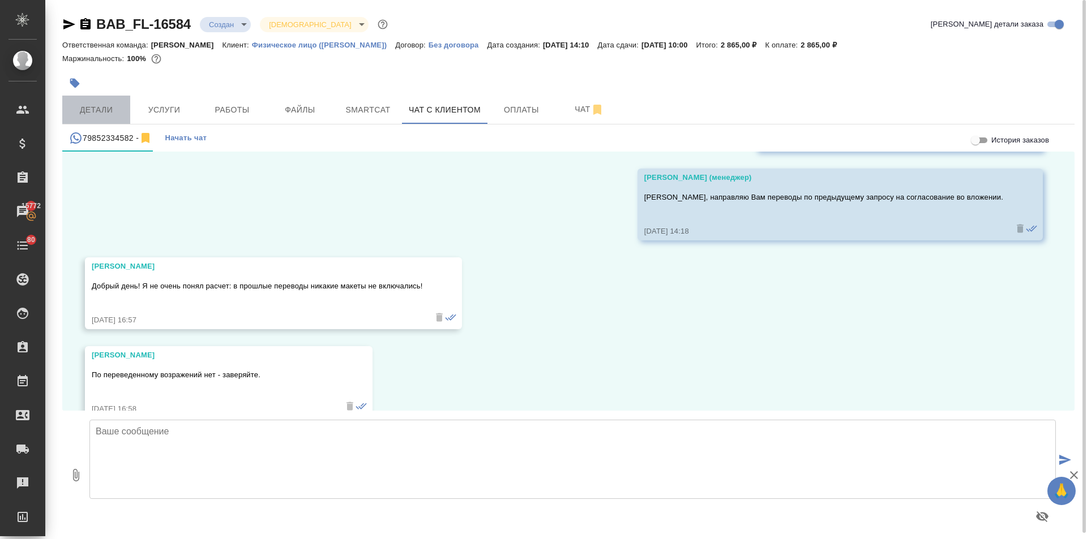
click at [103, 106] on span "Детали" at bounding box center [96, 110] width 54 height 14
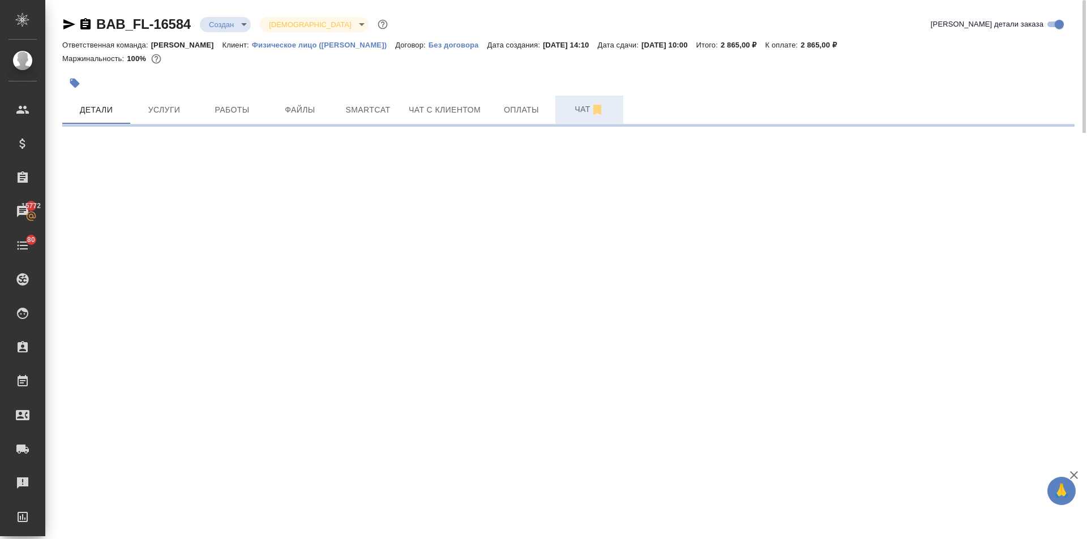
click at [580, 108] on span "Чат" at bounding box center [589, 109] width 54 height 14
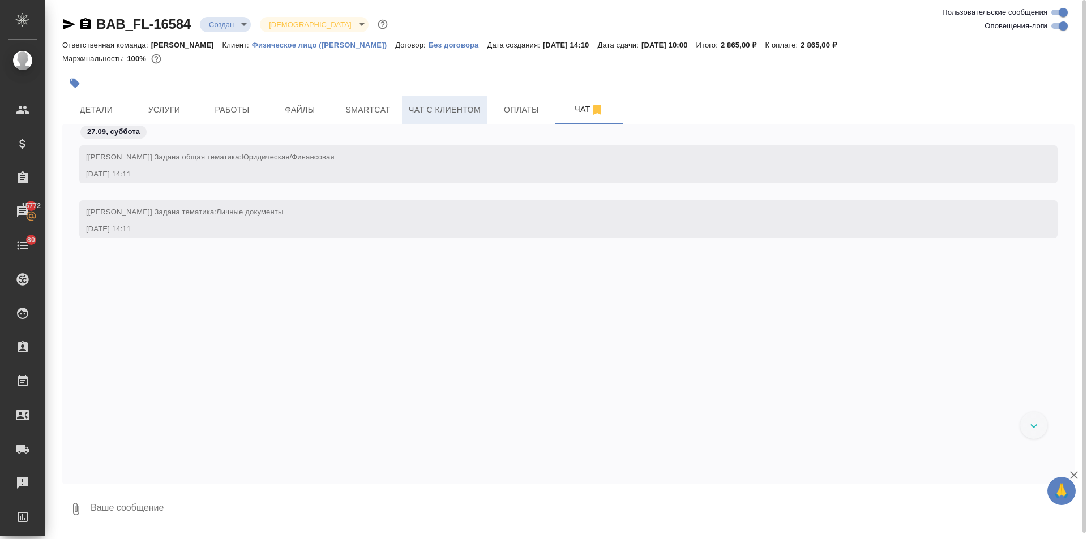
click at [453, 106] on span "Чат с клиентом" at bounding box center [445, 110] width 72 height 14
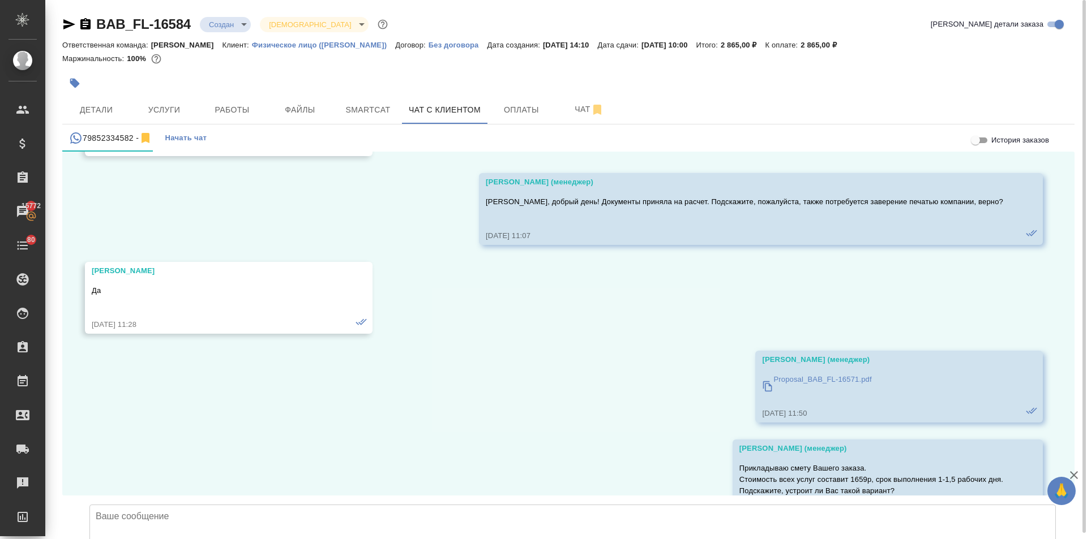
scroll to position [4422, 0]
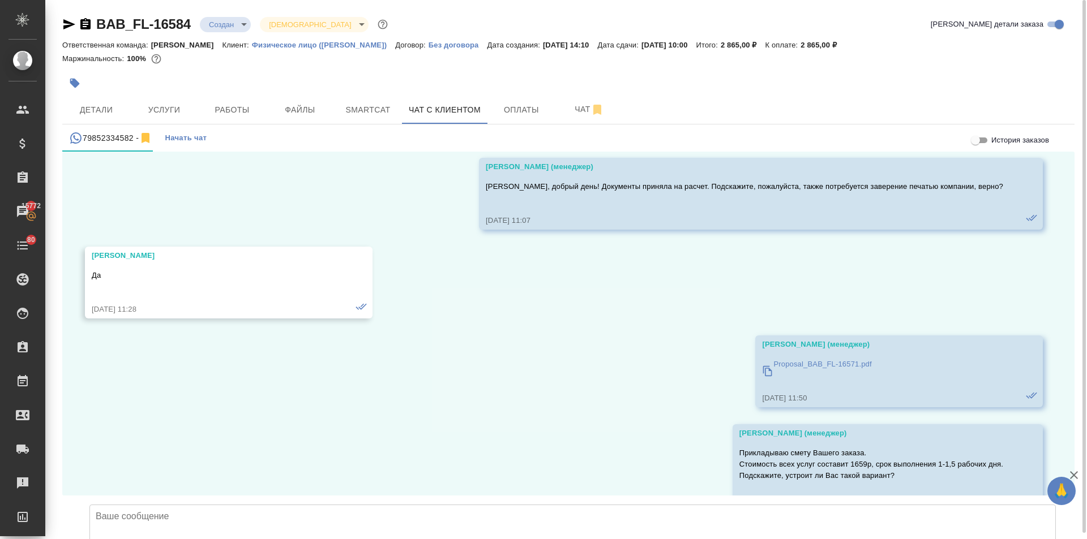
click at [762, 366] on icon at bounding box center [767, 371] width 11 height 11
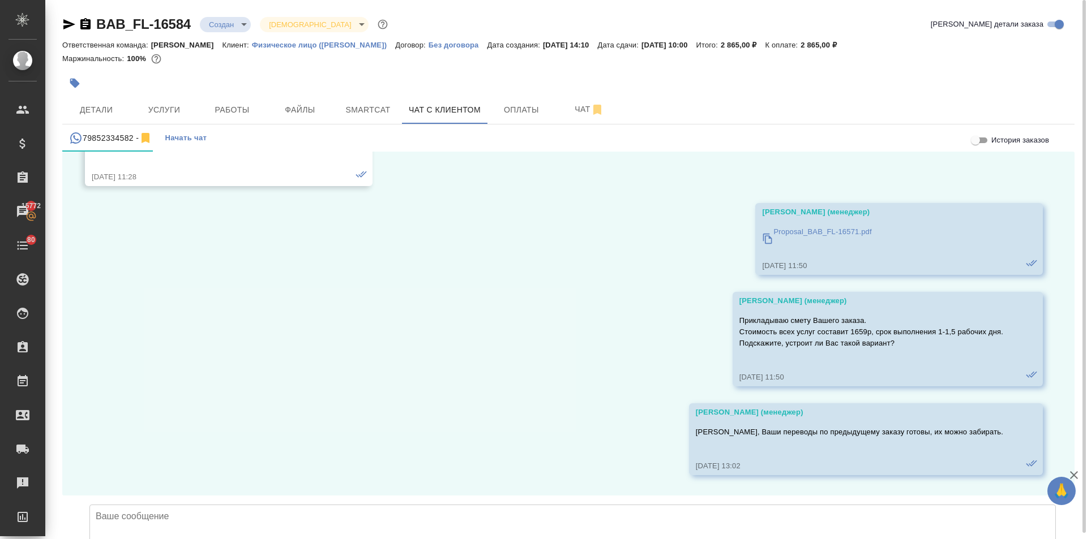
scroll to position [4478, 0]
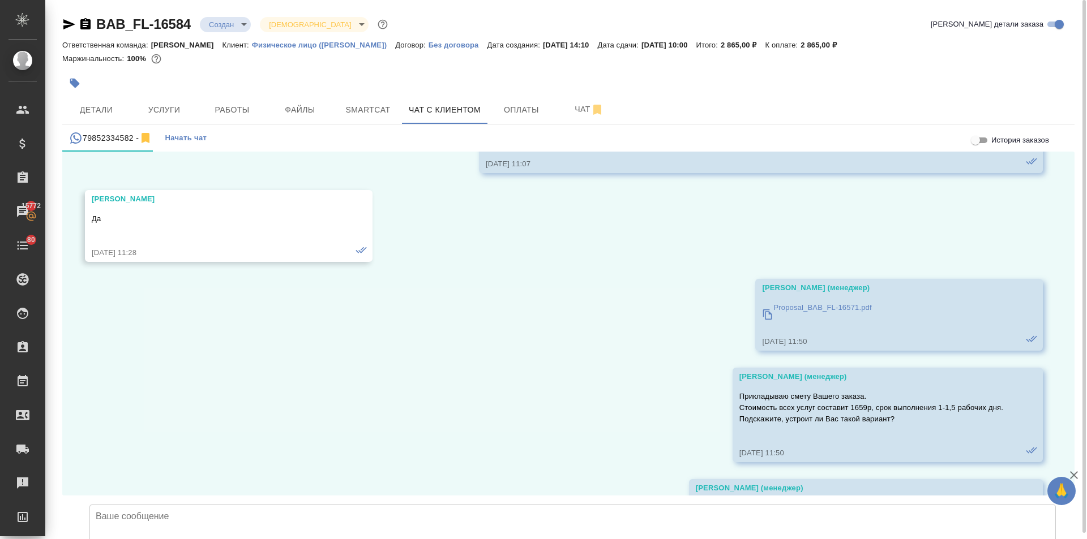
click at [763, 310] on icon at bounding box center [767, 315] width 9 height 10
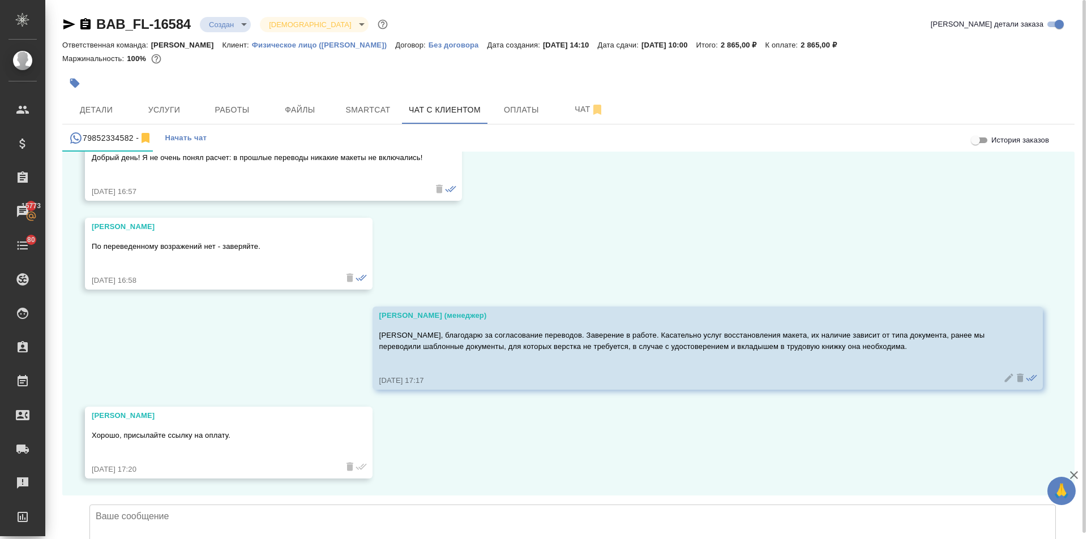
scroll to position [8081, 0]
click at [153, 505] on textarea at bounding box center [572, 544] width 966 height 79
type textarea "Дмитрий,"
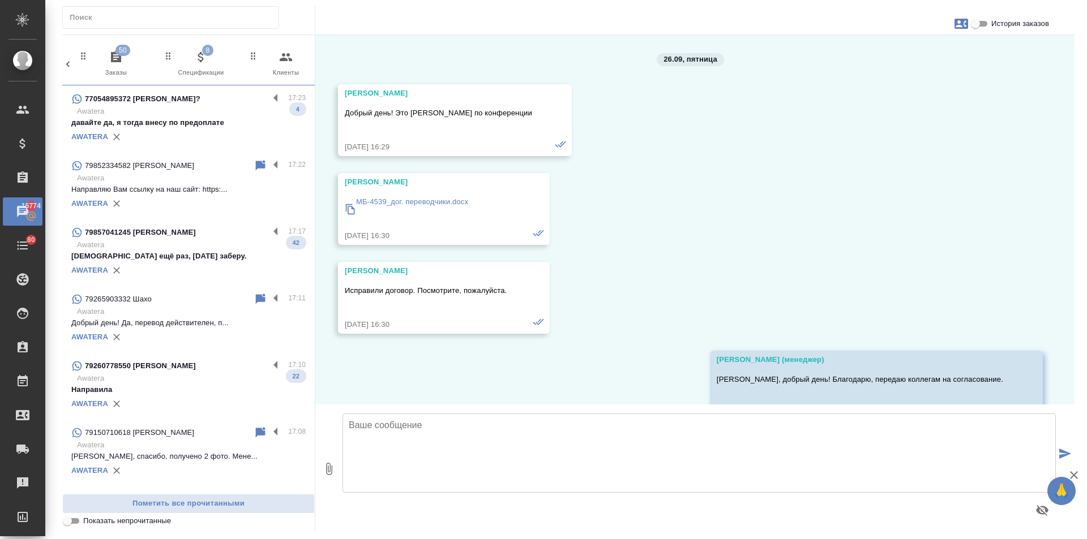
scroll to position [1286, 0]
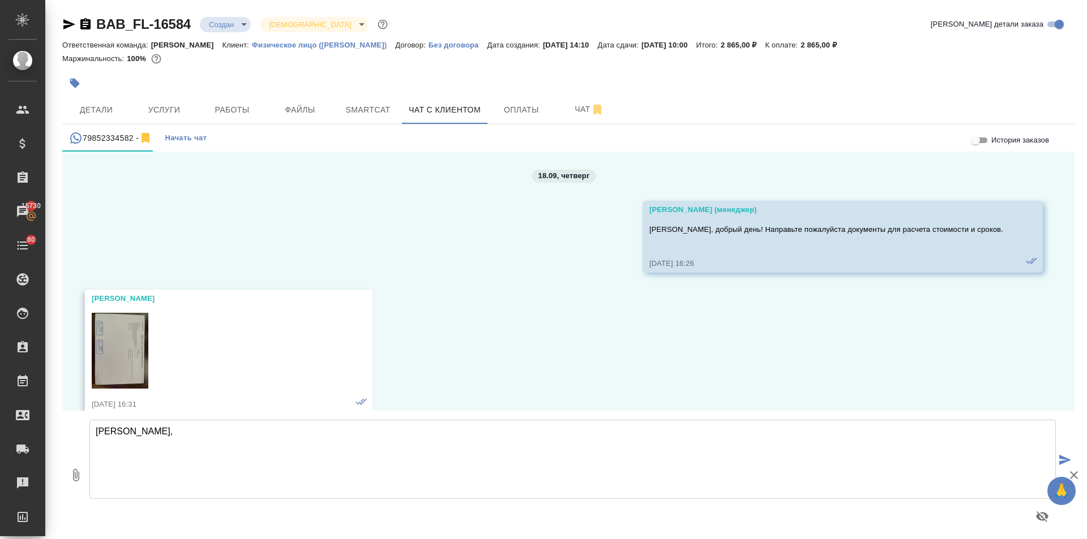
scroll to position [8081, 0]
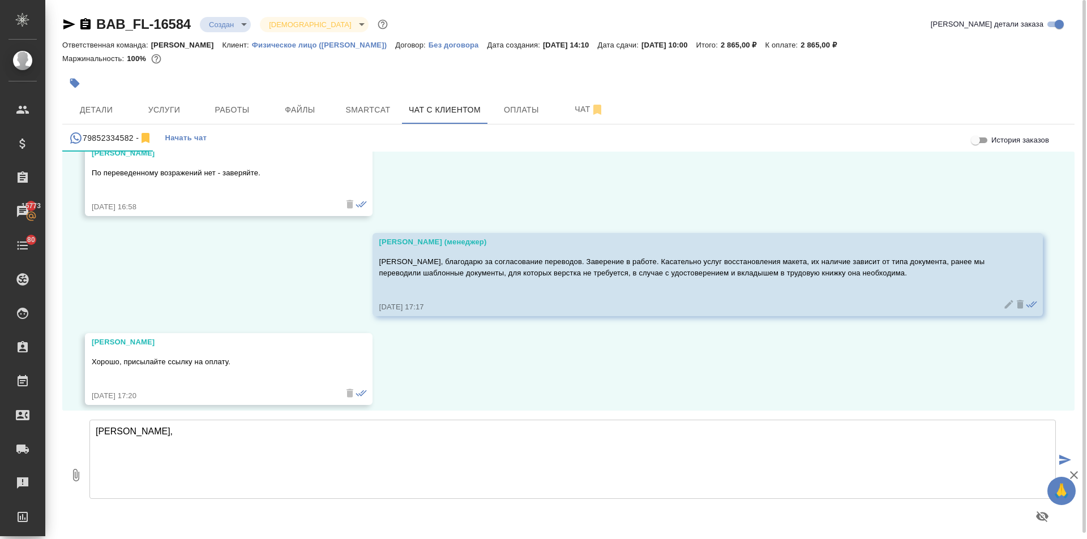
click at [144, 424] on textarea "[PERSON_NAME]," at bounding box center [572, 459] width 966 height 79
type textarea "Д"
paste textarea "[URL][DOMAIN_NAME]"
drag, startPoint x: 191, startPoint y: 22, endPoint x: 83, endPoint y: 27, distance: 108.2
click at [83, 27] on div "BAB_FL-16584 Создан new Святая троица holyTrinity" at bounding box center [226, 24] width 328 height 18
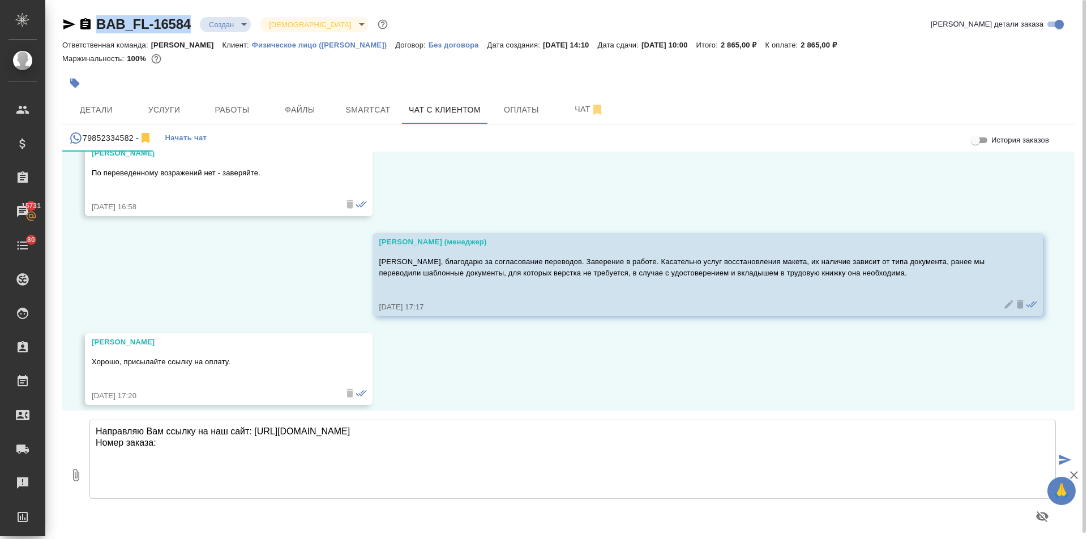
copy link "BAB_FL-16584"
click at [161, 441] on textarea "Направляю Вам ссылку на наш сайт: [URL][DOMAIN_NAME] Номер заказа:" at bounding box center [572, 459] width 966 height 79
paste textarea "BAB_FL-16584"
type textarea "Направляю Вам ссылку на наш сайт: [URL][DOMAIN_NAME] Номер заказа: BAB_FL-16584…"
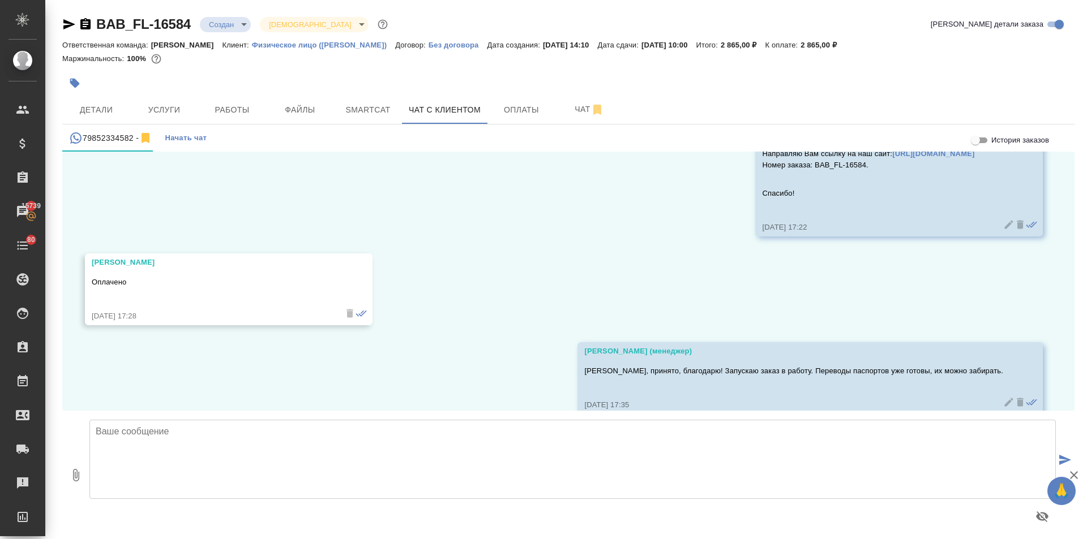
scroll to position [8399, 0]
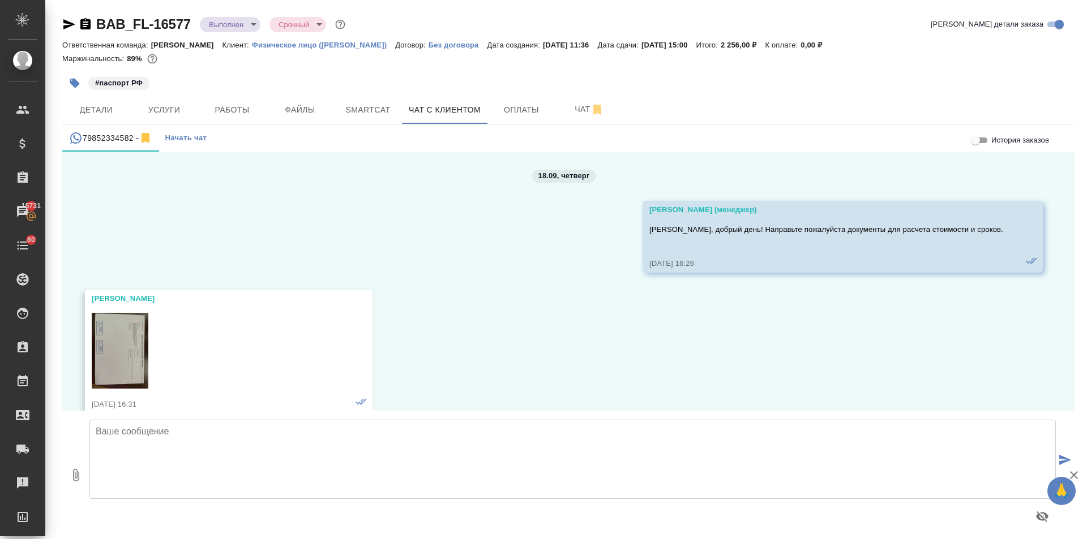
scroll to position [8210, 0]
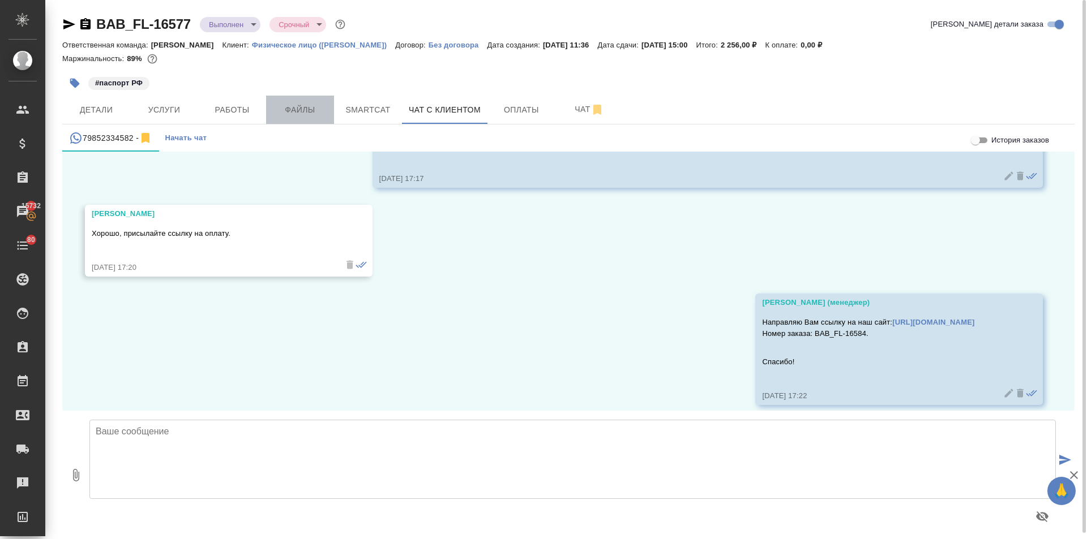
click at [300, 115] on span "Файлы" at bounding box center [300, 110] width 54 height 14
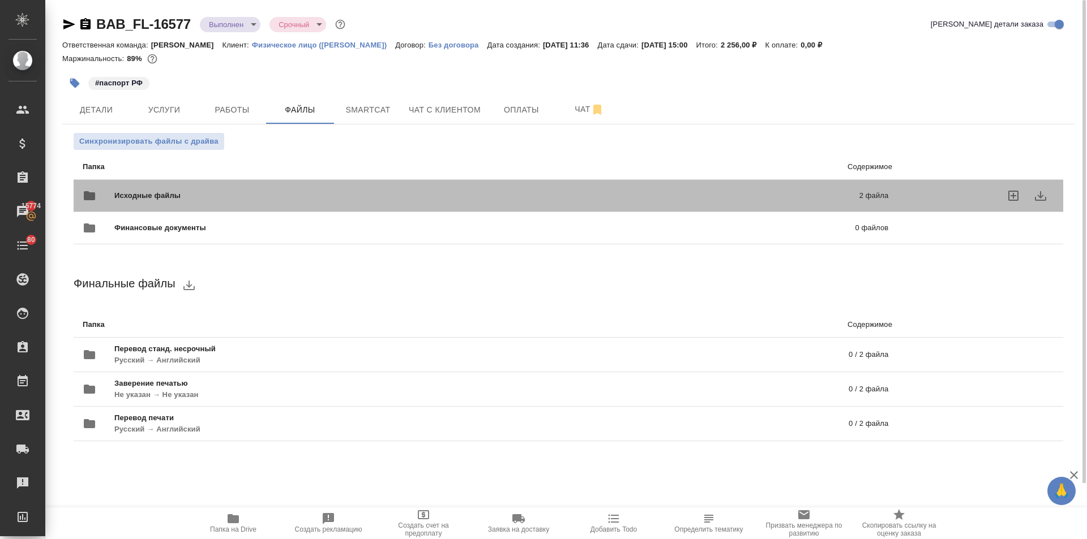
click at [217, 194] on span "Исходные файлы" at bounding box center [316, 195] width 405 height 11
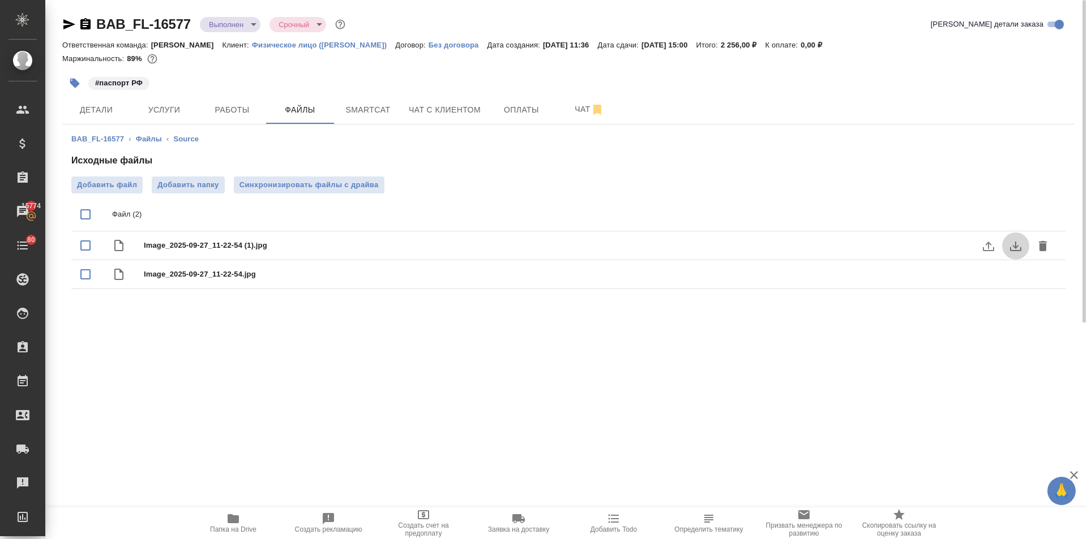
click at [1014, 243] on icon "download" at bounding box center [1015, 246] width 14 height 14
click at [1015, 275] on icon "download" at bounding box center [1015, 276] width 11 height 10
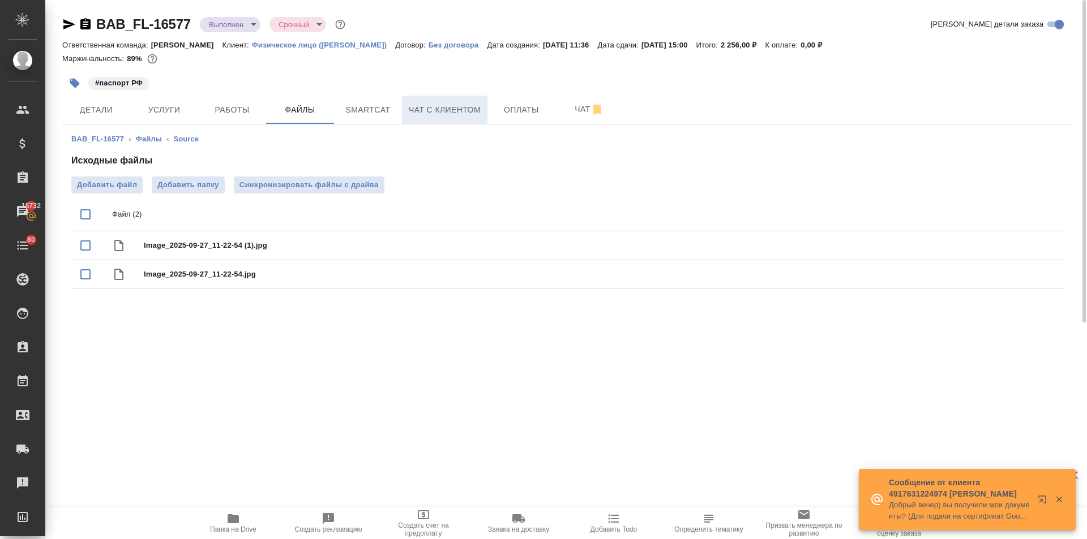
click at [452, 106] on span "Чат с клиентом" at bounding box center [445, 110] width 72 height 14
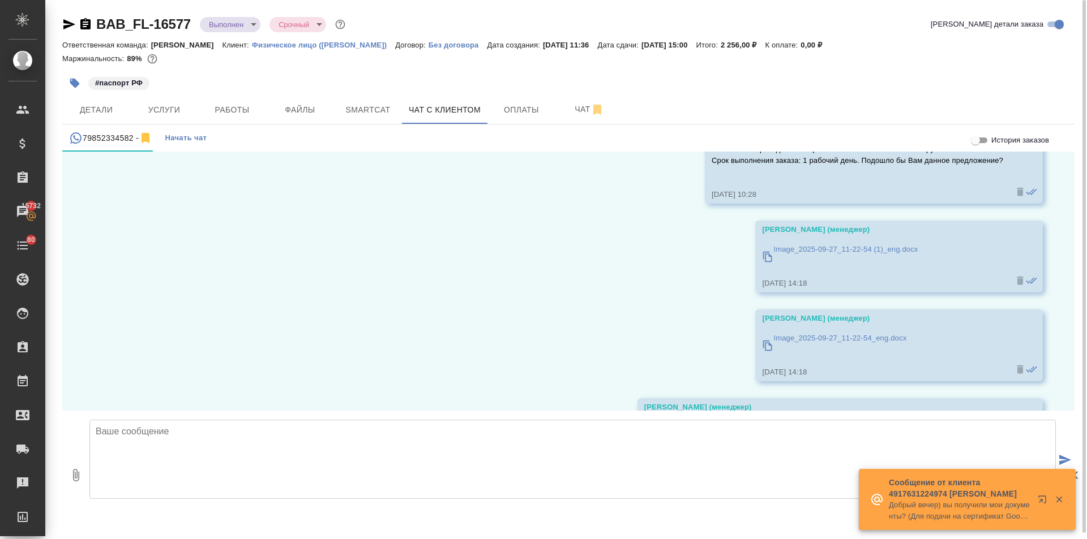
scroll to position [7644, 0]
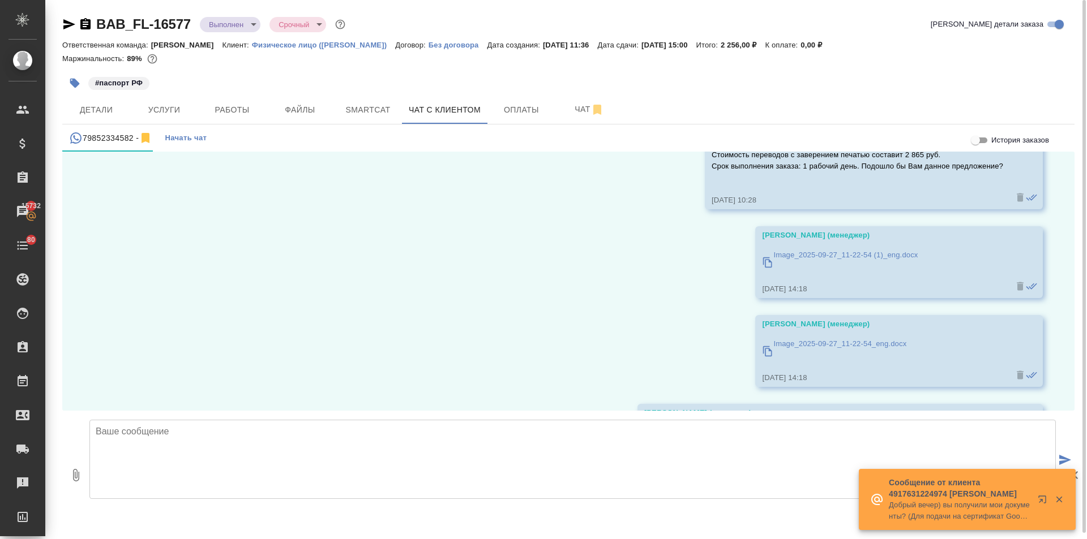
click at [764, 247] on div "Image_2025-09-27_11-22-54 (1)_eng.docx" at bounding box center [882, 262] width 241 height 31
drag, startPoint x: 759, startPoint y: 334, endPoint x: 819, endPoint y: 329, distance: 60.8
click at [762, 346] on icon at bounding box center [767, 351] width 11 height 11
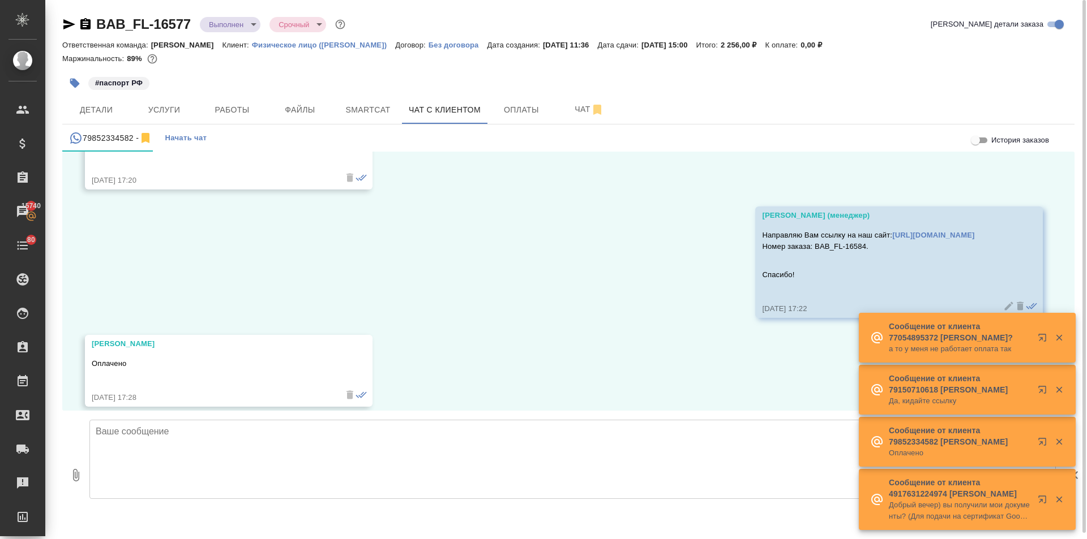
scroll to position [8299, 0]
click at [131, 432] on textarea at bounding box center [572, 459] width 966 height 79
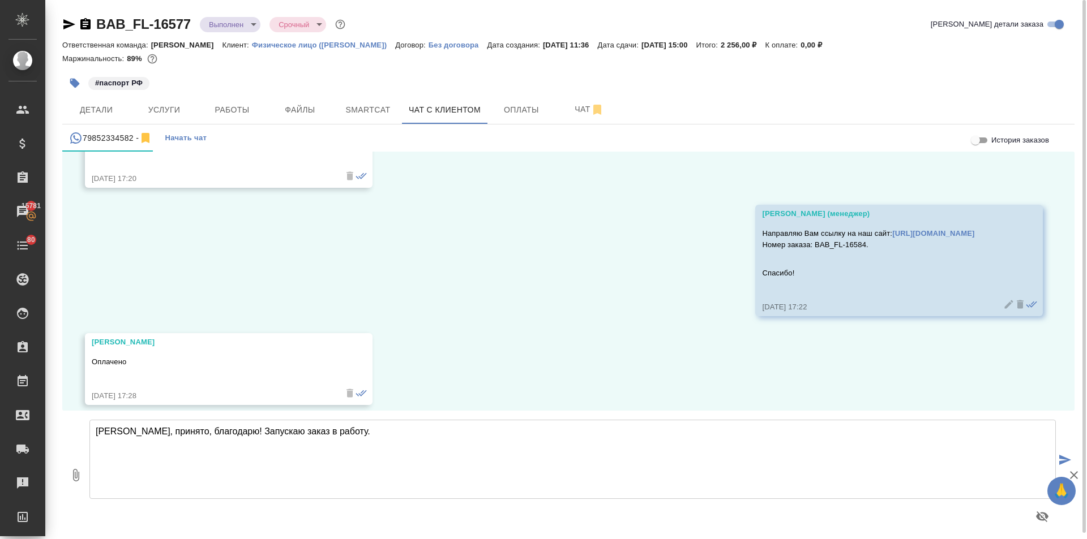
click at [346, 431] on textarea "Дмитрий, принято, благодарю! Запускаю заказ в работу." at bounding box center [572, 459] width 966 height 79
click at [604, 427] on textarea "[PERSON_NAME], принято, благодарю! Запускаю заказ в работу. Переводы паспортов …" at bounding box center [572, 459] width 966 height 79
type textarea "[PERSON_NAME], принято, благодарю! Запускаю заказ в работу. Переводы паспортов …"
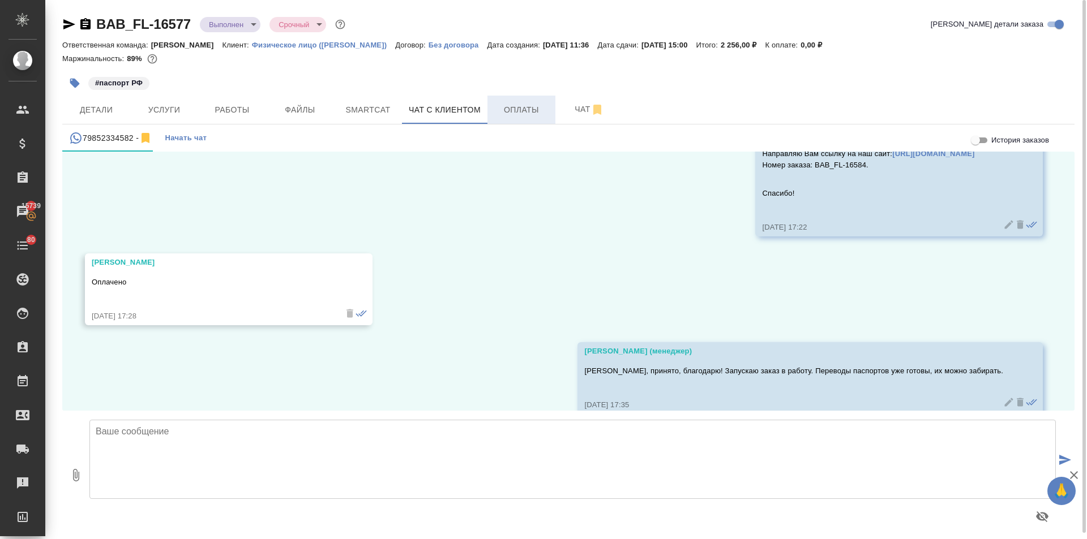
scroll to position [8387, 0]
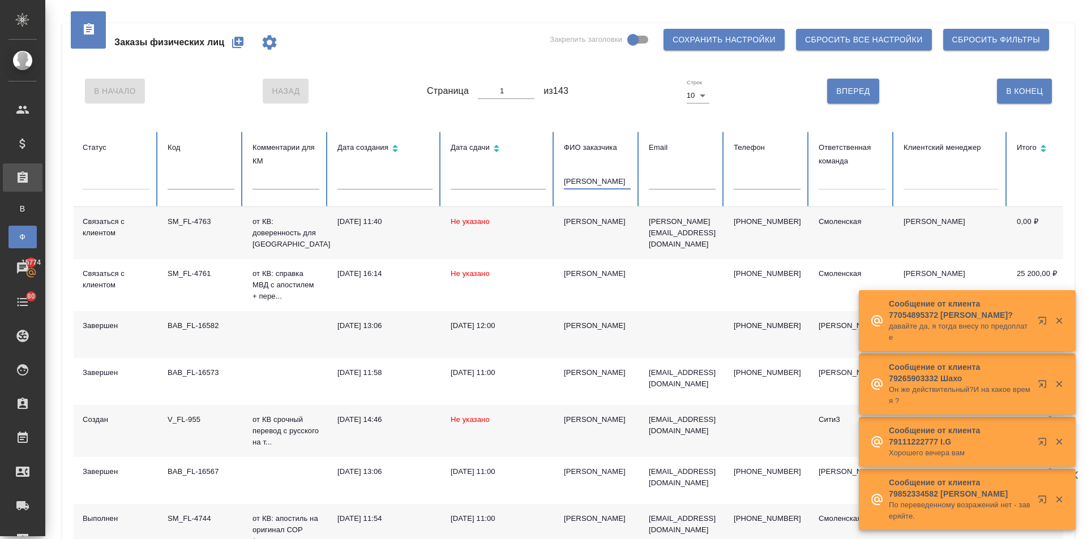
drag, startPoint x: 583, startPoint y: 177, endPoint x: 546, endPoint y: 178, distance: 37.4
click at [546, 178] on tr "Статус Код Комментарии для КМ Дата создания Дата сдачи ФИО заказчика [PERSON_NA…" at bounding box center [710, 169] width 1273 height 75
click at [763, 181] on input "text" at bounding box center [766, 182] width 67 height 16
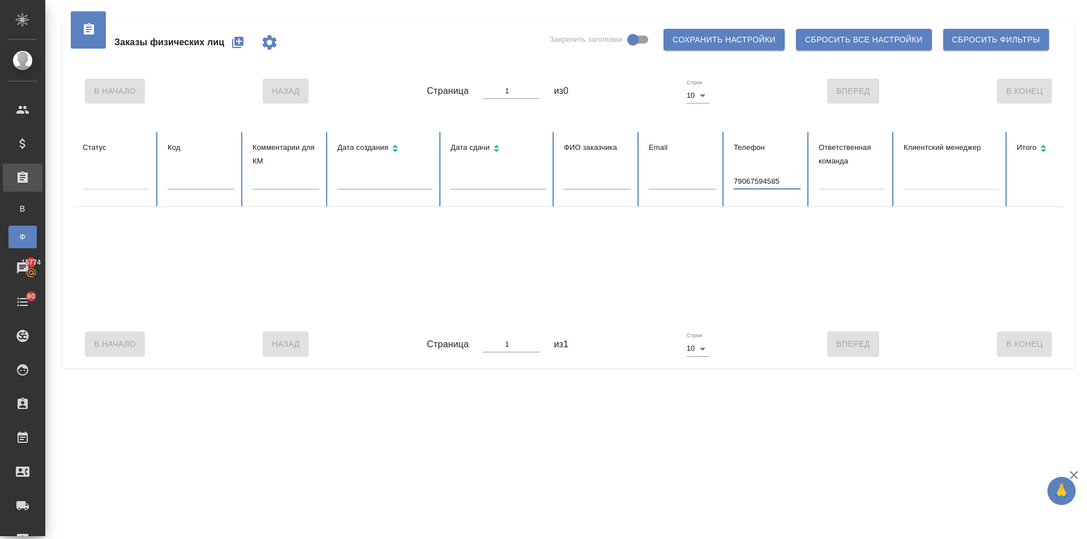
drag, startPoint x: 736, startPoint y: 180, endPoint x: 729, endPoint y: 178, distance: 6.6
click at [729, 178] on th "Телефон 79067594585" at bounding box center [766, 169] width 85 height 75
click at [784, 182] on input "89067594585" at bounding box center [766, 182] width 67 height 16
drag, startPoint x: 780, startPoint y: 180, endPoint x: 729, endPoint y: 180, distance: 51.5
click at [729, 180] on th "Телефон 89067594585" at bounding box center [766, 169] width 85 height 75
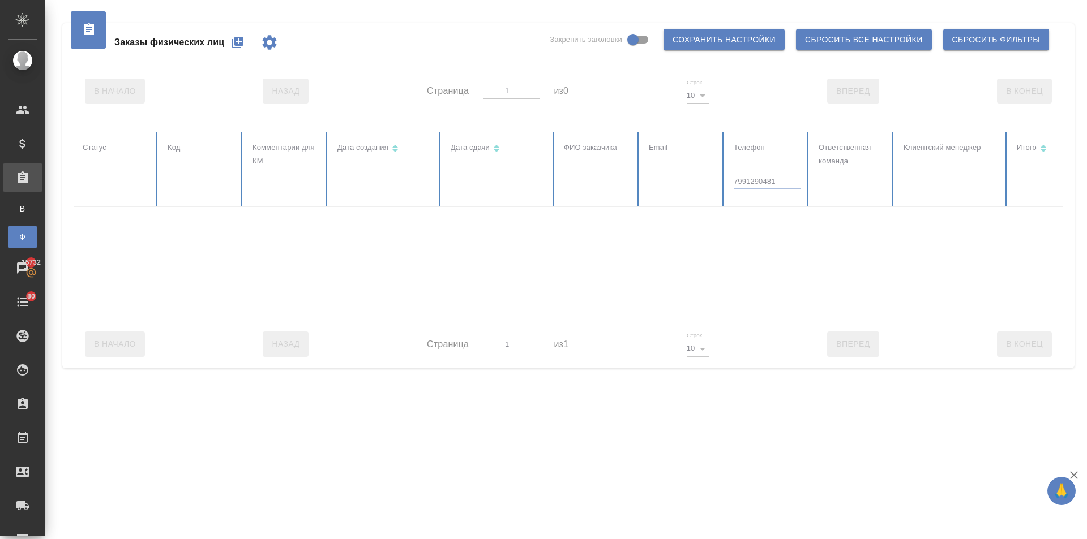
type input "79912904814"
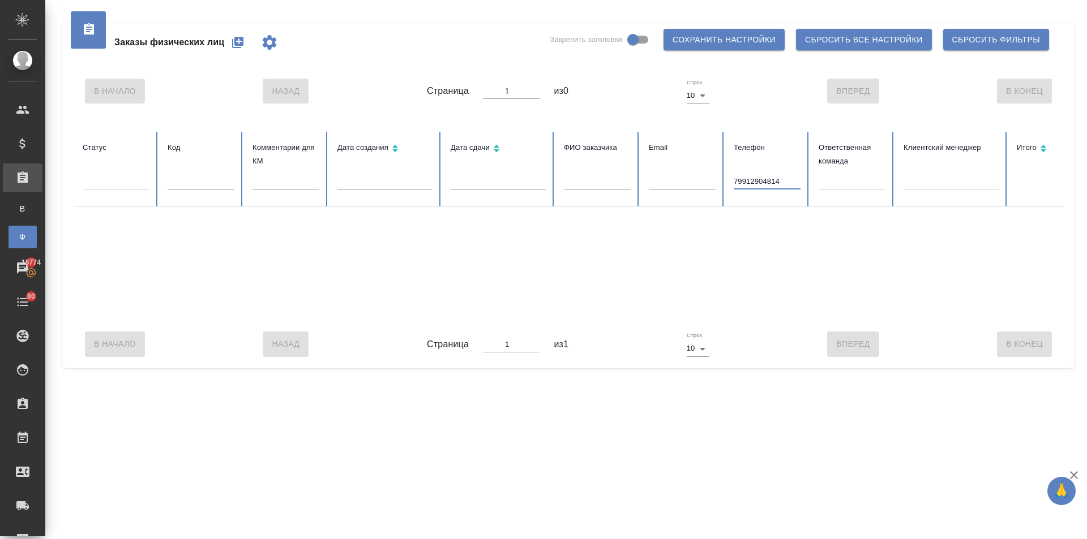
drag, startPoint x: 780, startPoint y: 182, endPoint x: 715, endPoint y: 177, distance: 64.8
click at [715, 177] on tr "Статус Код Комментарии для КМ Дата создания Дата сдачи ФИО заказчика Email Теле…" at bounding box center [710, 169] width 1273 height 75
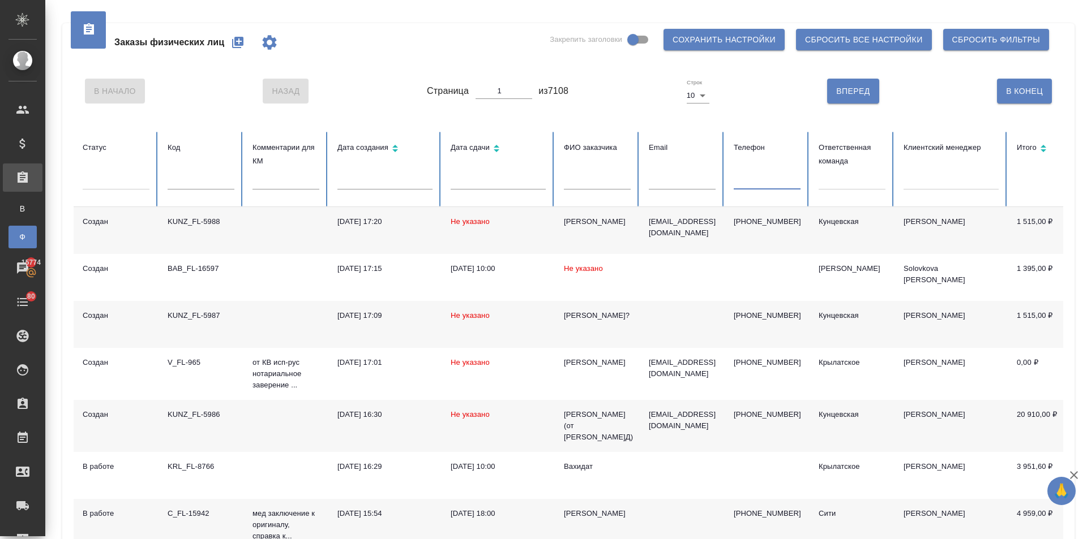
click at [591, 176] on input "text" at bounding box center [597, 182] width 67 height 16
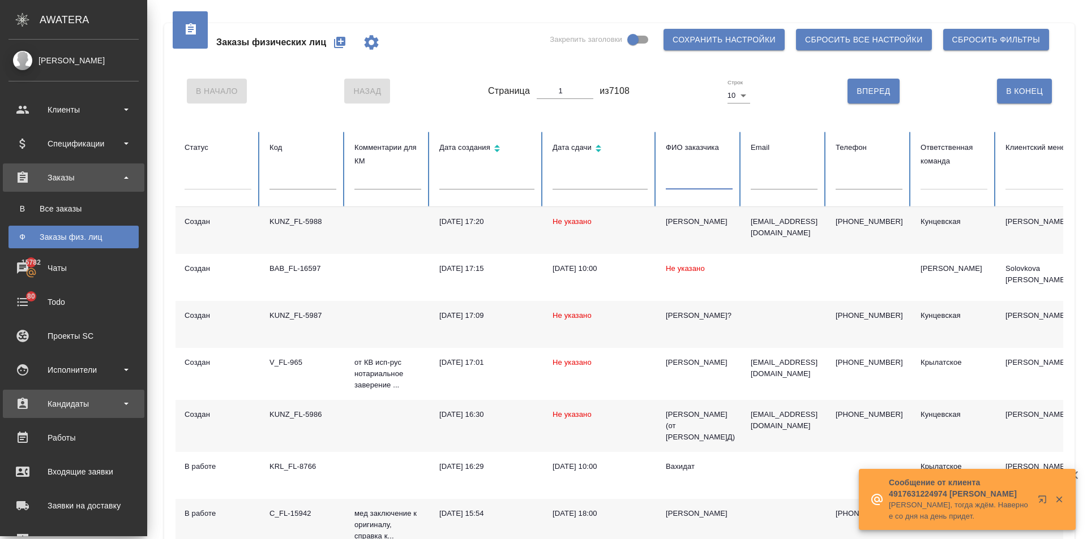
scroll to position [113, 0]
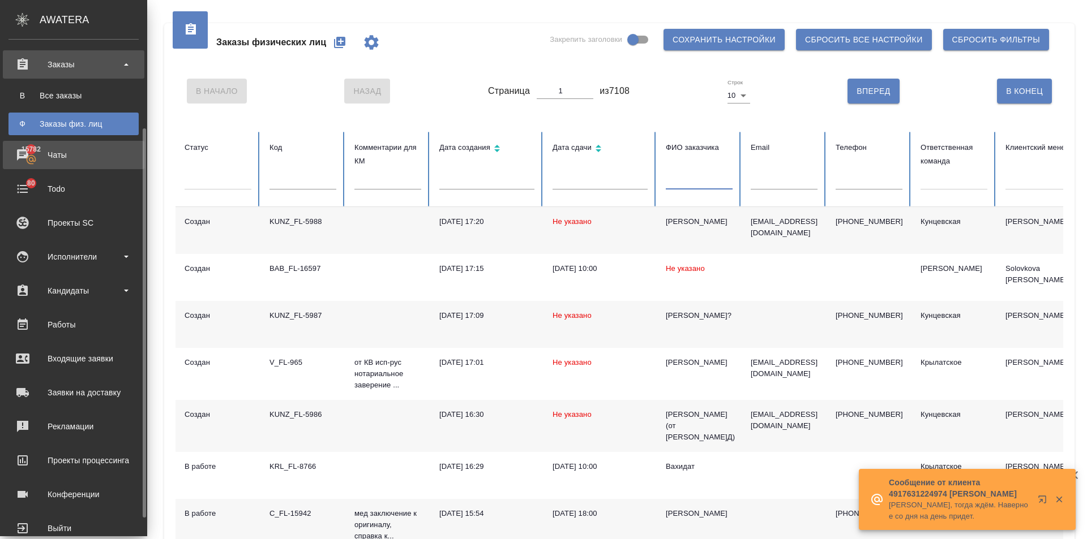
click at [75, 158] on div "Чаты" at bounding box center [73, 155] width 130 height 17
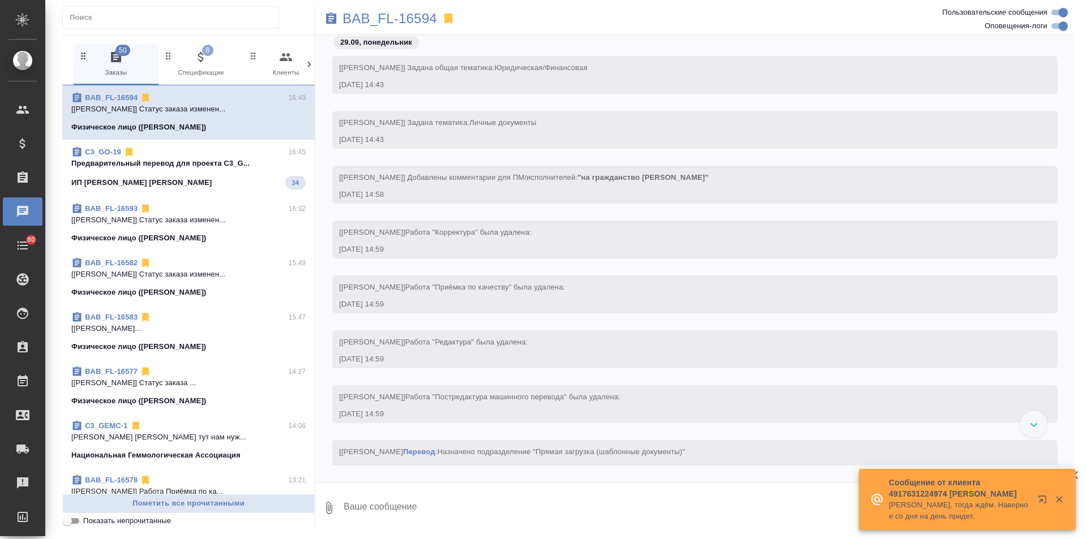
scroll to position [1194, 0]
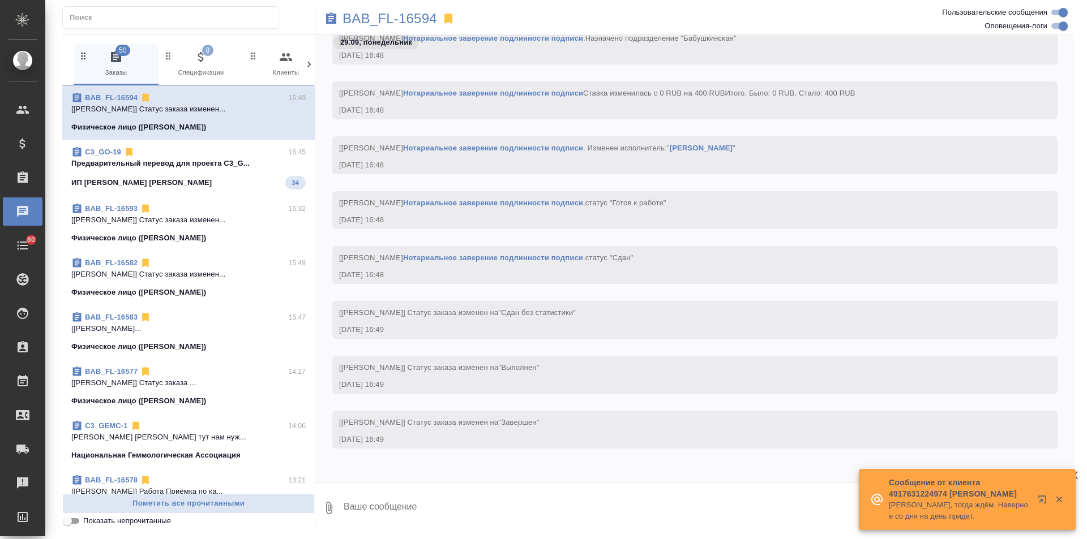
click at [309, 62] on icon at bounding box center [308, 64] width 11 height 11
click at [303, 61] on icon at bounding box center [308, 64] width 11 height 11
click at [306, 61] on icon at bounding box center [308, 64] width 11 height 11
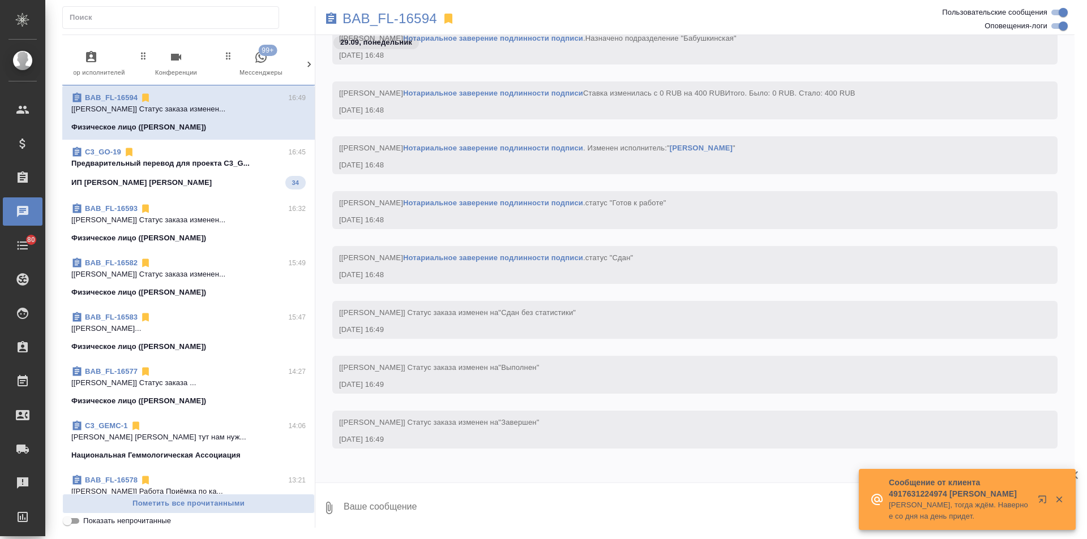
click at [306, 61] on icon at bounding box center [308, 64] width 11 height 11
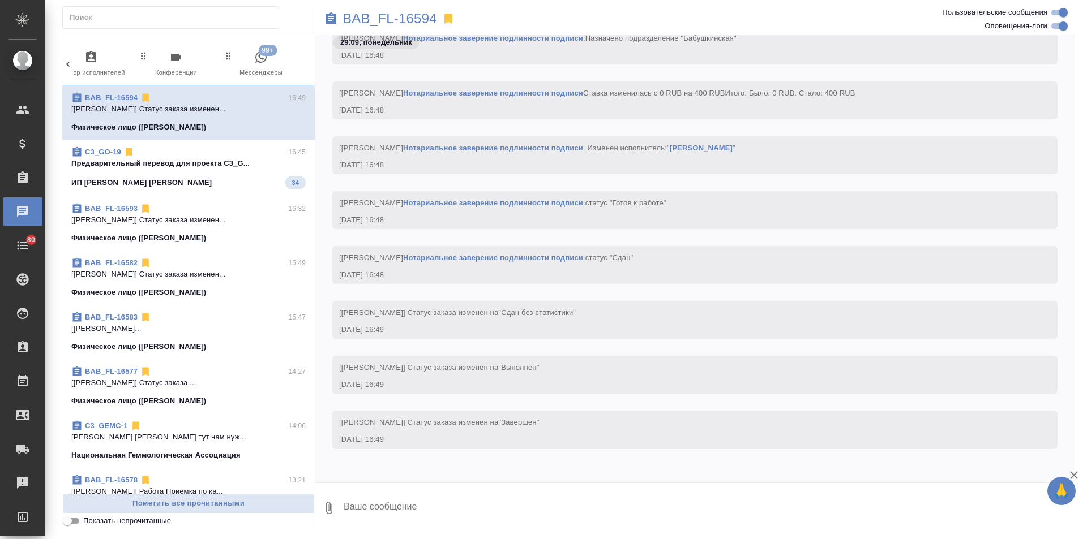
click at [270, 62] on span "99+ Мессенджеры" at bounding box center [261, 64] width 76 height 28
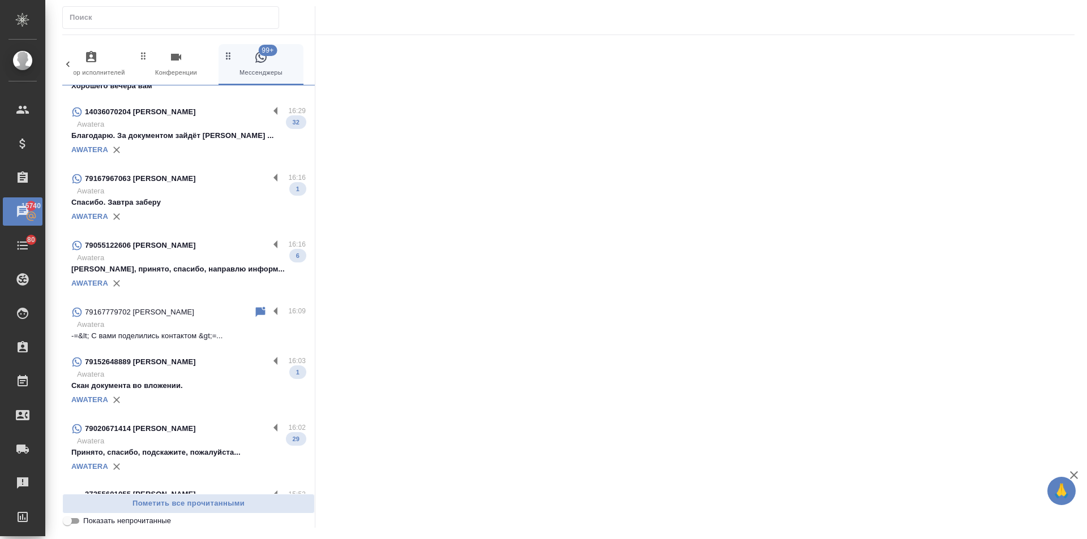
scroll to position [509, 0]
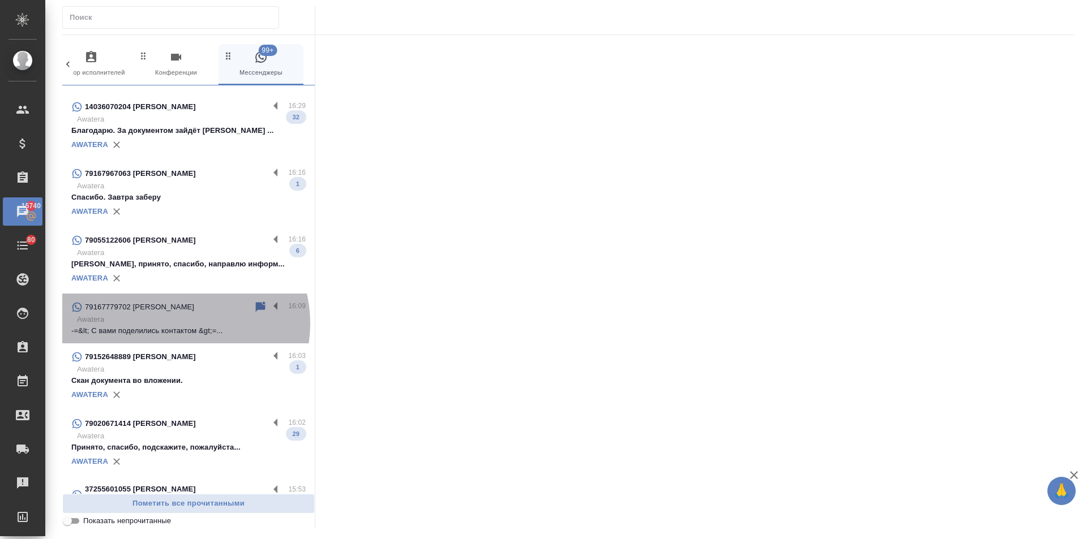
click at [177, 324] on p "Awatera" at bounding box center [191, 319] width 229 height 11
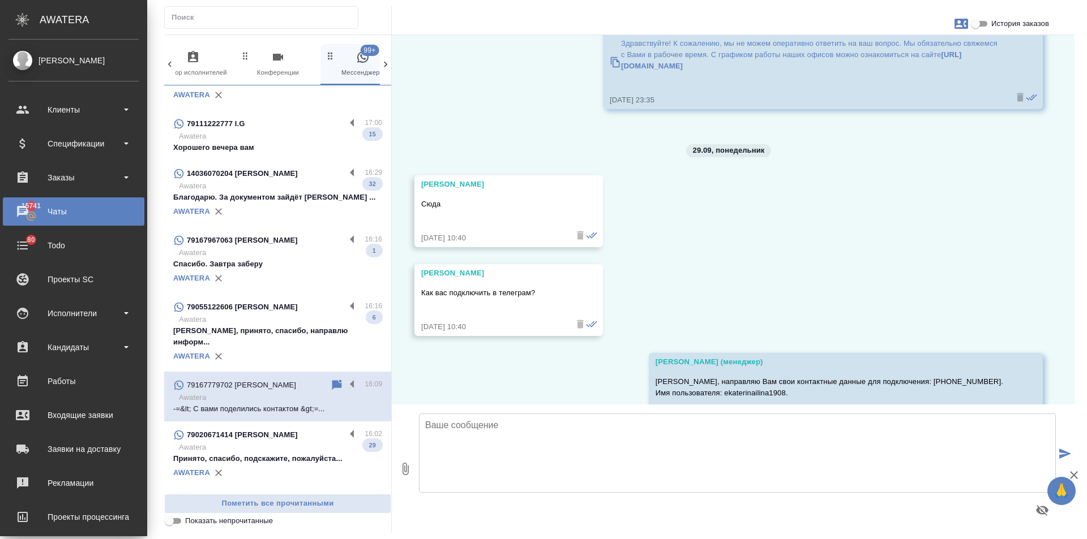
scroll to position [0, 0]
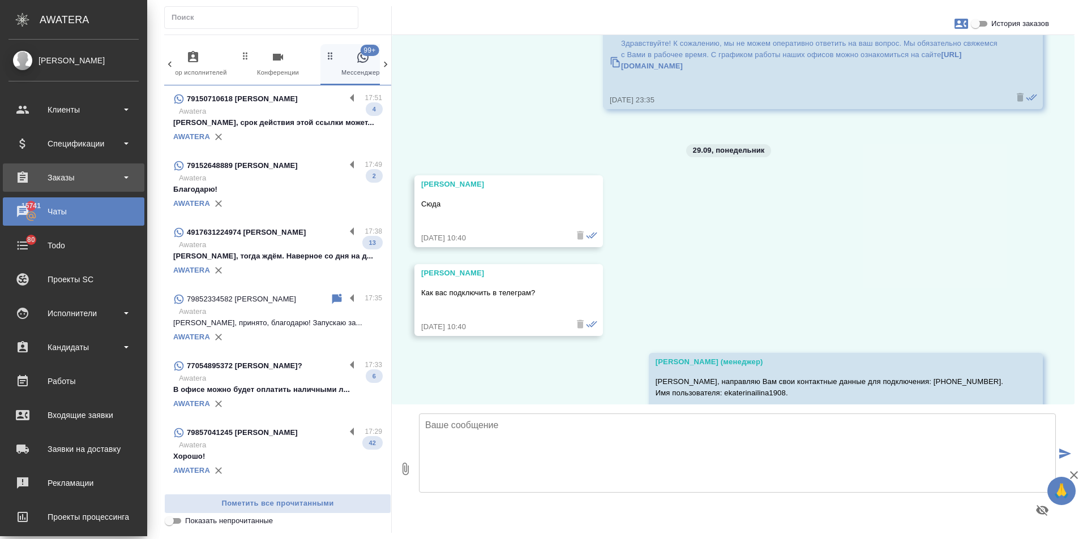
click at [57, 181] on div "Заказы" at bounding box center [73, 177] width 130 height 17
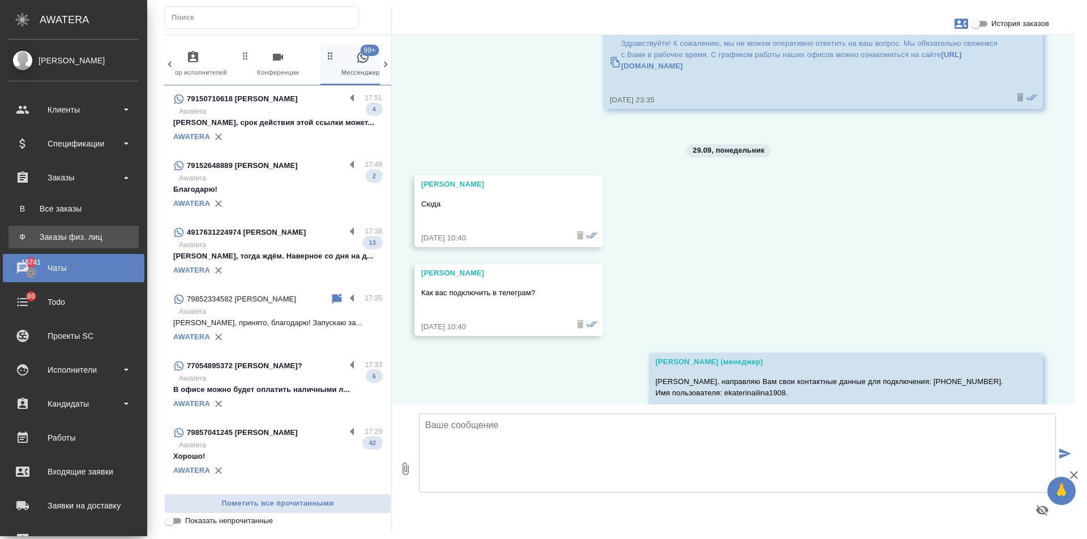
click at [80, 238] on div "Заказы физ. лиц" at bounding box center [73, 236] width 119 height 11
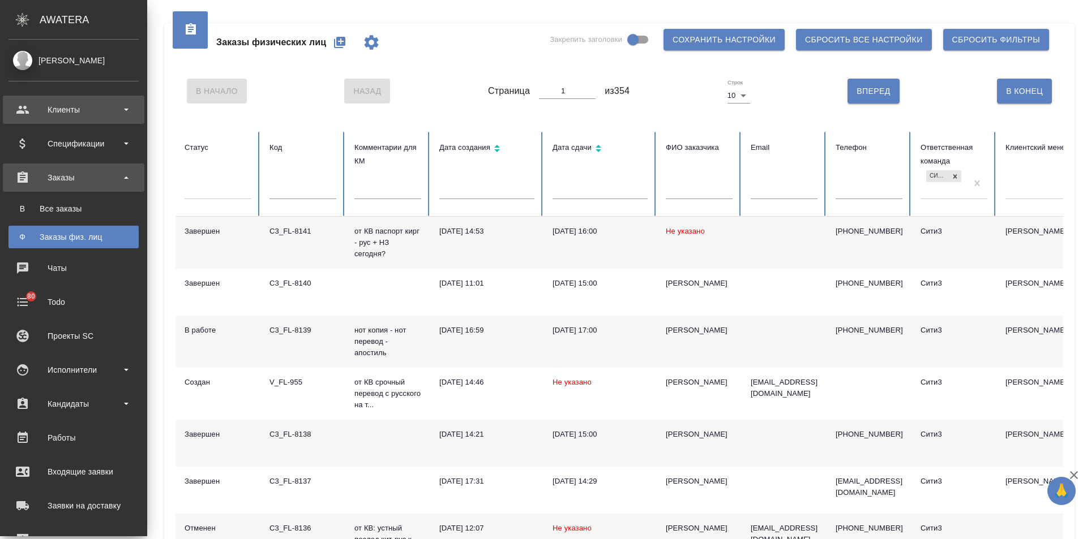
click at [58, 110] on div "Клиенты" at bounding box center [73, 109] width 130 height 17
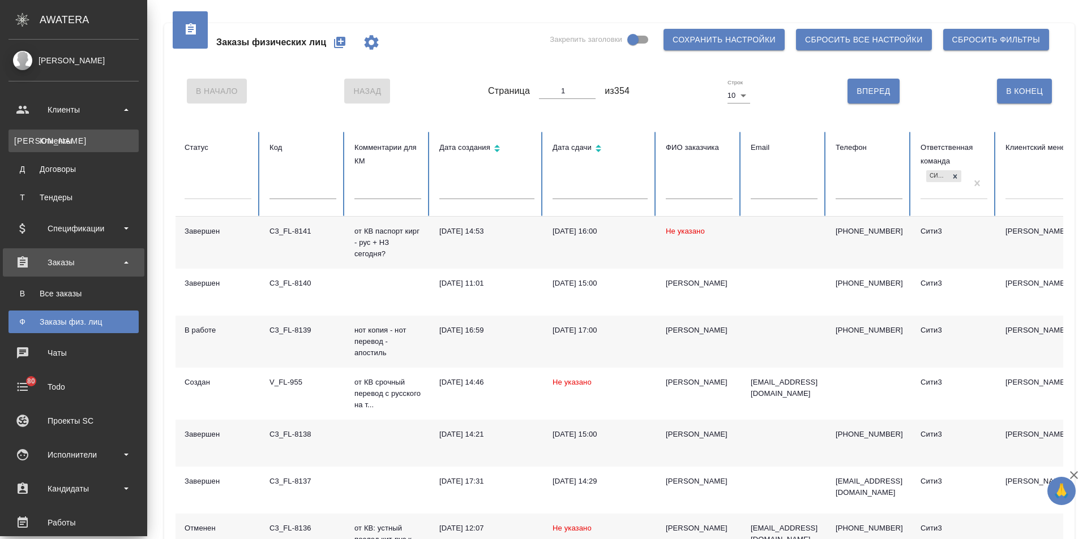
click at [71, 140] on div "Клиенты" at bounding box center [73, 140] width 119 height 11
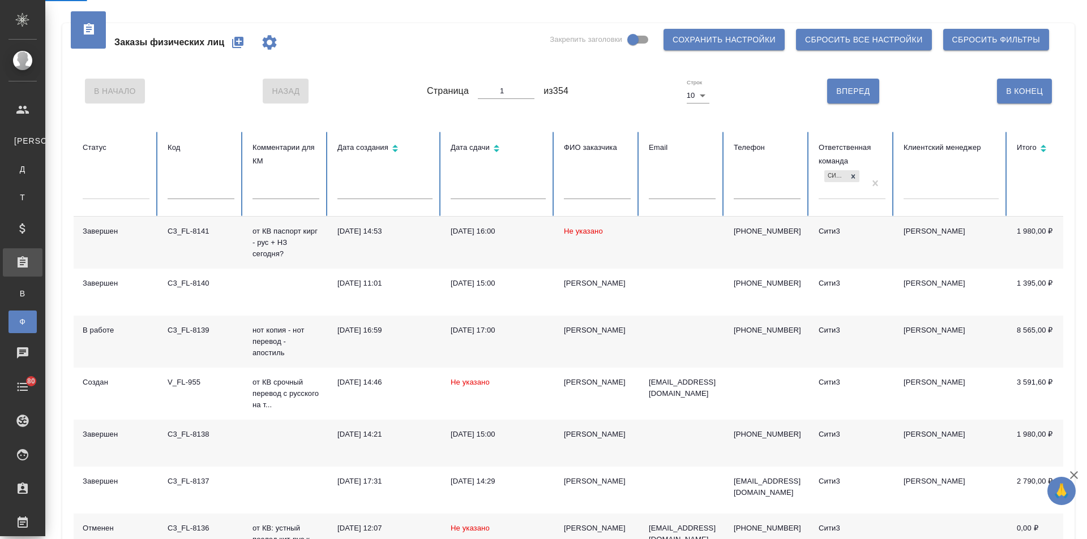
select select "RU"
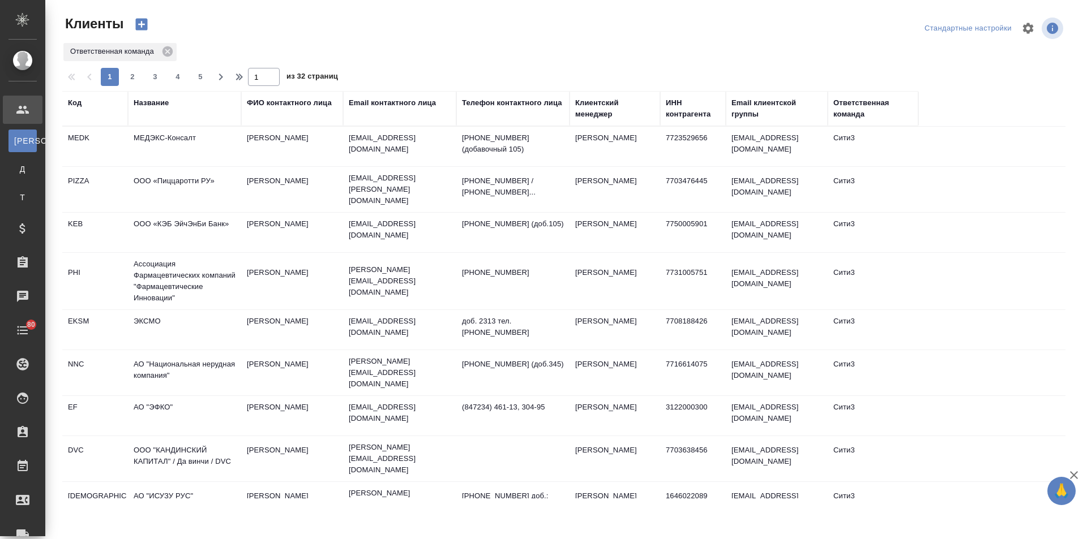
click at [160, 98] on div "Название" at bounding box center [151, 102] width 35 height 11
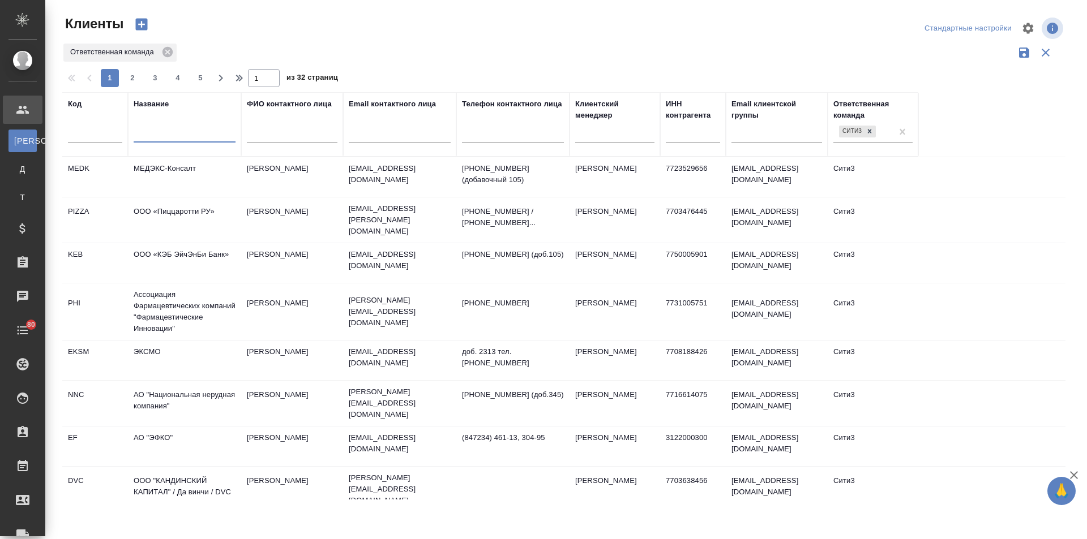
click at [157, 130] on input "text" at bounding box center [185, 135] width 102 height 14
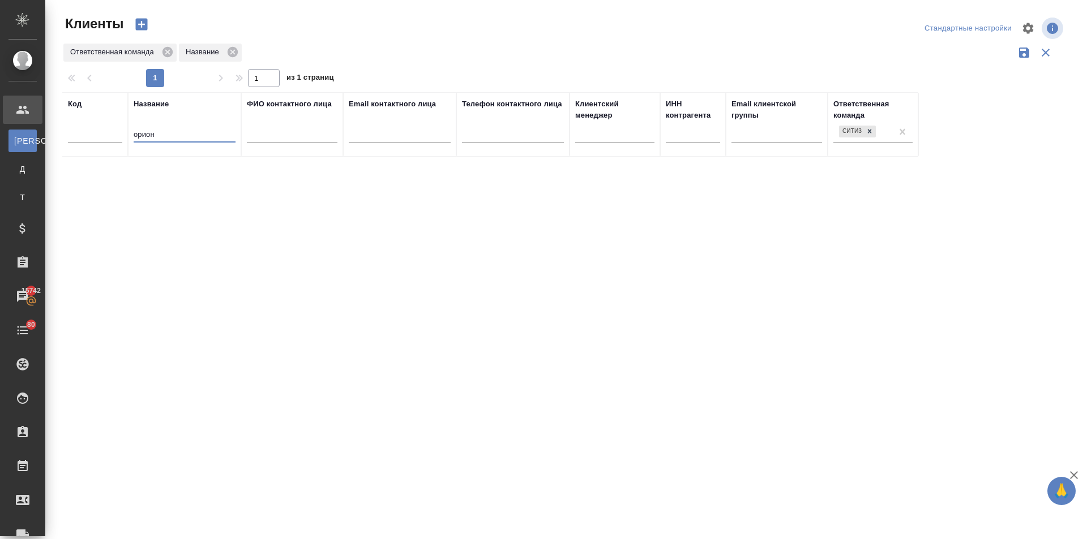
type input "орион"
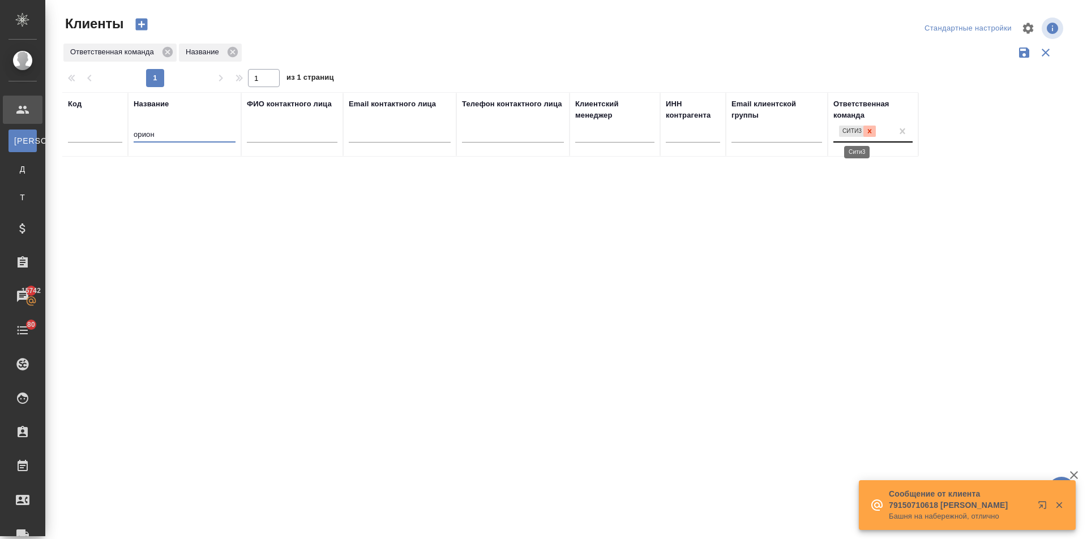
click at [866, 131] on icon at bounding box center [869, 131] width 8 height 8
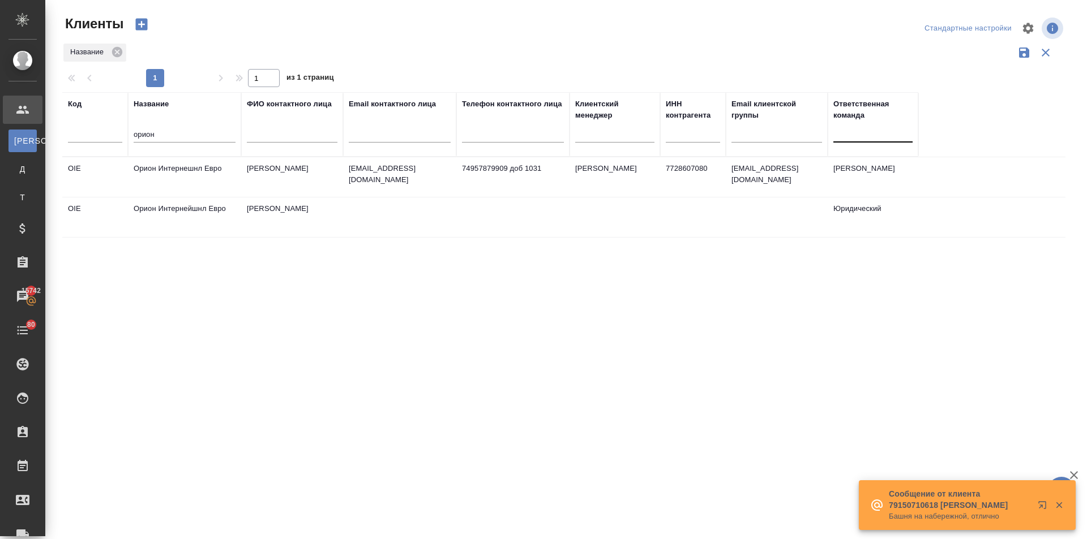
click at [174, 210] on td "Орион Интернейшнл Евро" at bounding box center [184, 218] width 113 height 40
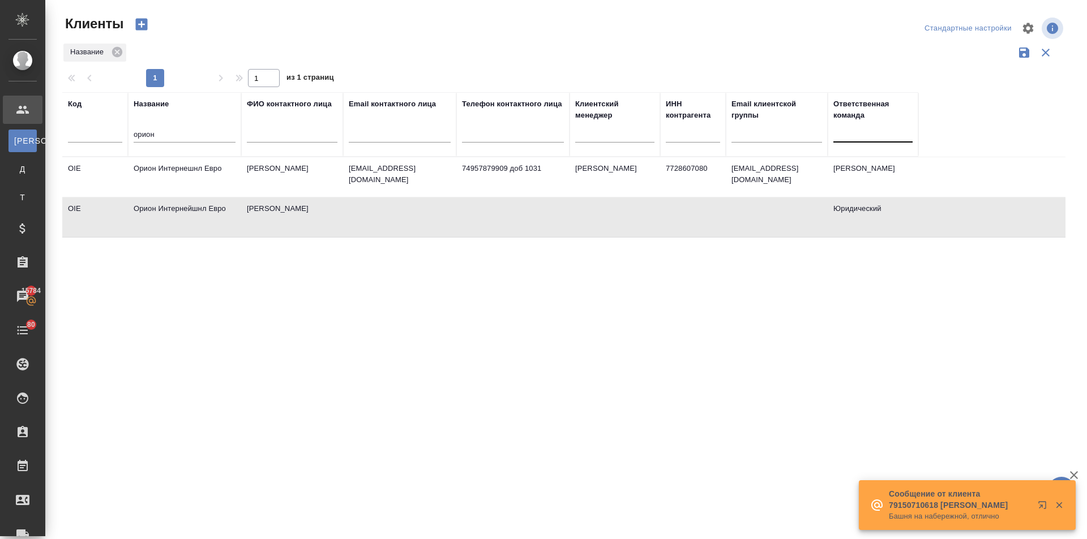
click at [194, 165] on td "Орион Интернешнл Евро" at bounding box center [184, 177] width 113 height 40
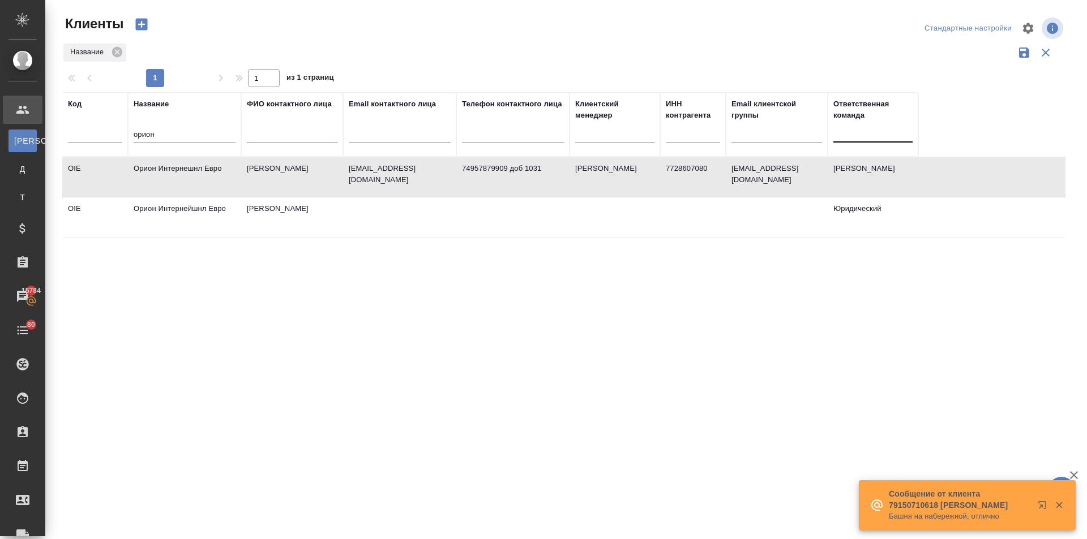
click at [194, 165] on td "Орион Интернешнл Евро" at bounding box center [184, 177] width 113 height 40
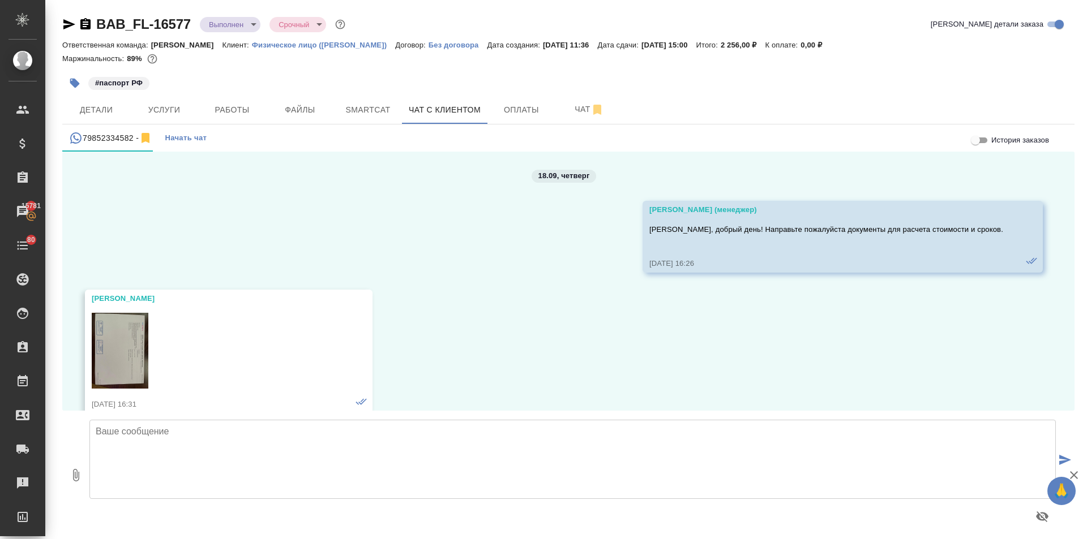
scroll to position [8387, 0]
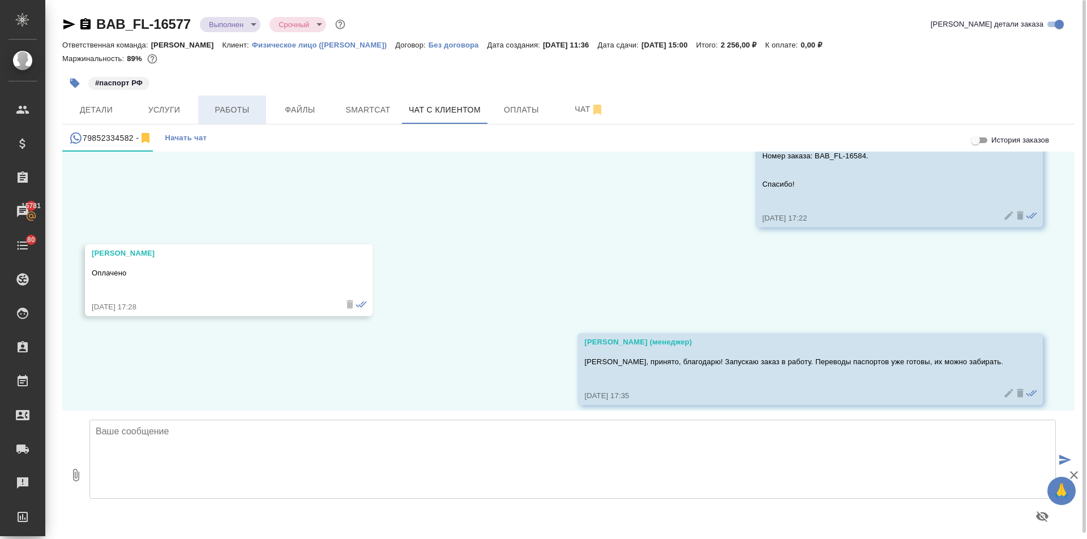
click at [224, 101] on button "Работы" at bounding box center [232, 110] width 68 height 28
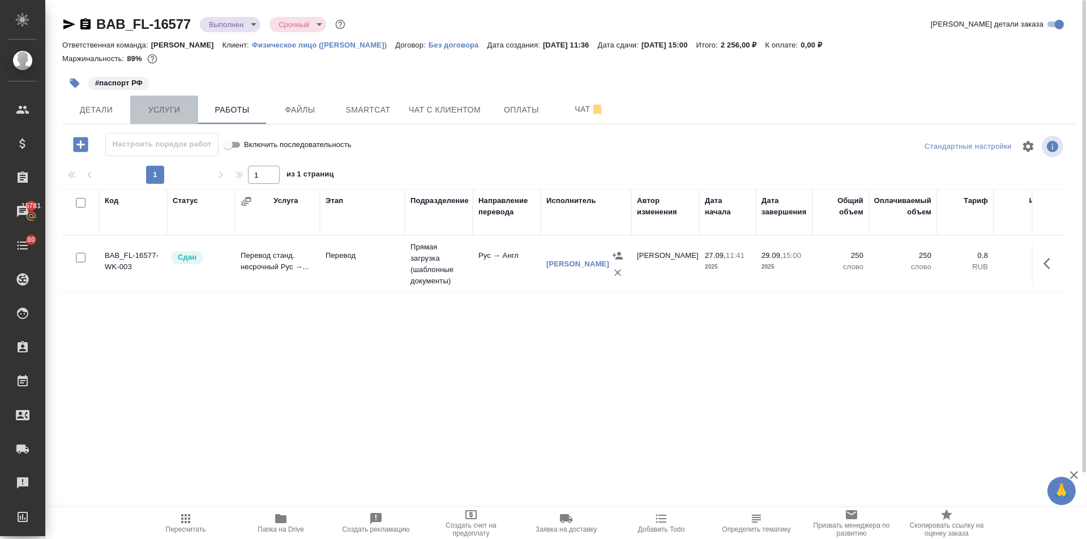
click at [145, 108] on span "Услуги" at bounding box center [164, 110] width 54 height 14
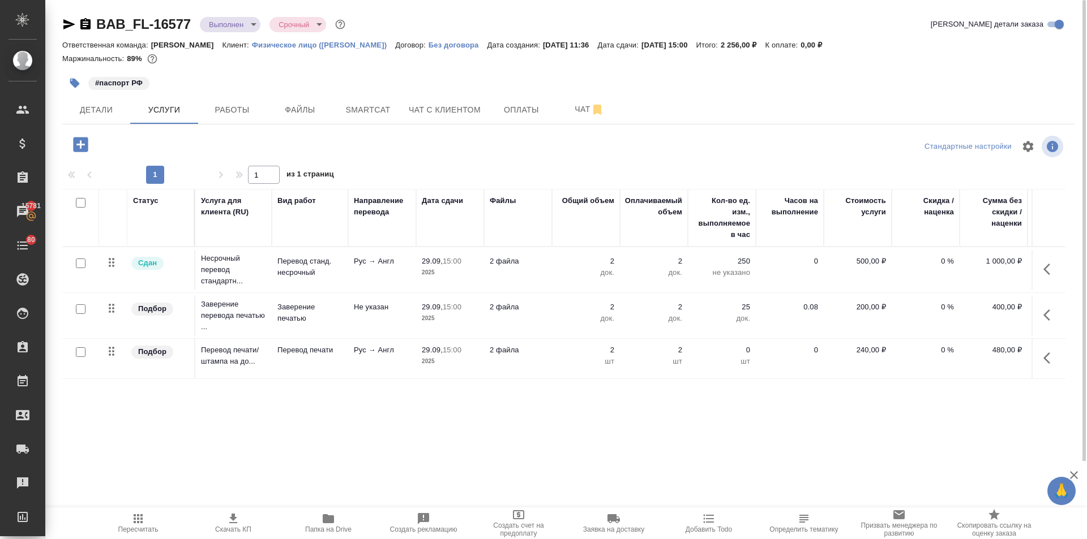
scroll to position [0, 64]
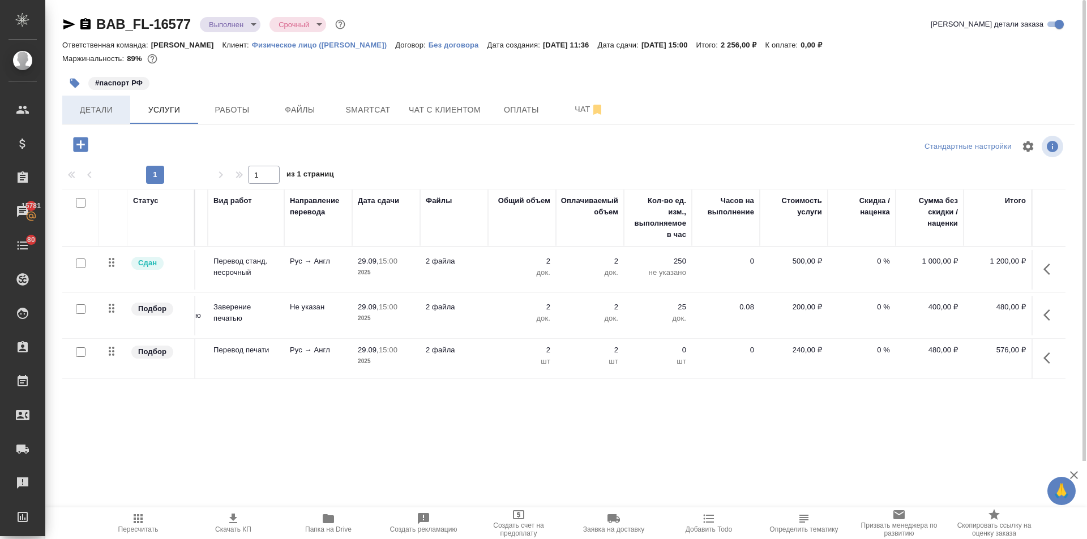
click at [105, 111] on span "Детали" at bounding box center [96, 110] width 54 height 14
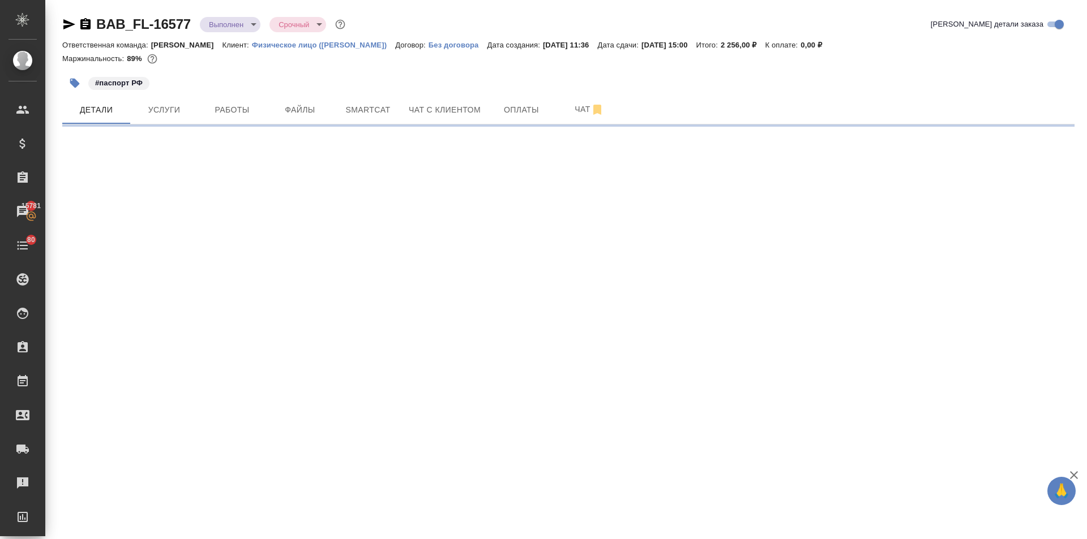
select select "RU"
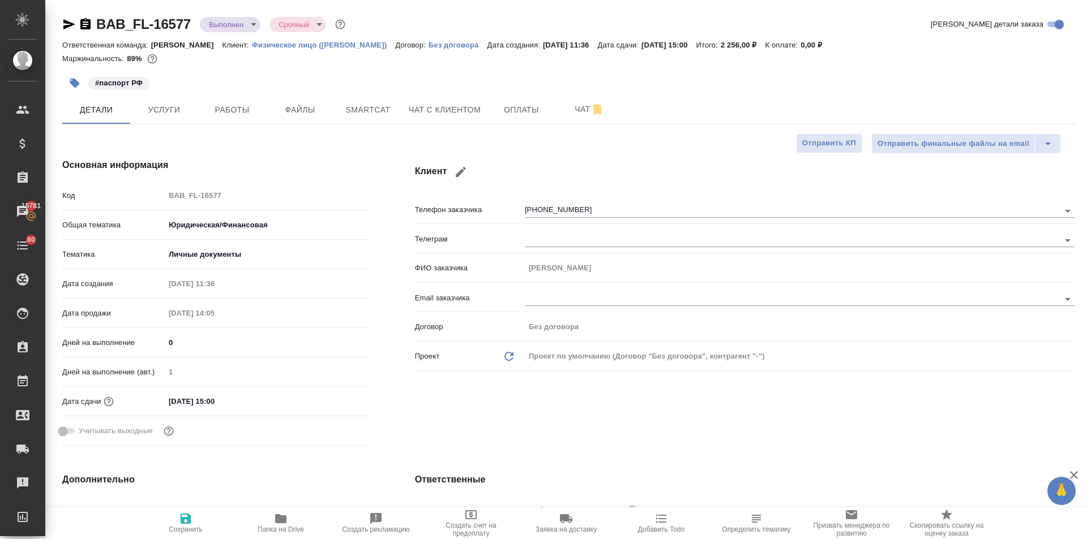
type textarea "x"
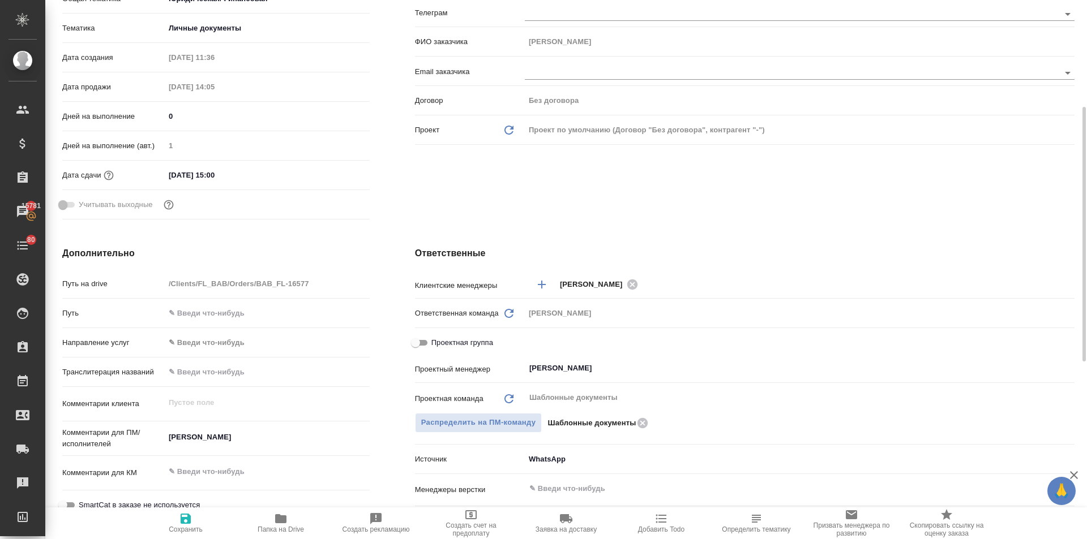
click at [413, 338] on input "Проектная группа" at bounding box center [415, 343] width 41 height 14
checkbox input "true"
type textarea "x"
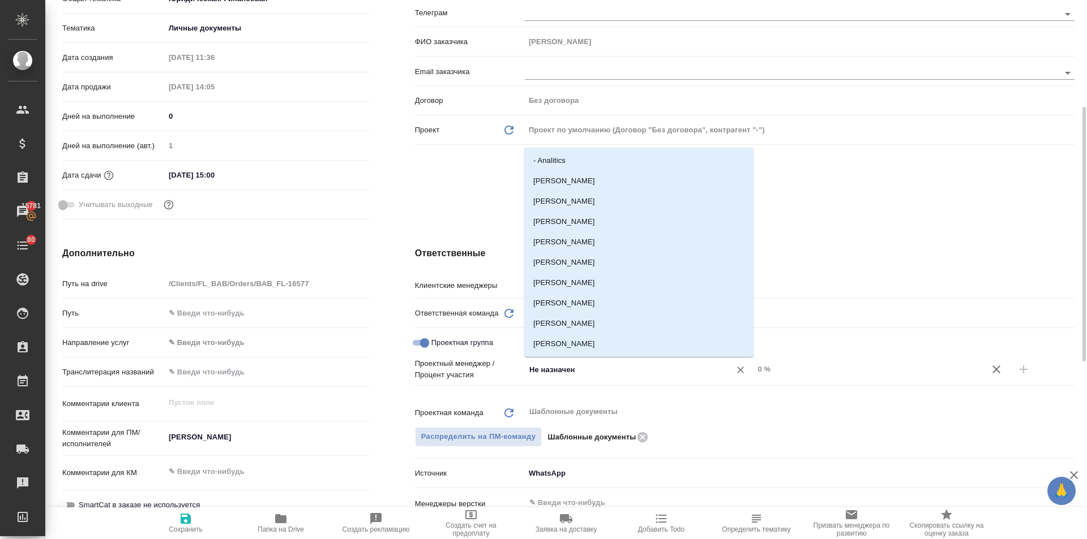
drag, startPoint x: 590, startPoint y: 370, endPoint x: 470, endPoint y: 367, distance: 120.6
click at [473, 367] on div "Проектный менеджер / Процент участия Не назначен ​ 0 %" at bounding box center [744, 369] width 659 height 23
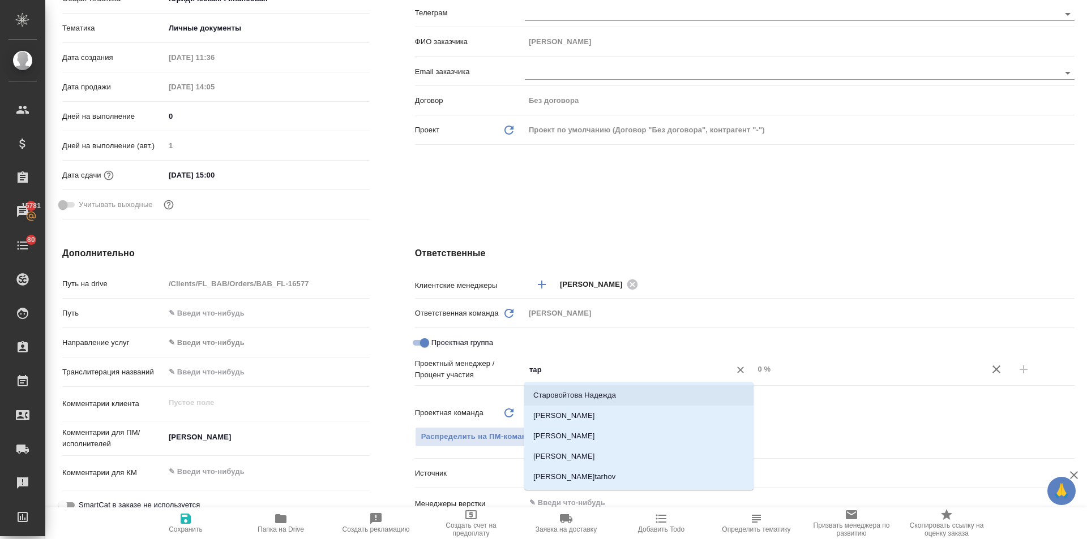
type input "тара"
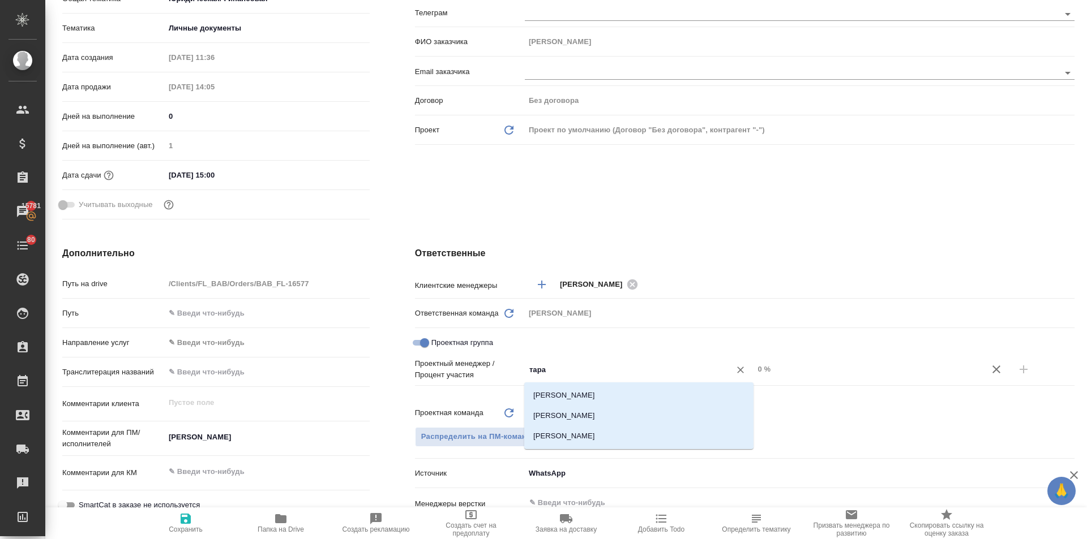
click at [566, 394] on li "Тарабановская Анастасия" at bounding box center [638, 395] width 229 height 20
type textarea "x"
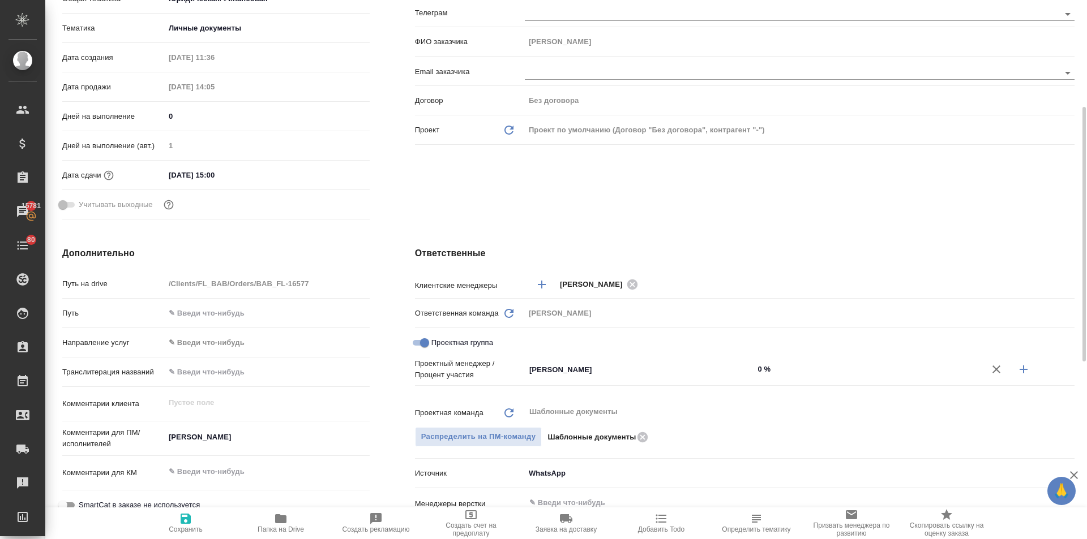
click at [1023, 369] on icon "button" at bounding box center [1023, 370] width 8 height 8
type textarea "x"
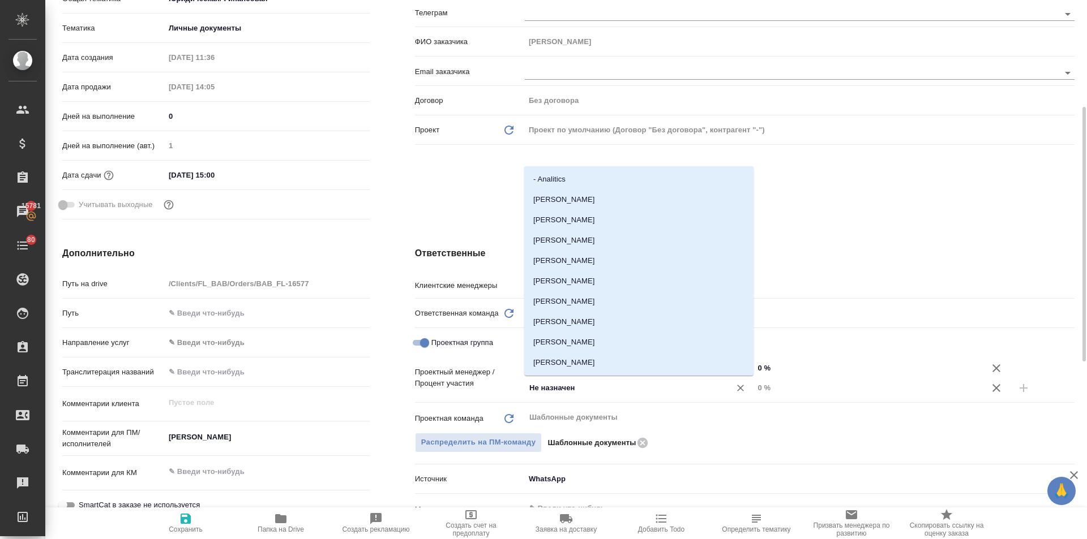
drag, startPoint x: 601, startPoint y: 388, endPoint x: 487, endPoint y: 387, distance: 114.3
click at [487, 387] on div "Проектный менеджер / Процент участия Тарабановская Анастасия ​ 0 % Не назначен …" at bounding box center [744, 378] width 659 height 40
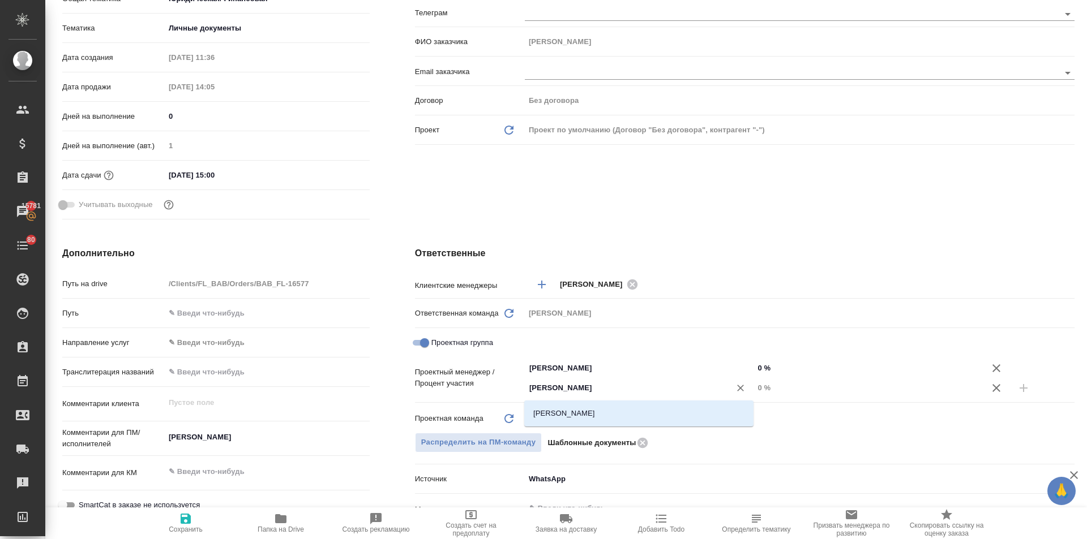
type input "ильин"
click at [575, 415] on li "Ильина Екатерина" at bounding box center [638, 413] width 229 height 20
type textarea "x"
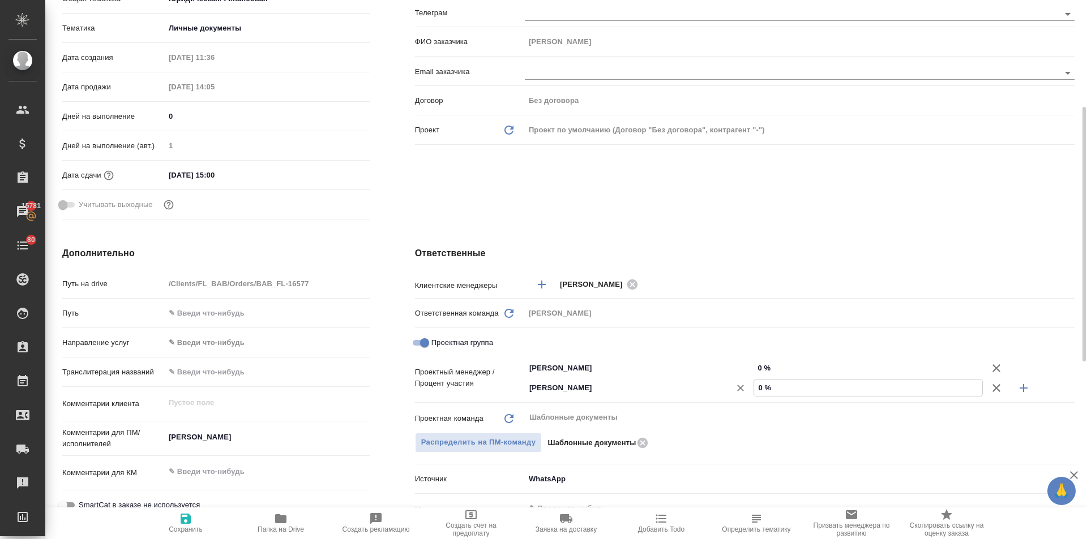
drag, startPoint x: 763, startPoint y: 387, endPoint x: 749, endPoint y: 388, distance: 13.6
click at [749, 388] on div "Ильина Екатерина ​ 0 %" at bounding box center [800, 388] width 550 height 20
type input "21 %"
type textarea "x"
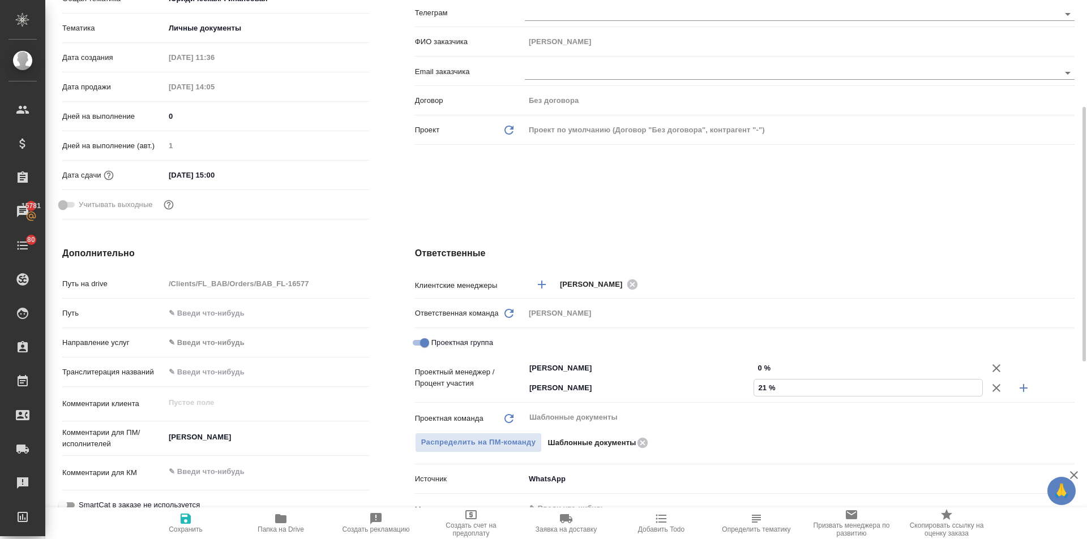
type textarea "x"
type input "21 %"
drag, startPoint x: 762, startPoint y: 364, endPoint x: 752, endPoint y: 366, distance: 9.8
click at [752, 366] on div "Тарабановская Анастасия ​ 0 %" at bounding box center [800, 368] width 550 height 20
type input "7 %"
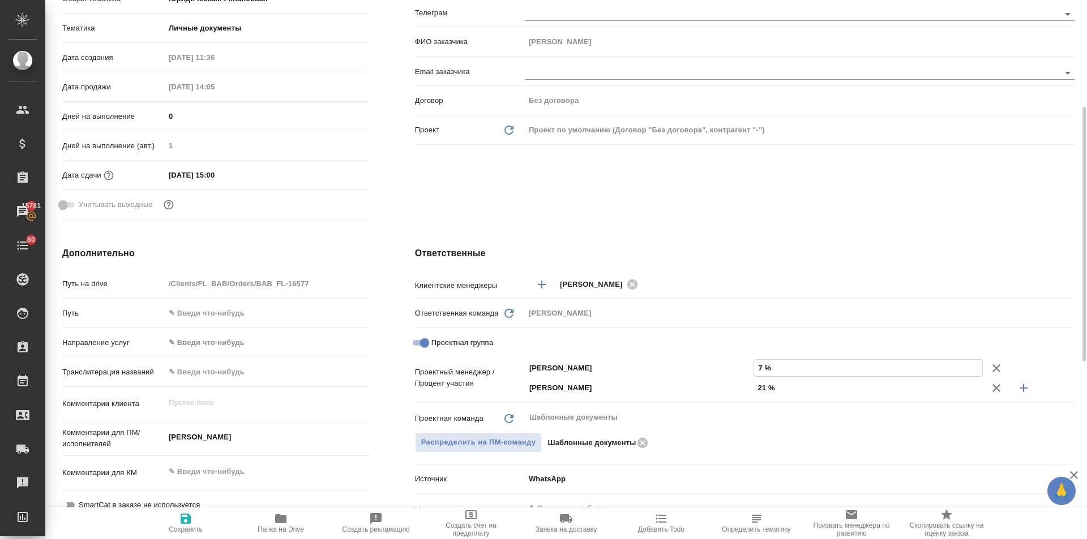
type textarea "x"
type input "79 %"
type textarea "x"
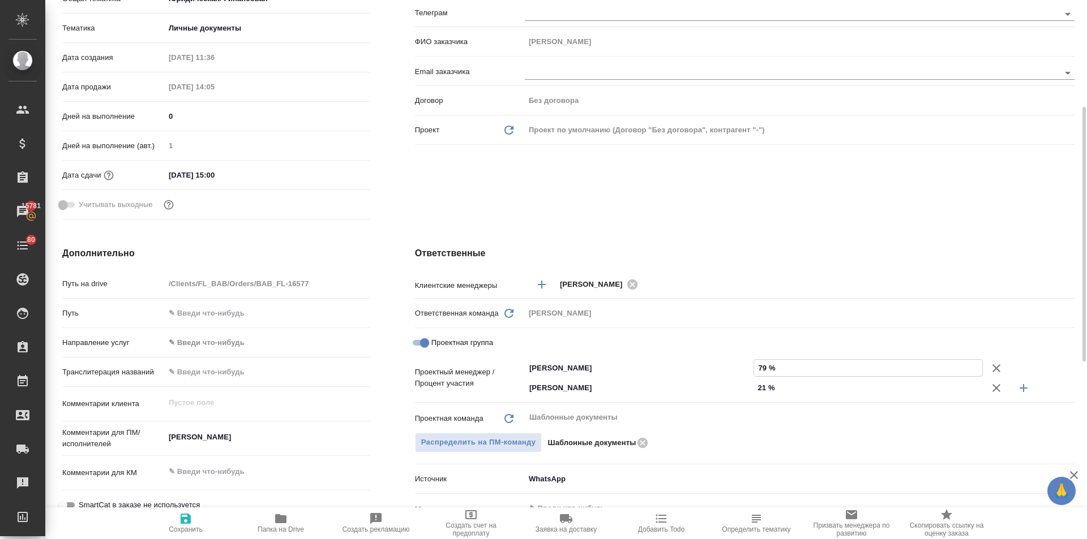
type textarea "x"
type input "79 %"
click at [178, 528] on span "Сохранить" at bounding box center [186, 530] width 34 height 8
type textarea "x"
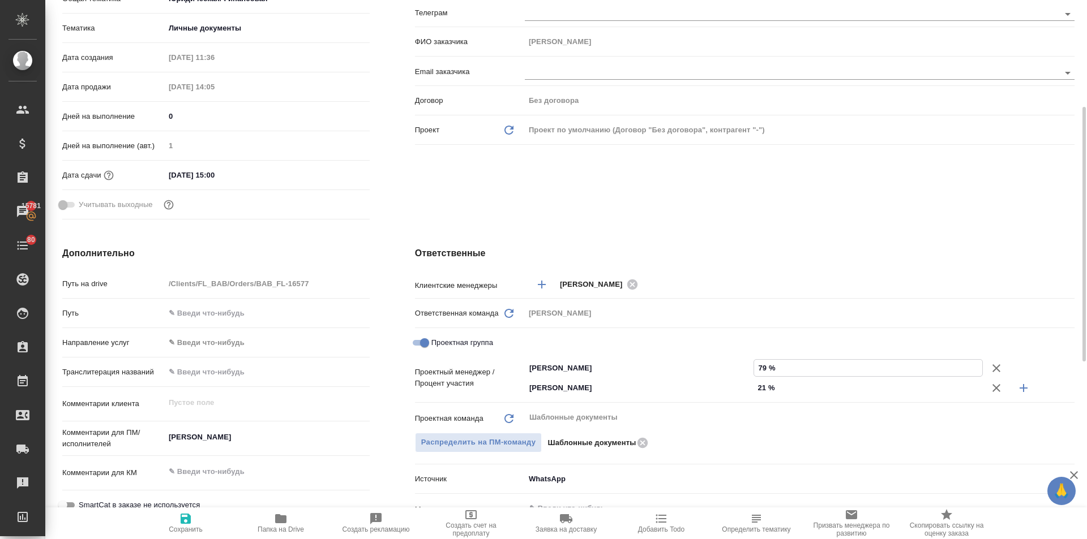
type textarea "x"
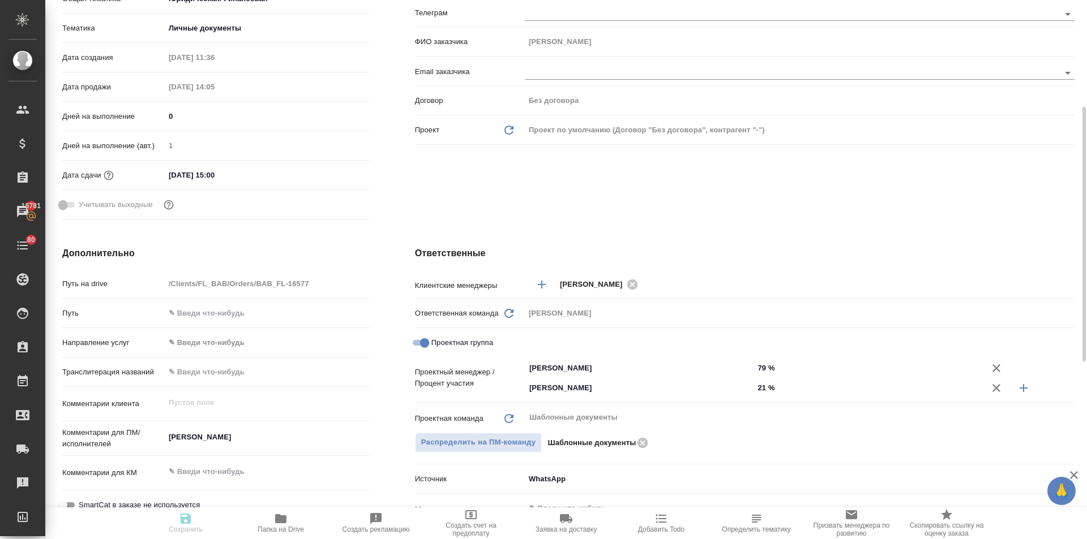
type textarea "x"
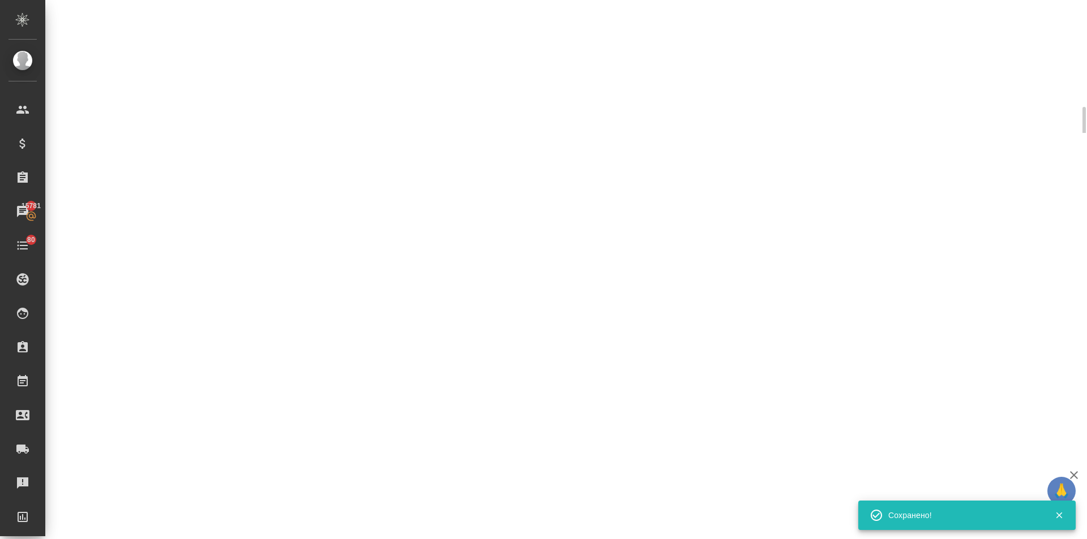
select select "RU"
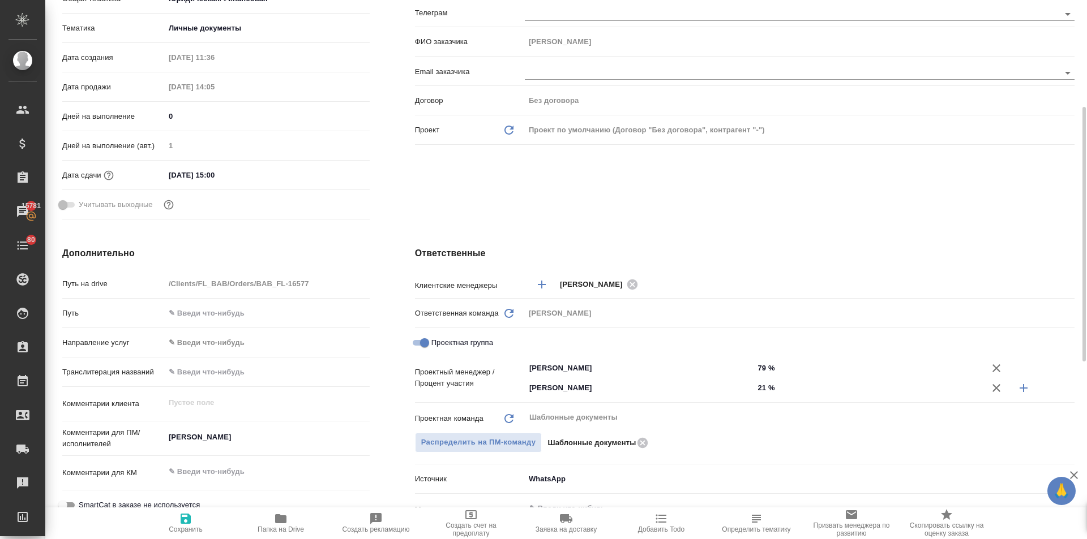
type textarea "x"
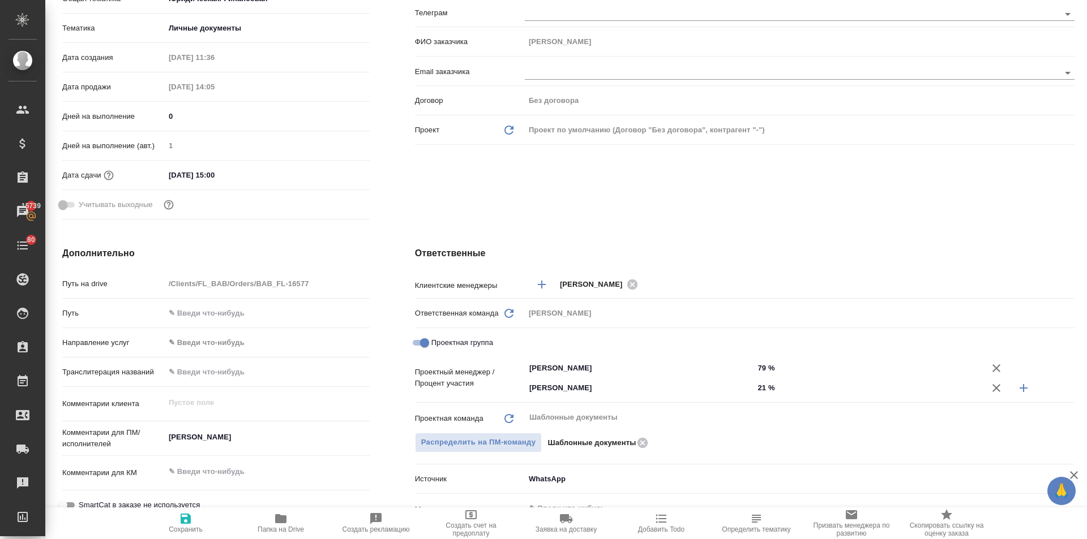
type textarea "x"
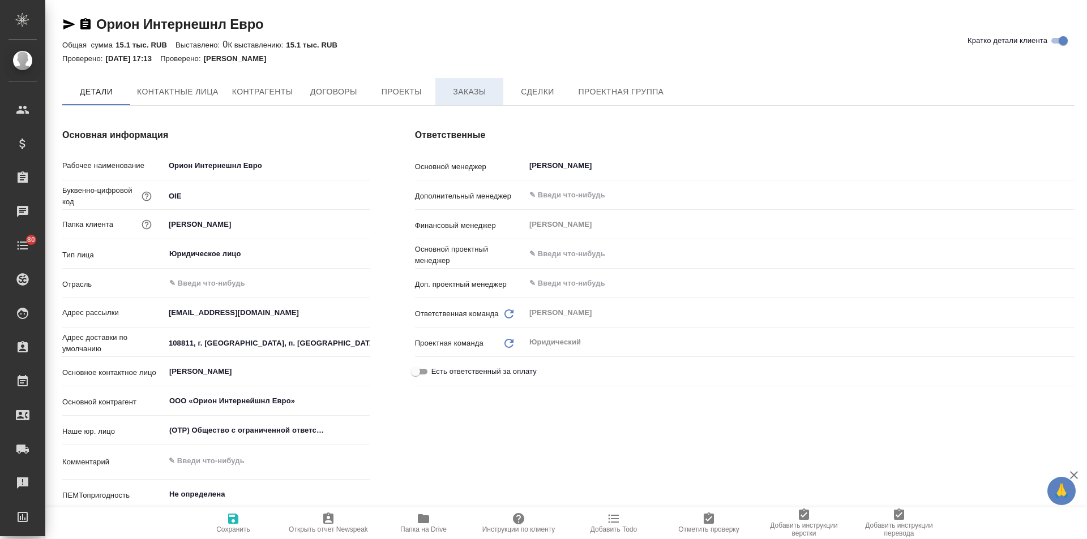
click at [474, 90] on span "Заказы" at bounding box center [469, 92] width 54 height 14
type textarea "x"
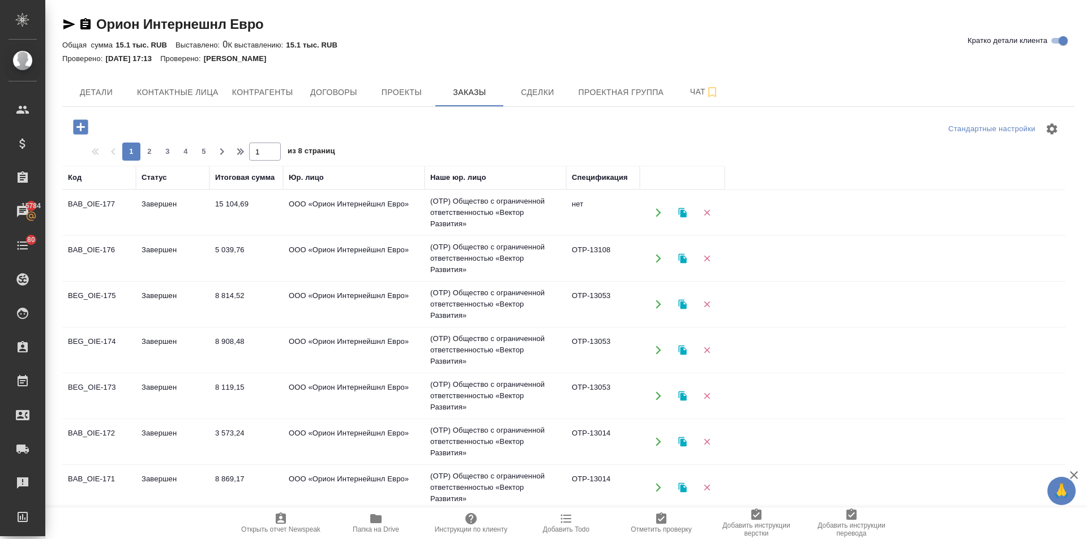
click at [379, 525] on icon "button" at bounding box center [376, 519] width 14 height 14
click at [229, 250] on td "5 039,76" at bounding box center [246, 259] width 74 height 40
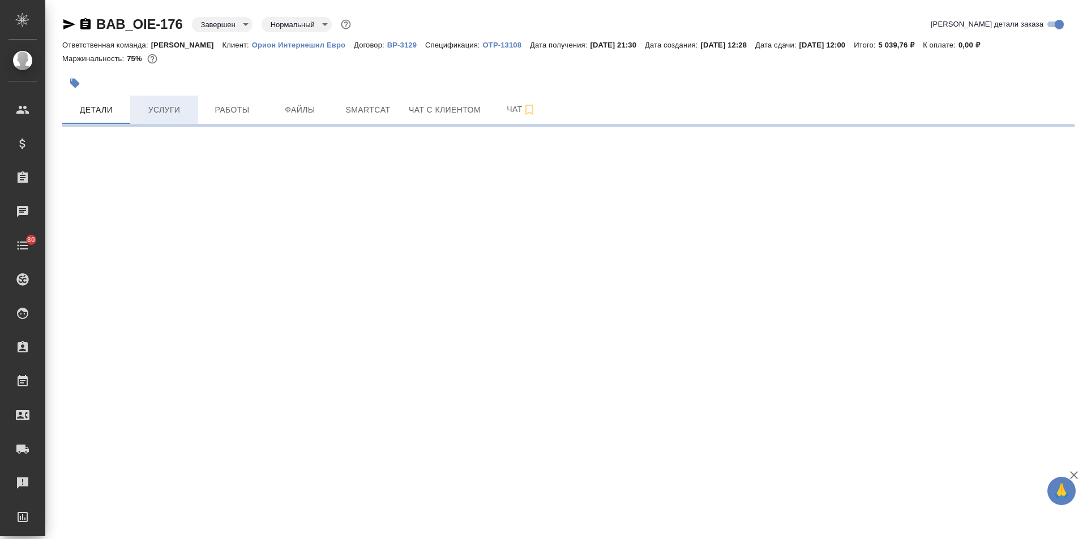
select select "RU"
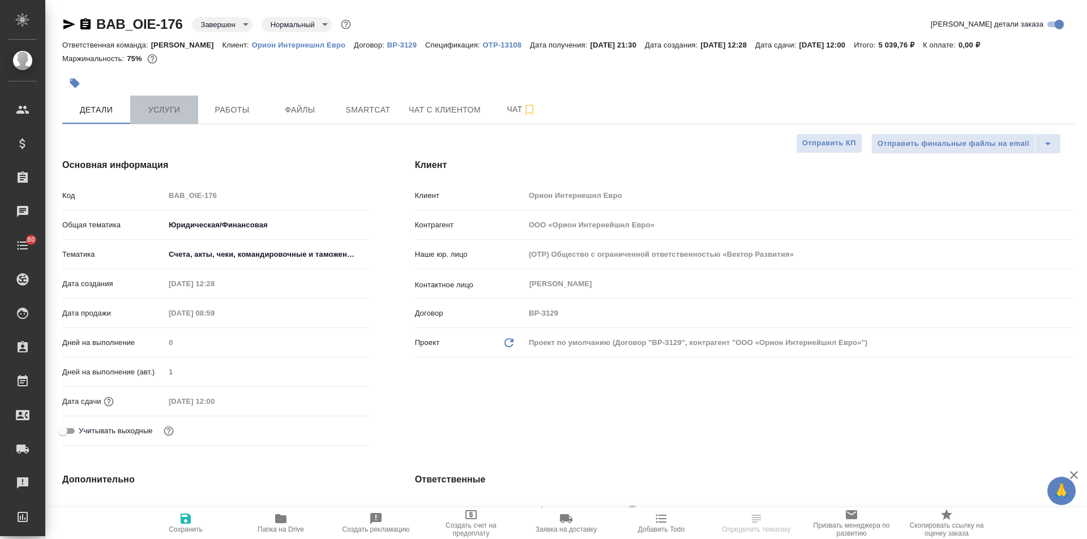
click at [158, 108] on span "Услуги" at bounding box center [164, 110] width 54 height 14
type textarea "x"
